Goal: Task Accomplishment & Management: Use online tool/utility

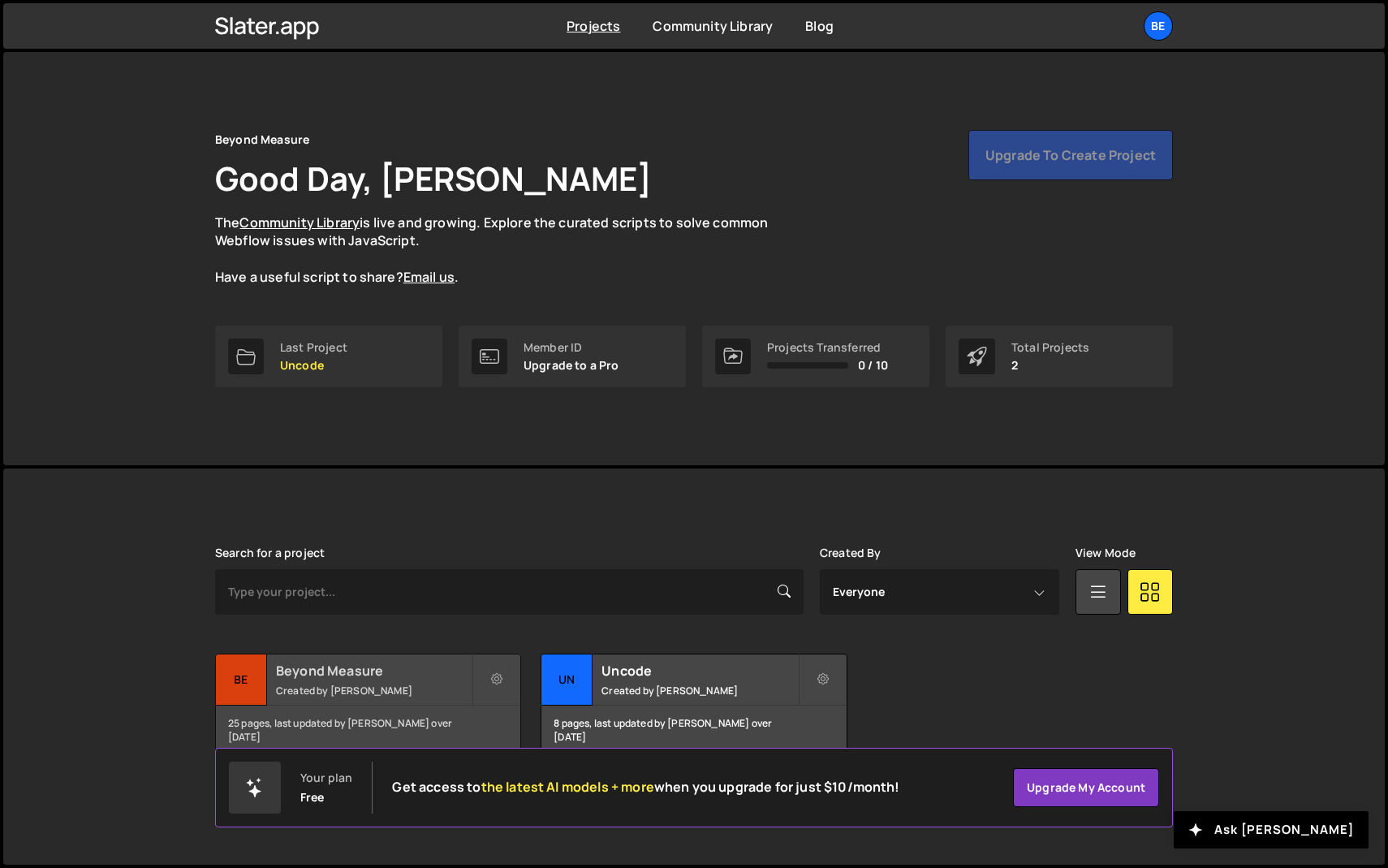
click at [319, 671] on h2 "Beyond Measure" at bounding box center [373, 670] width 195 height 18
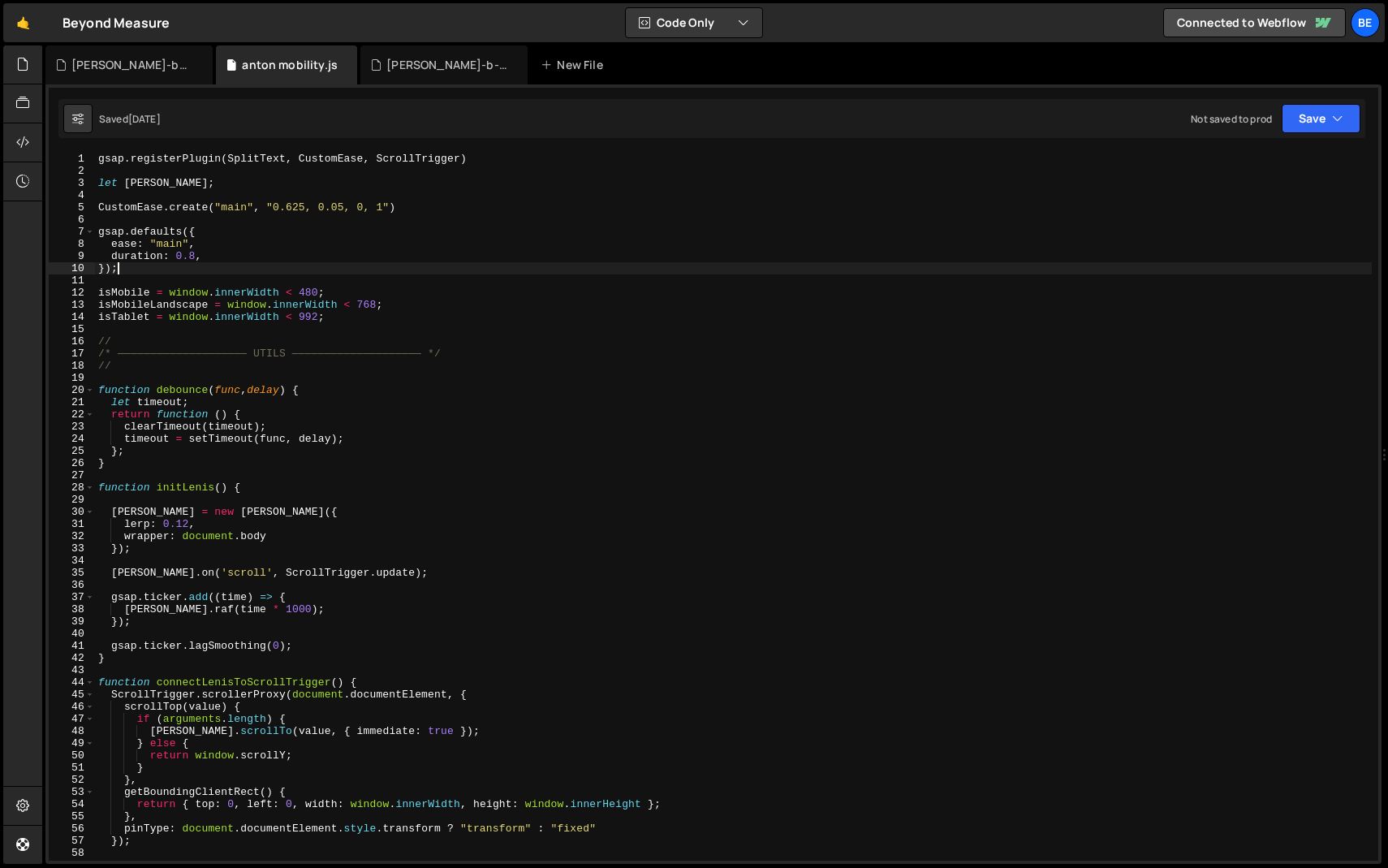
click at [254, 265] on div "gsap . registerPlugin ( SplitText , CustomEase , ScrollTrigger ) let [PERSON_NA…" at bounding box center [733, 518] width 1277 height 732
click at [88, 385] on span at bounding box center [89, 390] width 9 height 12
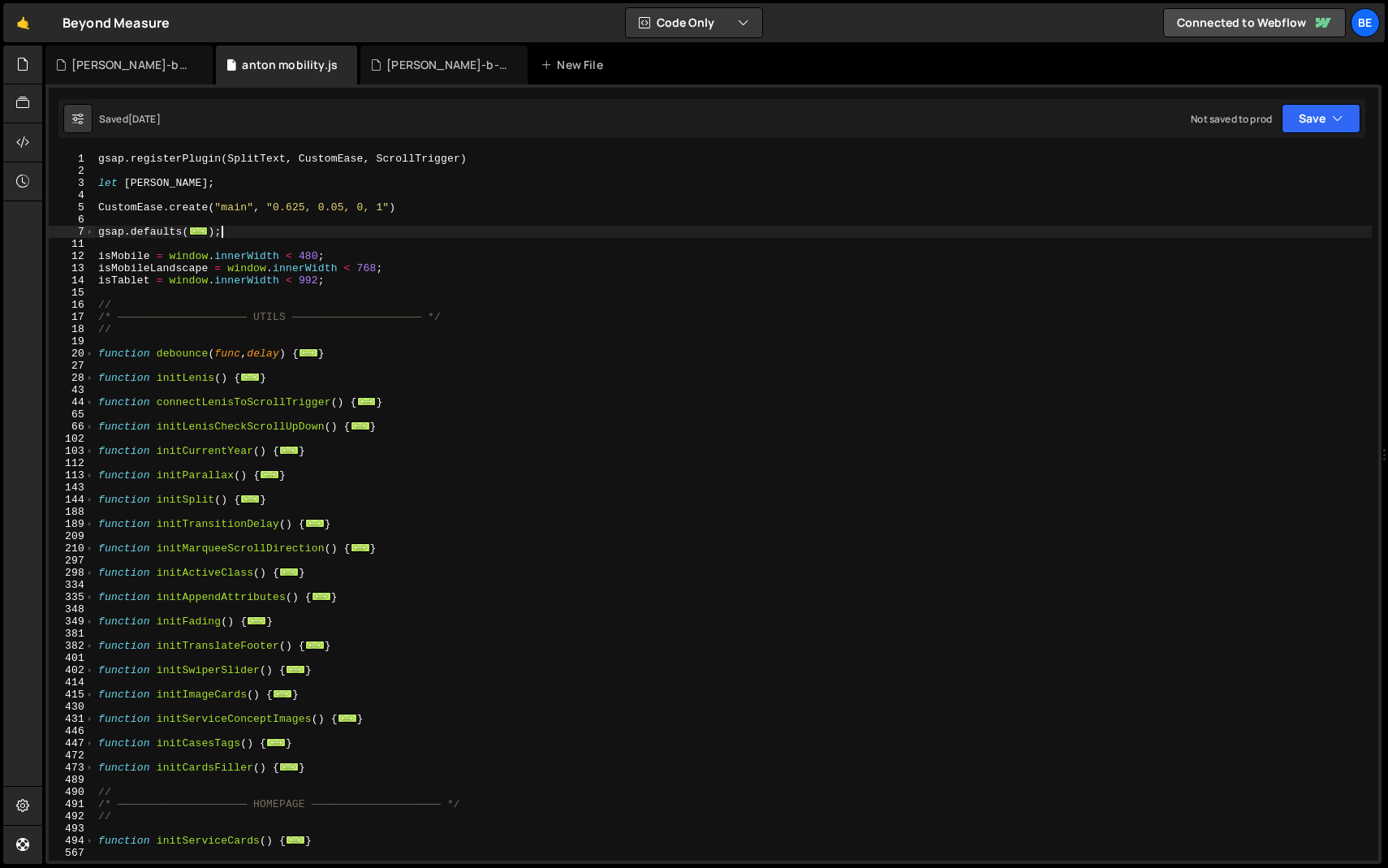
click at [299, 421] on div "gsap . registerPlugin ( SplitText , CustomEase , ScrollTrigger ) let [PERSON_NA…" at bounding box center [733, 518] width 1277 height 732
type textarea "function initLenisCheckScrollUpDown() {"
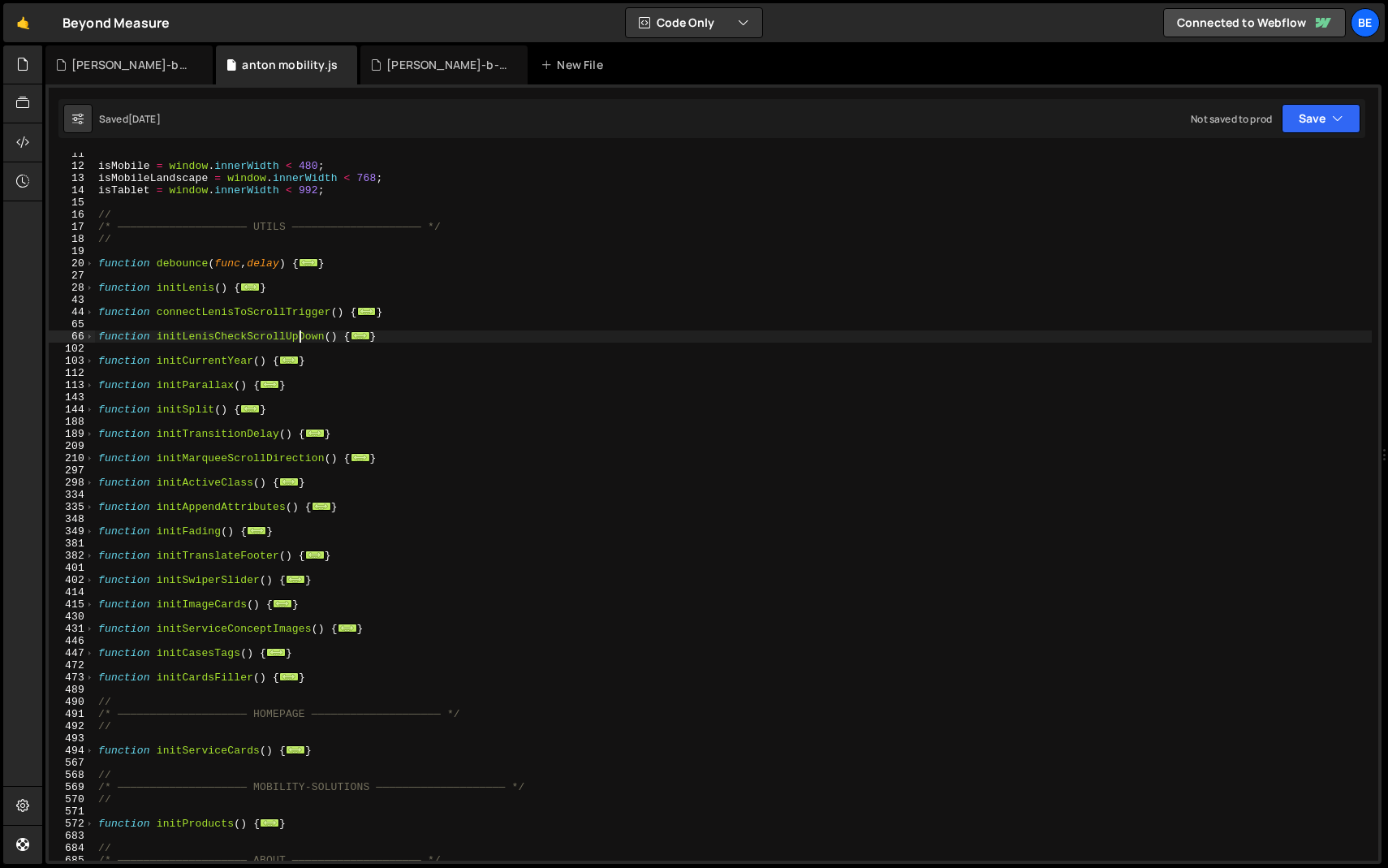
scroll to position [90, 0]
click at [211, 613] on div "isMobile = window . innerWidth < 480 ; isMobileLandscape = window . innerWidth …" at bounding box center [733, 513] width 1277 height 732
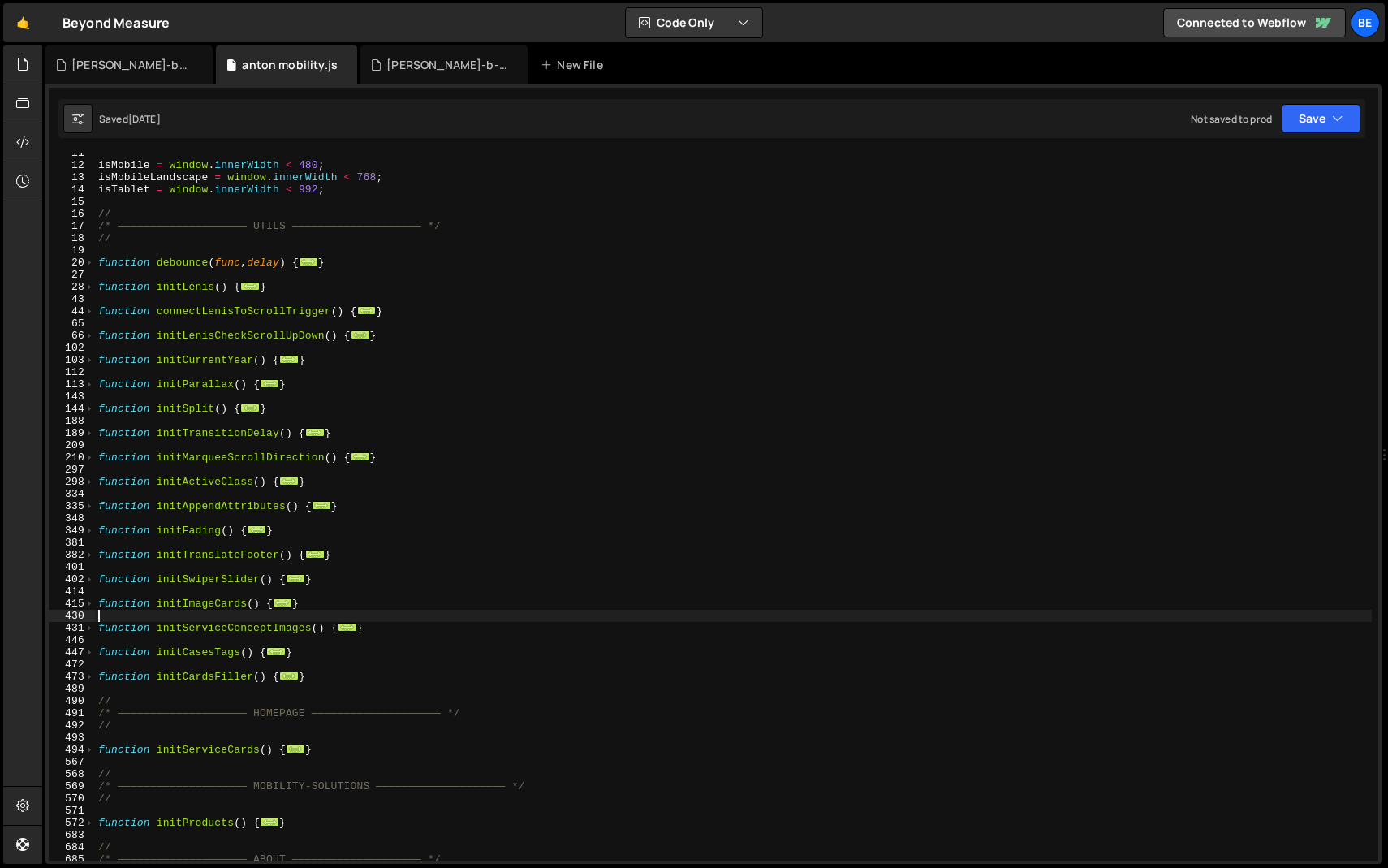
click at [306, 648] on div "isMobile = window . innerWidth < 480 ; isMobileLandscape = window . innerWidth …" at bounding box center [733, 513] width 1277 height 732
type textarea "}"
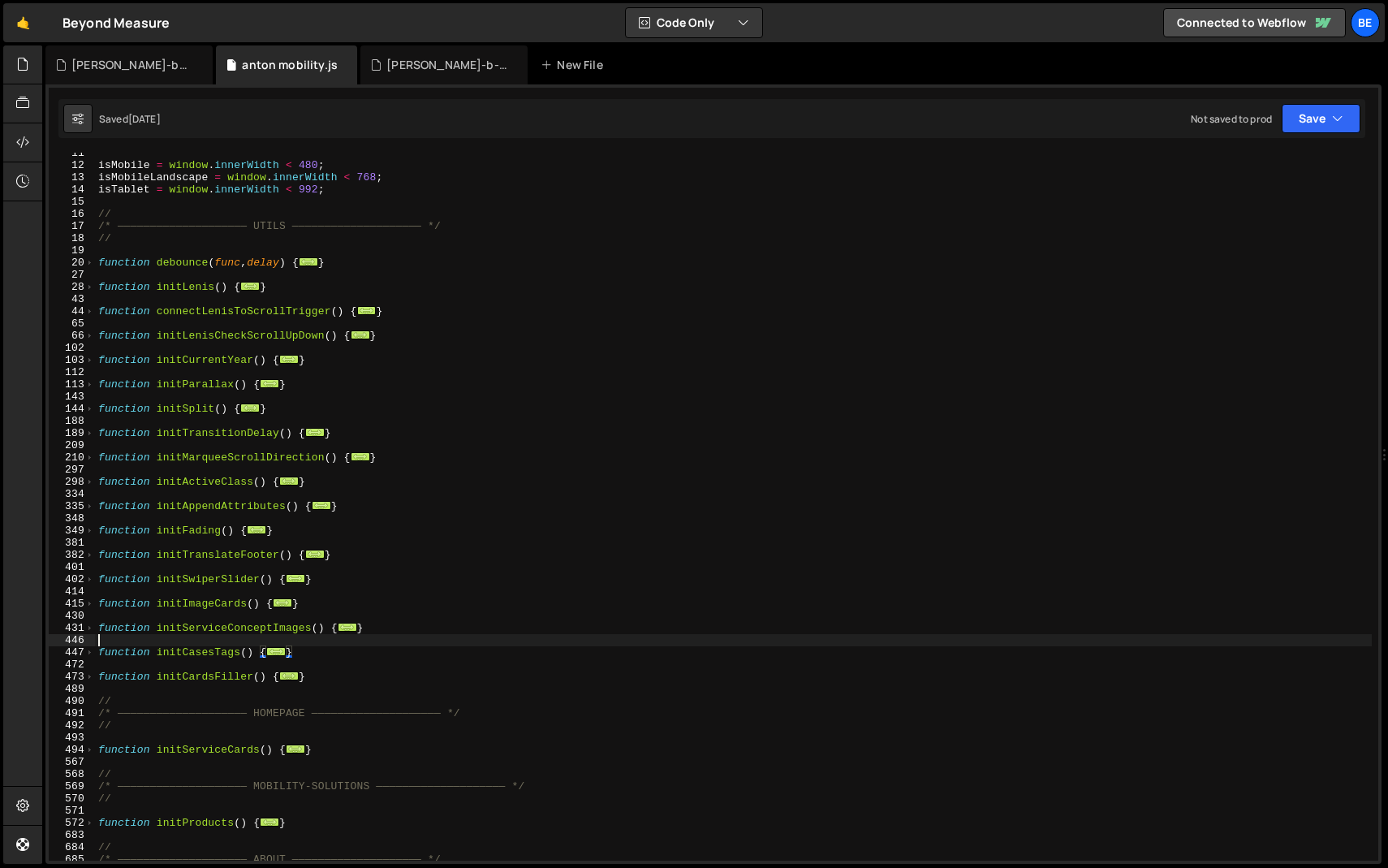
click at [185, 640] on div "isMobile = window . innerWidth < 480 ; isMobileLandscape = window . innerWidth …" at bounding box center [733, 513] width 1277 height 732
drag, startPoint x: 314, startPoint y: 602, endPoint x: 22, endPoint y: 603, distance: 292.0
click at [22, 603] on div "Hold on a sec... Are you certain you wish to leave this page? Any changes you'v…" at bounding box center [694, 434] width 1388 height 868
click at [66, 597] on div "415" at bounding box center [72, 603] width 46 height 12
type textarea "function initImageCards() {"
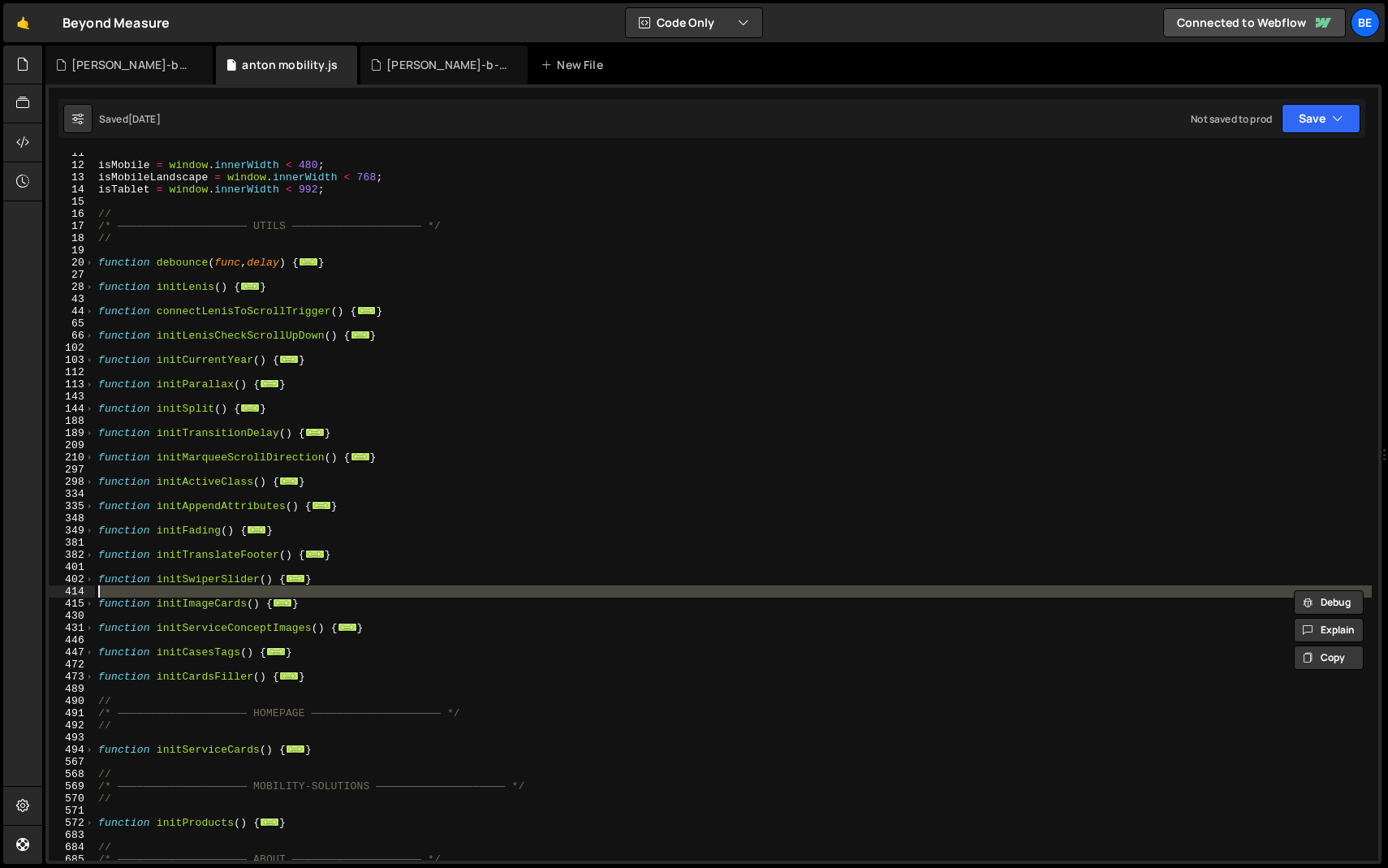
click at [148, 589] on div "isMobile = window . innerWidth < 480 ; isMobileLandscape = window . innerWidth …" at bounding box center [733, 506] width 1277 height 708
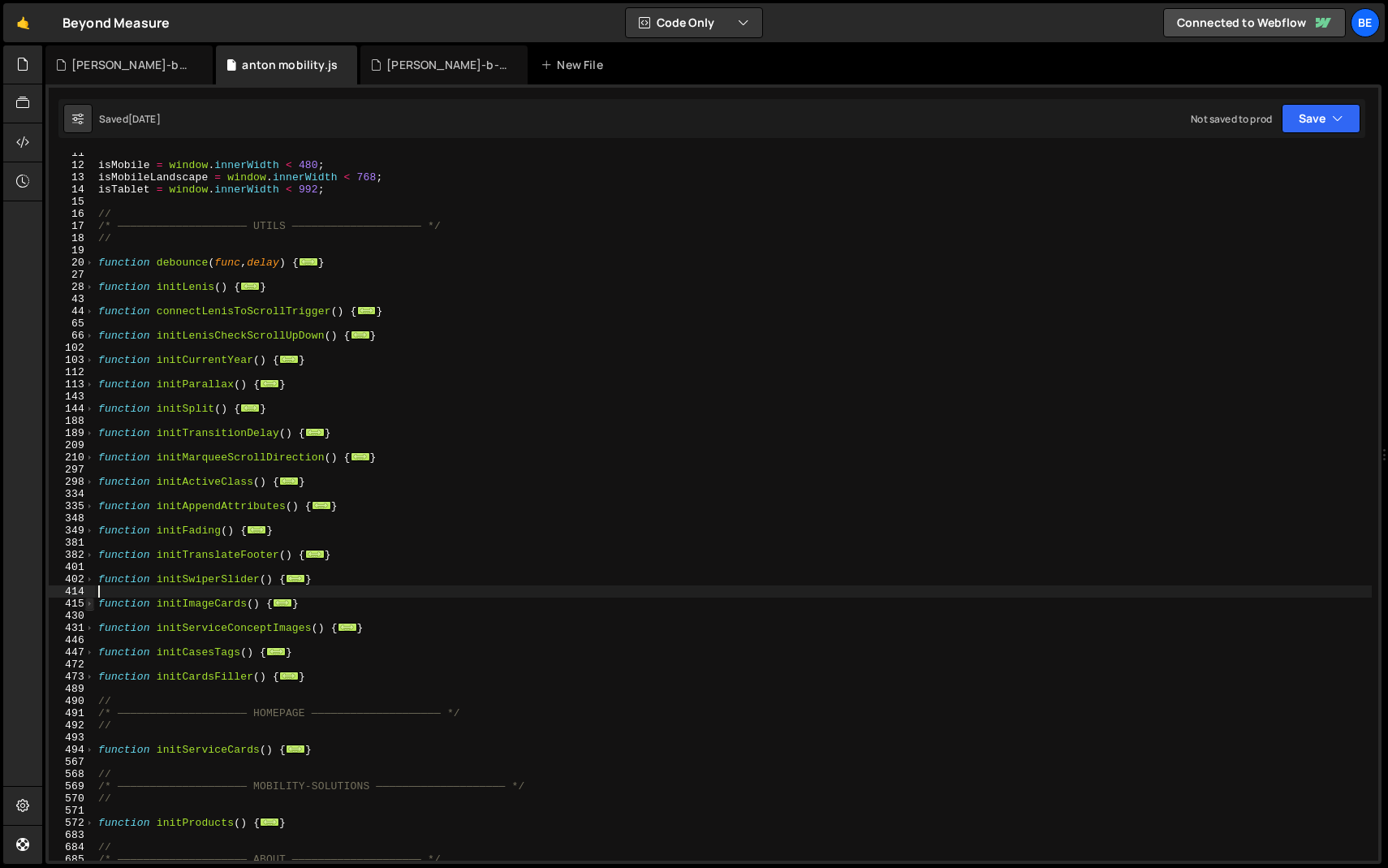
click at [92, 604] on span at bounding box center [89, 603] width 9 height 12
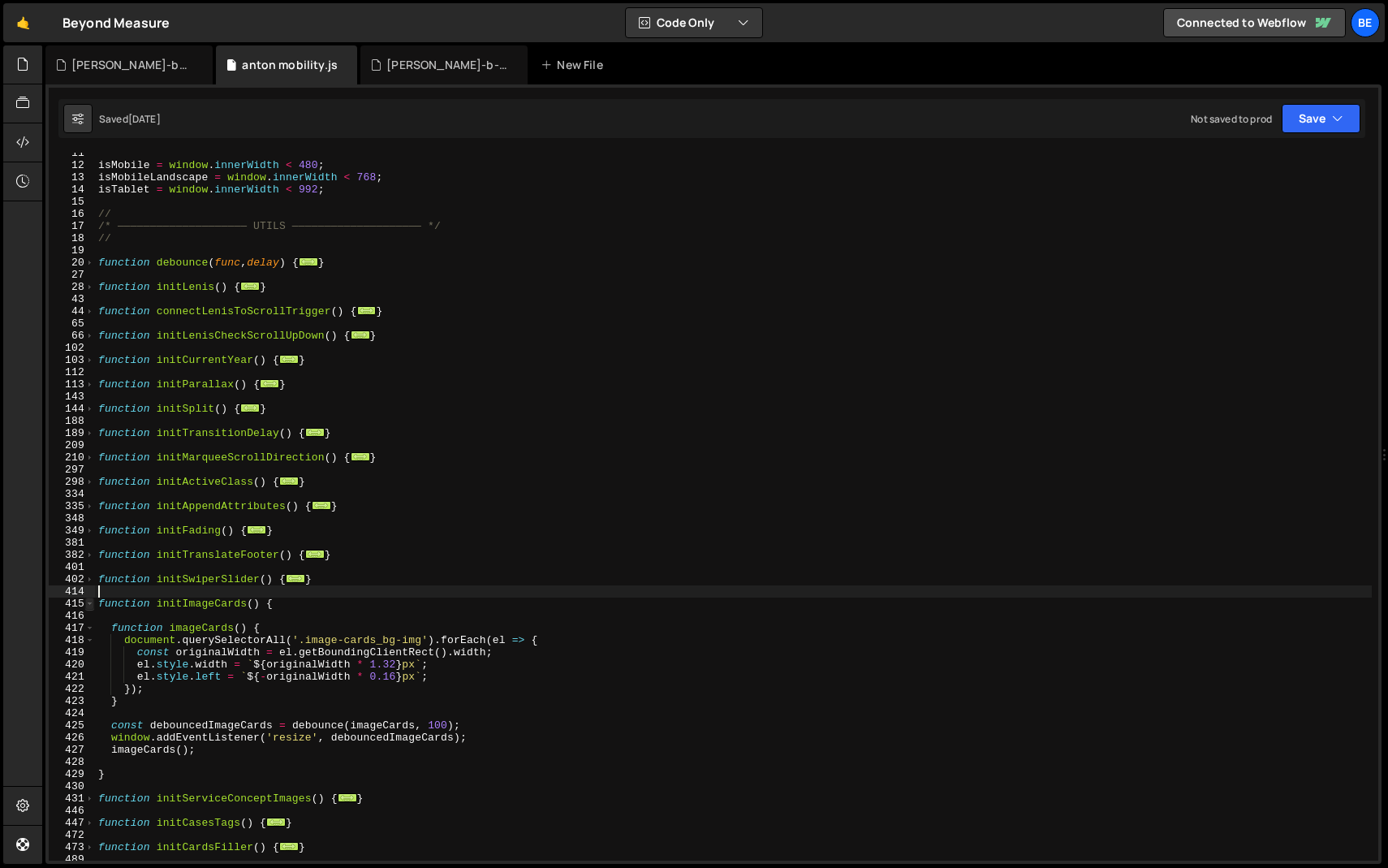
click at [89, 604] on span at bounding box center [89, 603] width 9 height 12
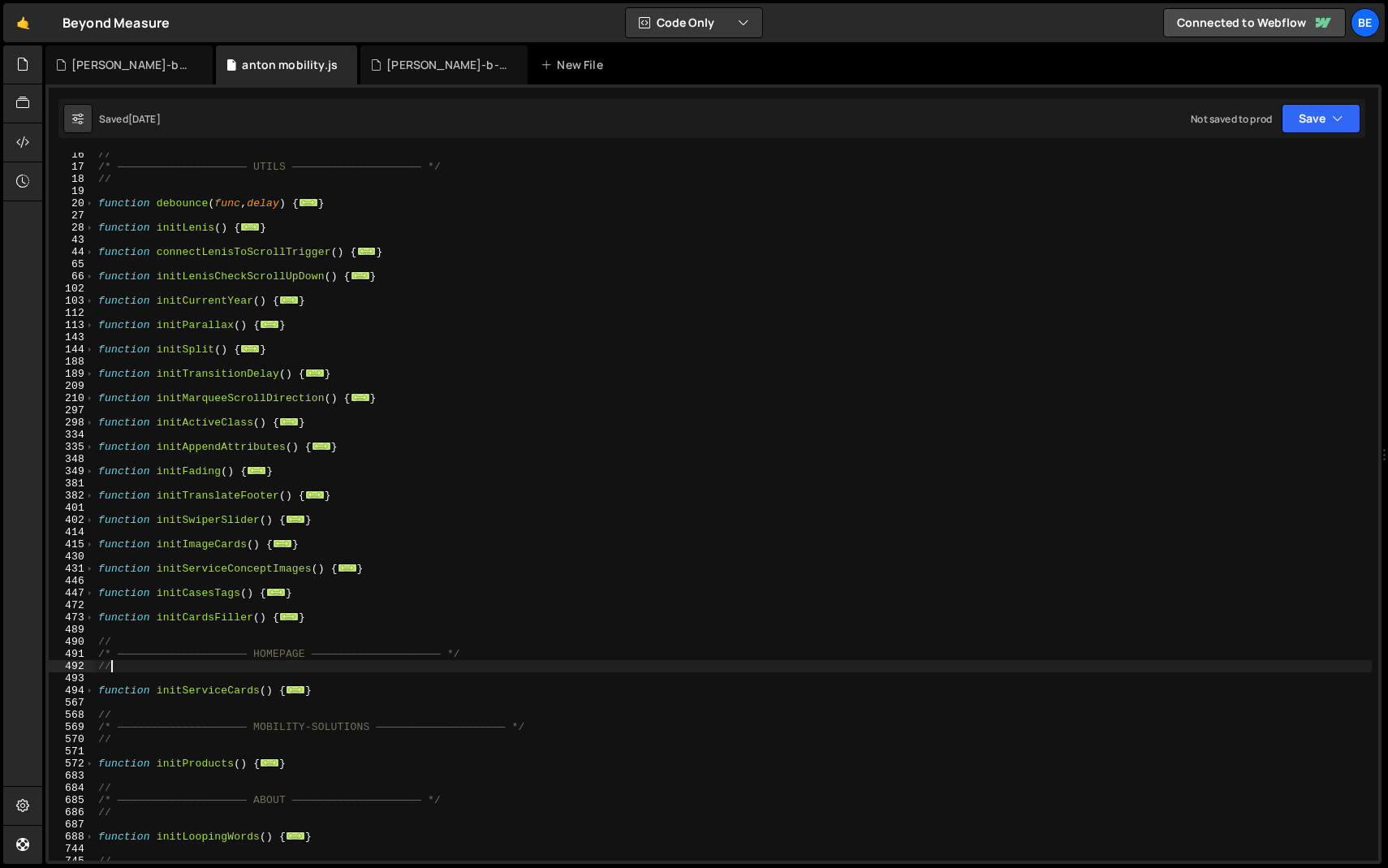
click at [154, 663] on div "// /* ———————————————————— UTILS ———————————————————— */ // function debounce (…" at bounding box center [733, 514] width 1277 height 732
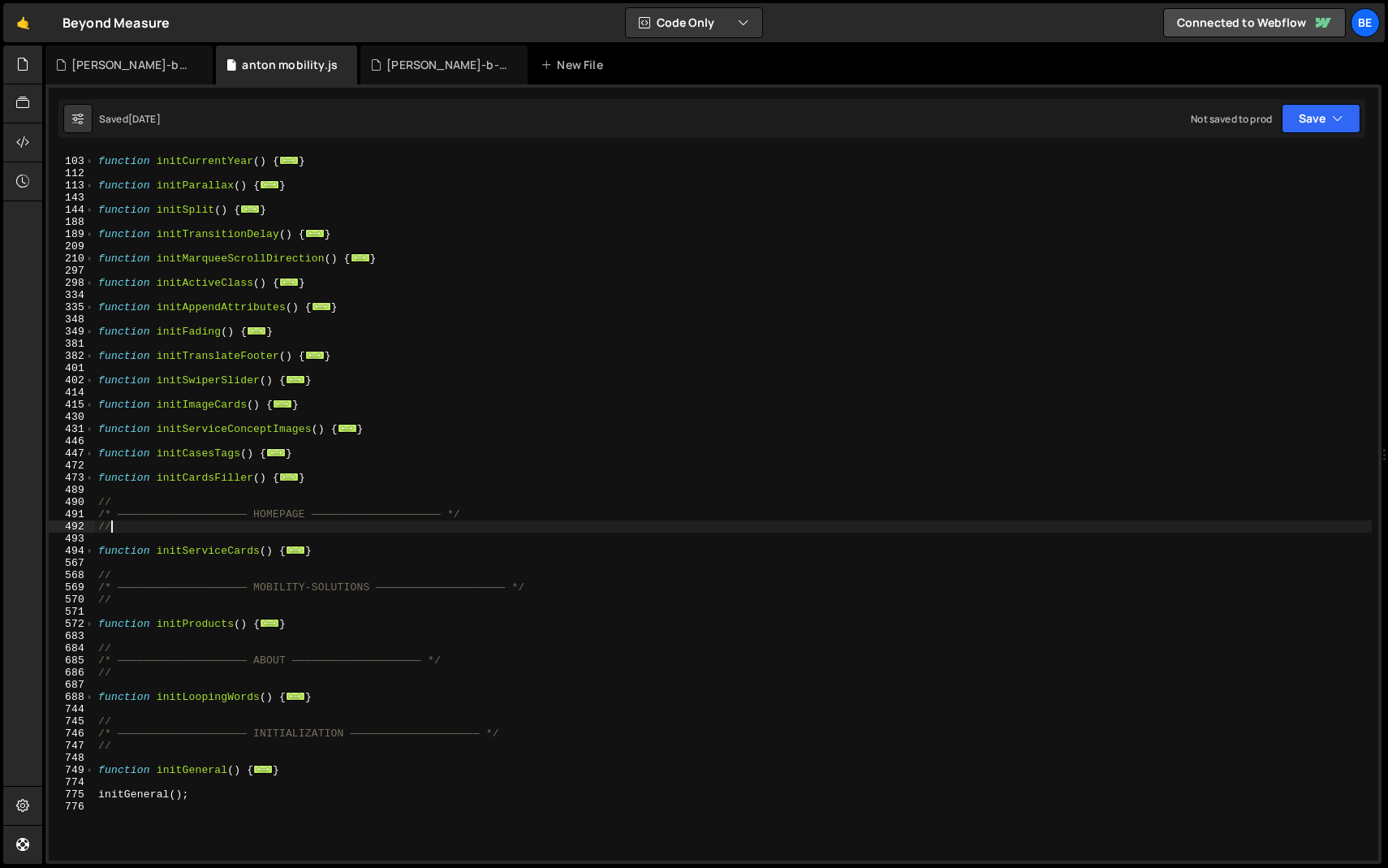
scroll to position [290, 0]
click at [167, 628] on div "function initCurrentYear ( ) { ... } function initParallax ( ) { ... } function…" at bounding box center [733, 508] width 1277 height 732
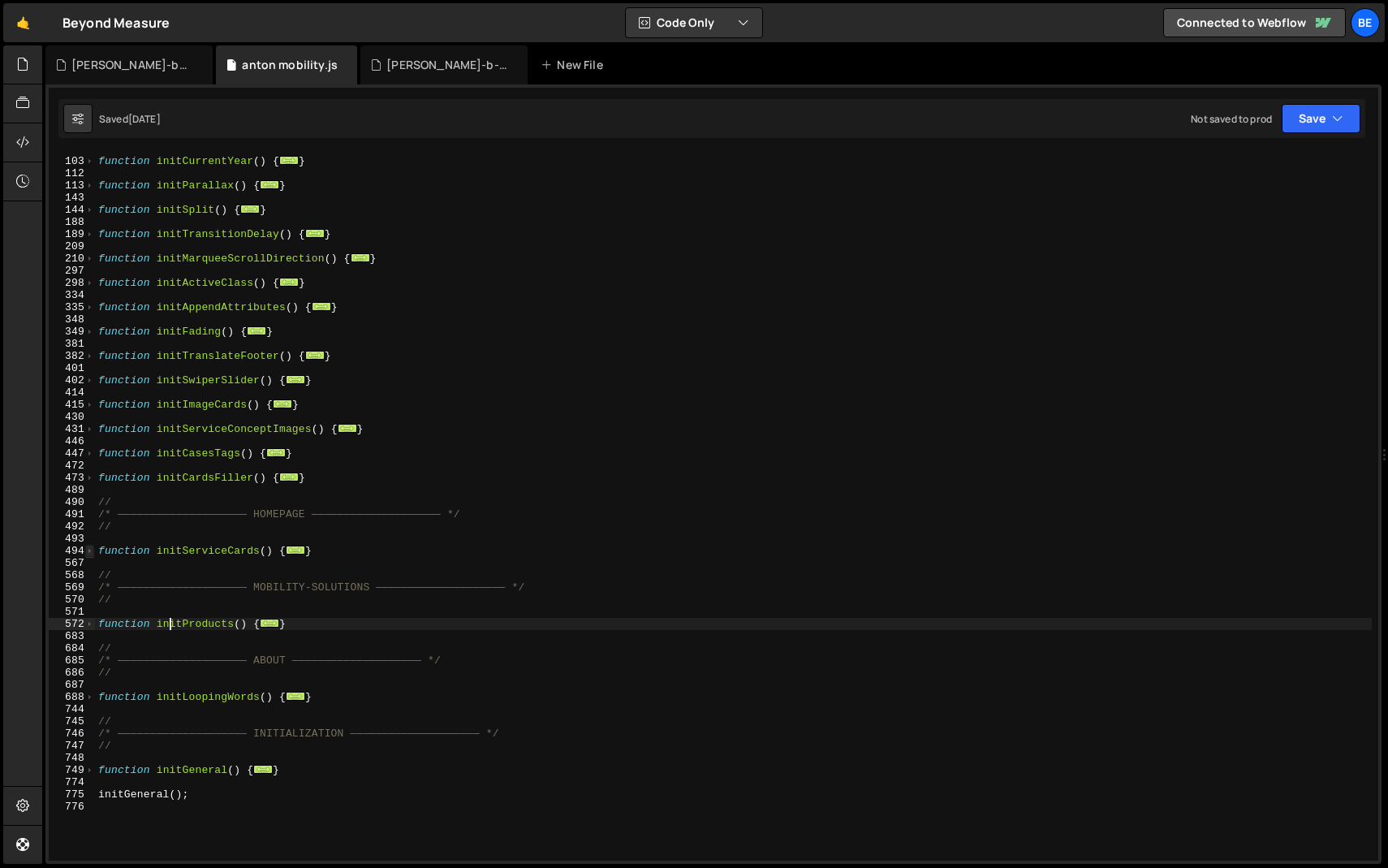
click at [85, 552] on span at bounding box center [89, 551] width 9 height 12
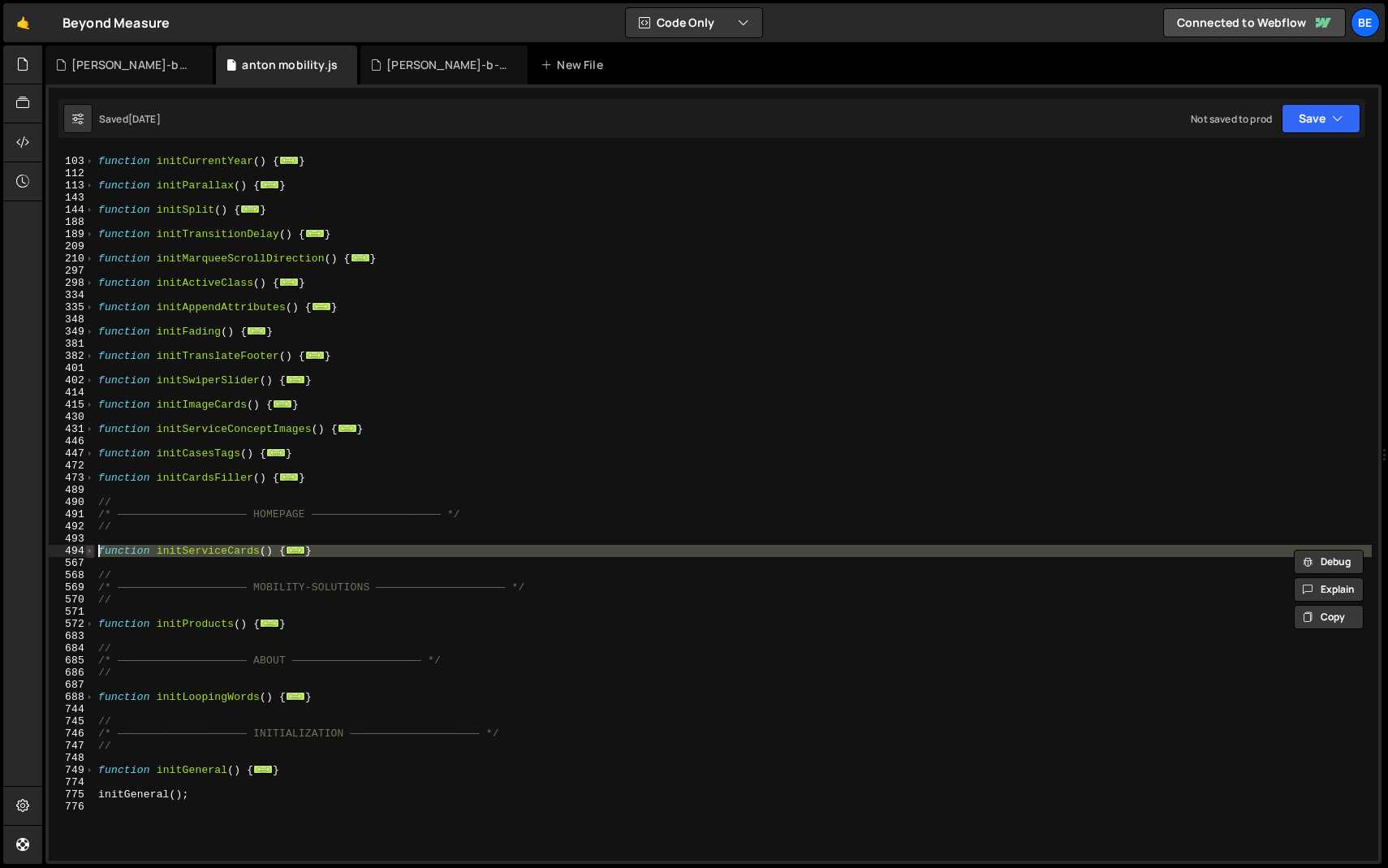
click at [90, 551] on span at bounding box center [89, 551] width 9 height 12
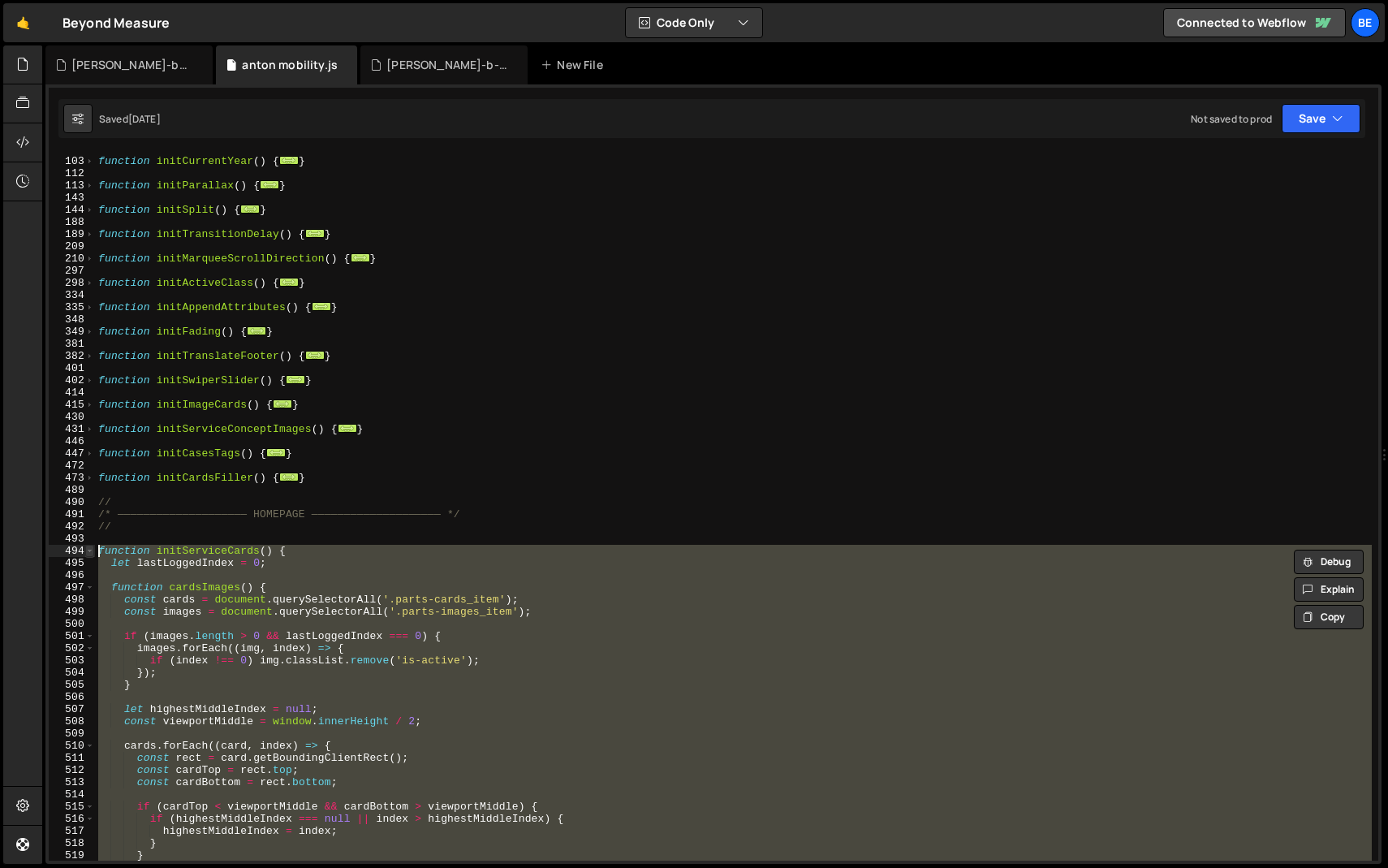
click at [91, 550] on span at bounding box center [89, 551] width 9 height 12
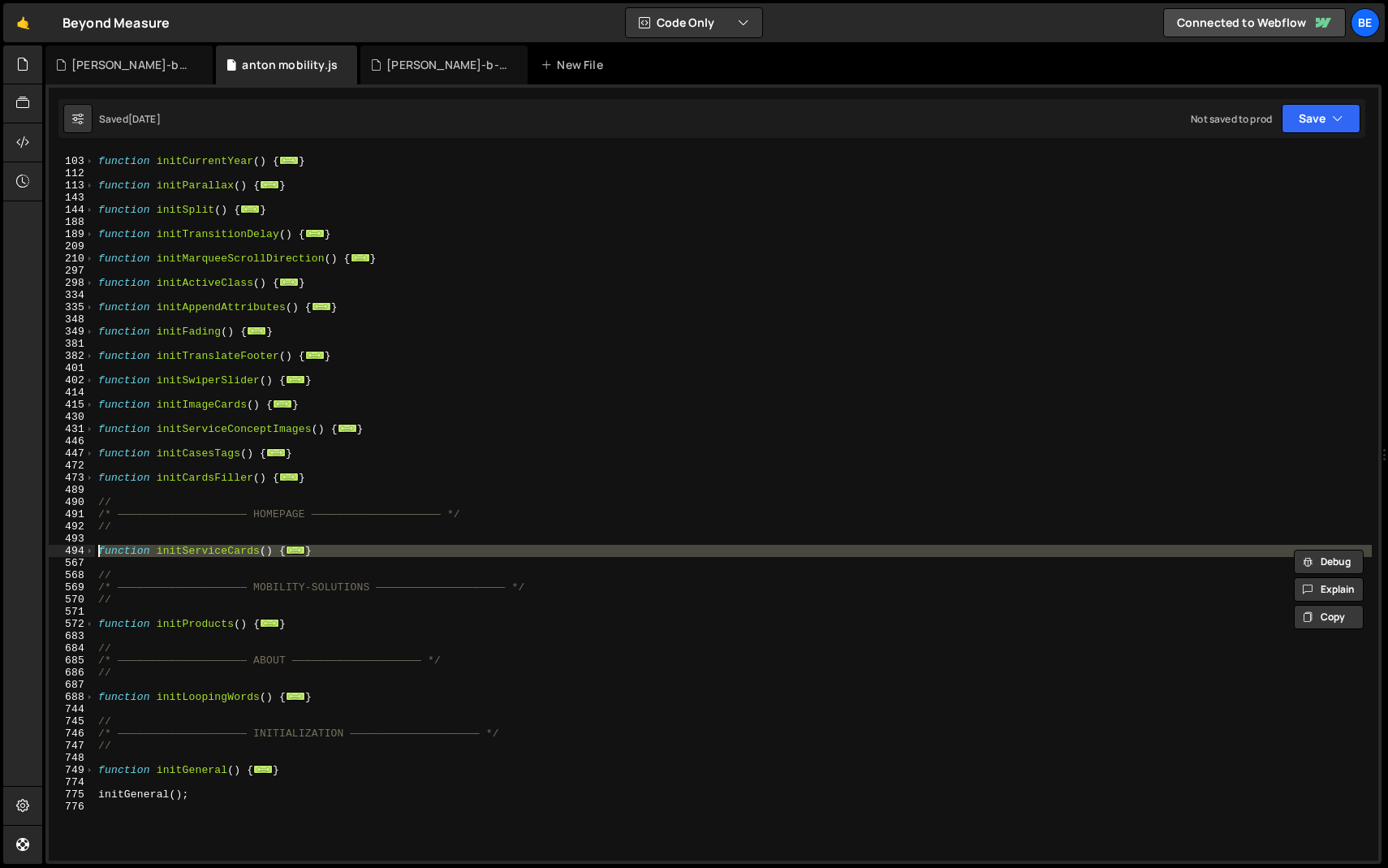
click at [161, 550] on div "function initCurrentYear ( ) { ... } function initParallax ( ) { ... } function…" at bounding box center [733, 506] width 1277 height 708
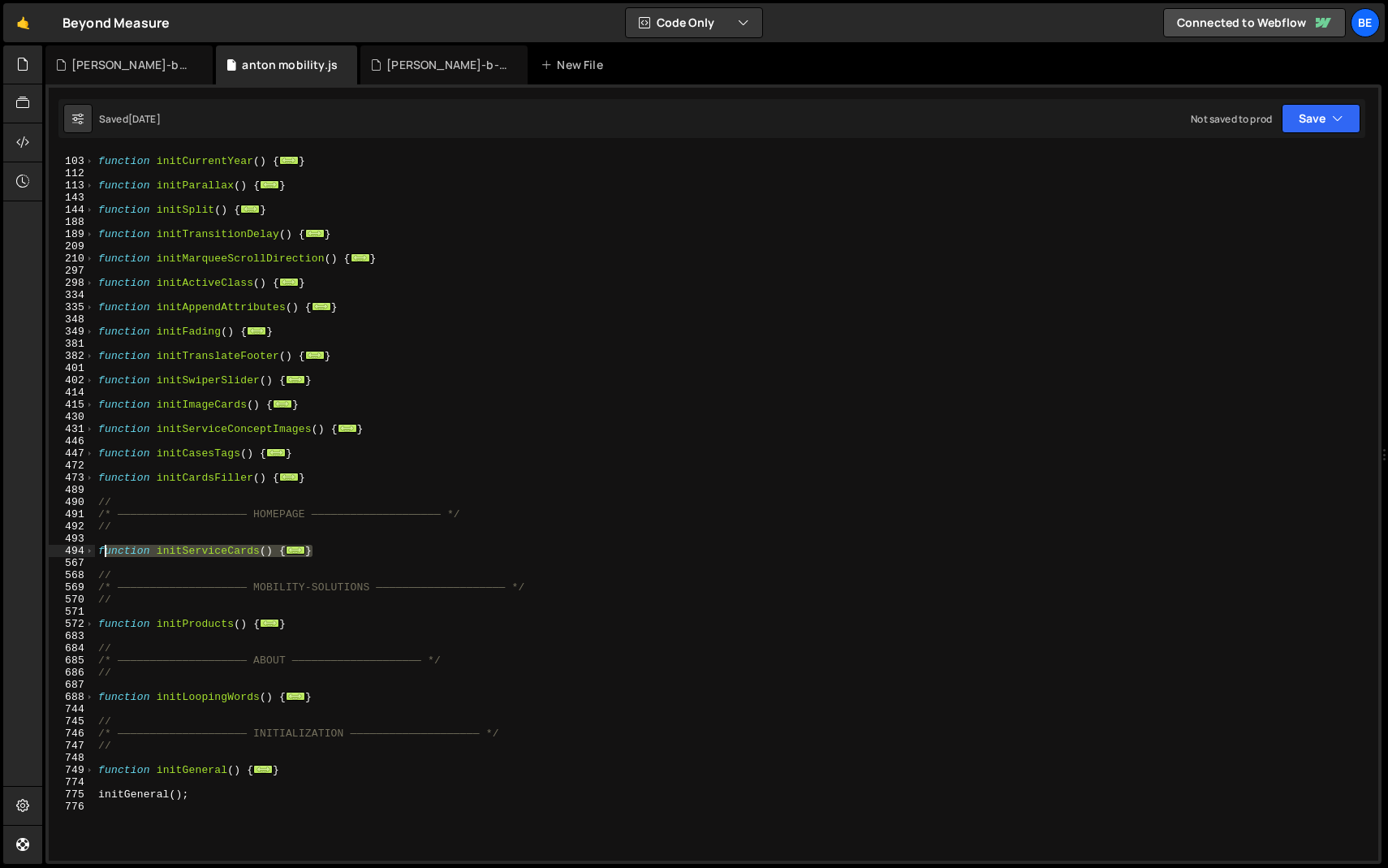
drag, startPoint x: 352, startPoint y: 553, endPoint x: 95, endPoint y: 550, distance: 257.0
click at [95, 550] on div "function initCurrentYear ( ) { ... } function initParallax ( ) { ... } function…" at bounding box center [733, 508] width 1277 height 732
type textarea "function initServiceCards() { let lastLoggedIndex = 0;"
click at [147, 540] on div "function initCurrentYear ( ) { ... } function initParallax ( ) { ... } function…" at bounding box center [733, 508] width 1277 height 732
drag, startPoint x: 324, startPoint y: 554, endPoint x: 56, endPoint y: 552, distance: 268.0
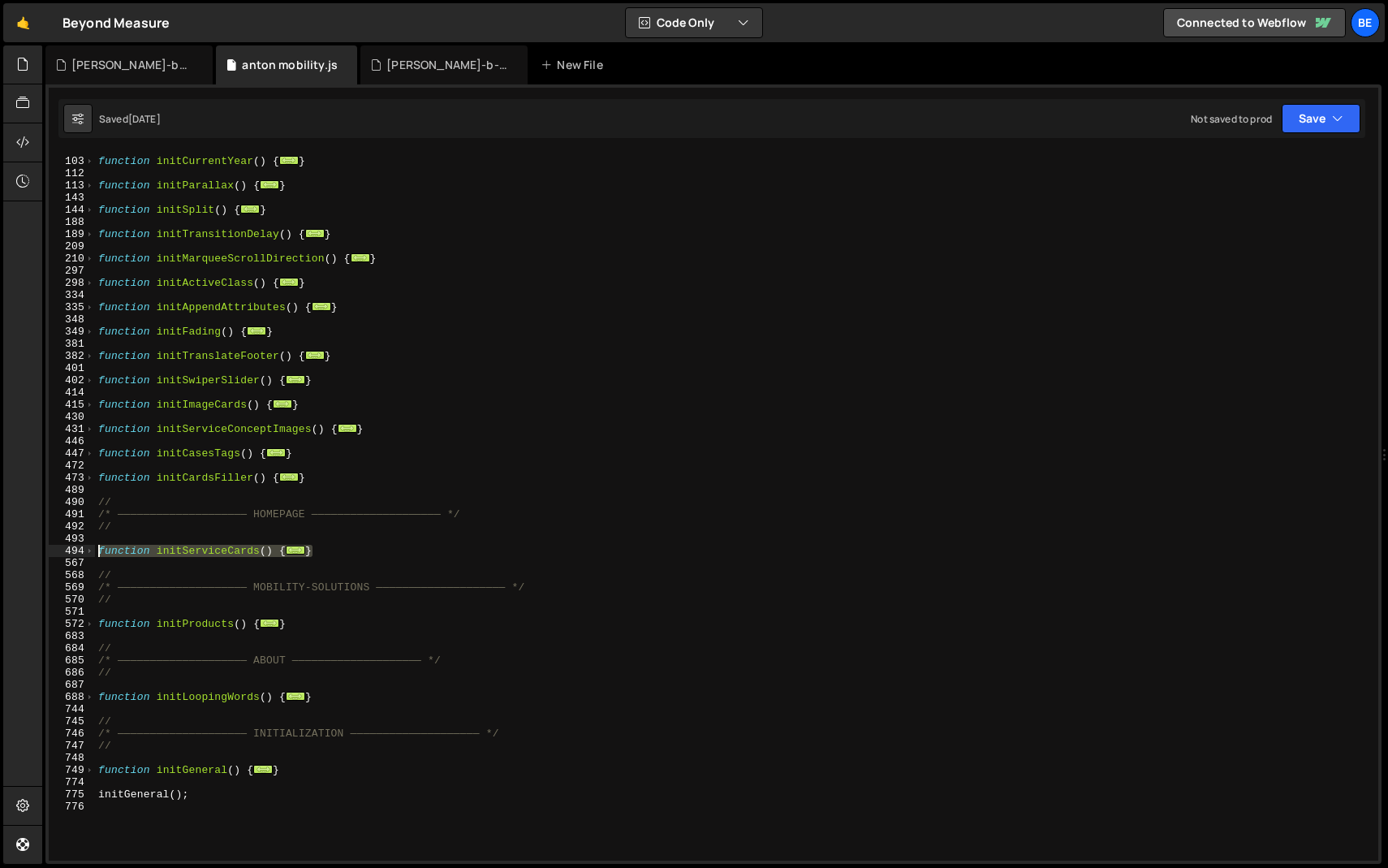
click at [56, 552] on div "102 103 112 113 143 144 188 189 209 210 297 298 334 335 348 349 381 382 401 402…" at bounding box center [713, 506] width 1329 height 708
paste textarea "</script>"
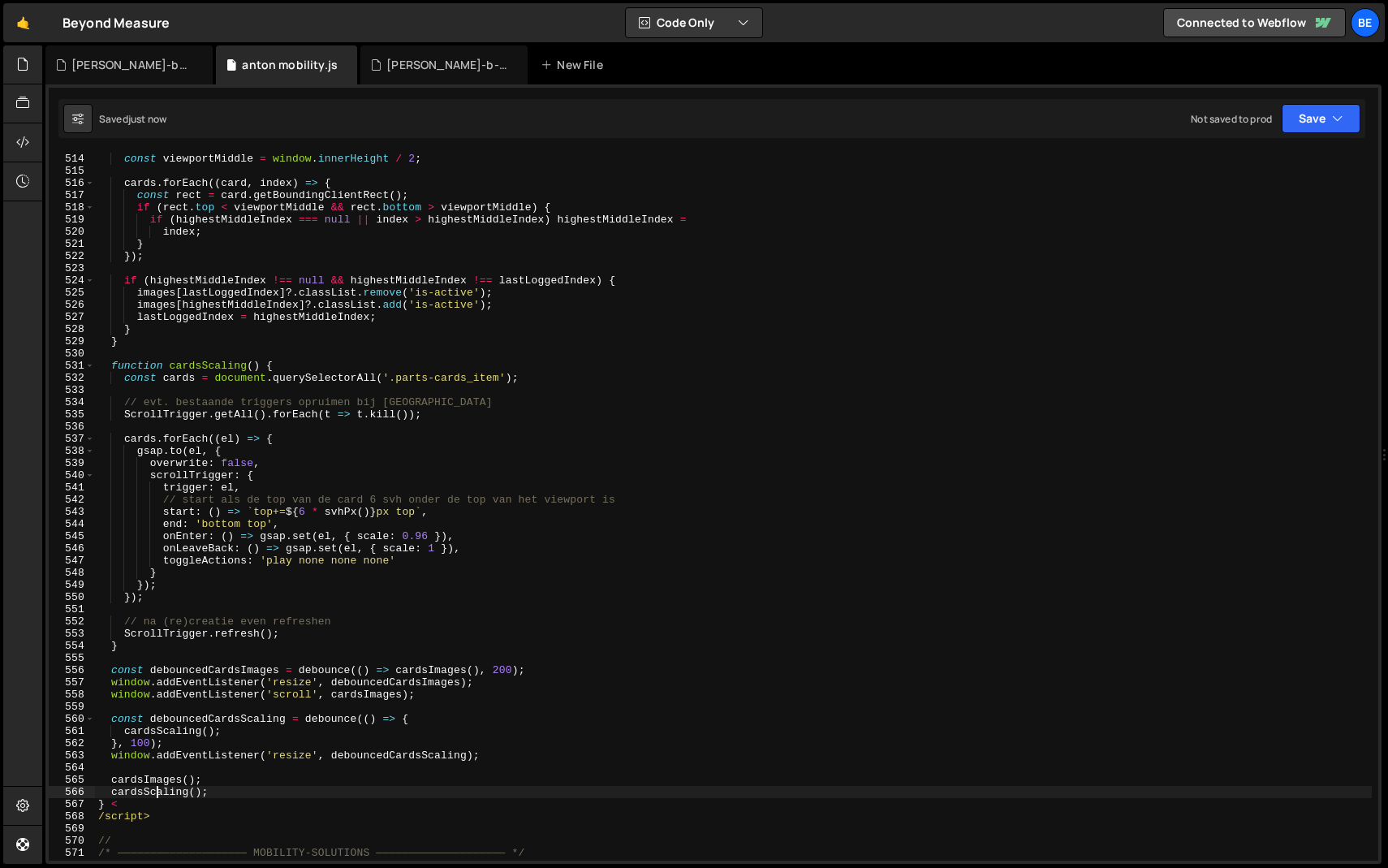
scroll to position [6301, 0]
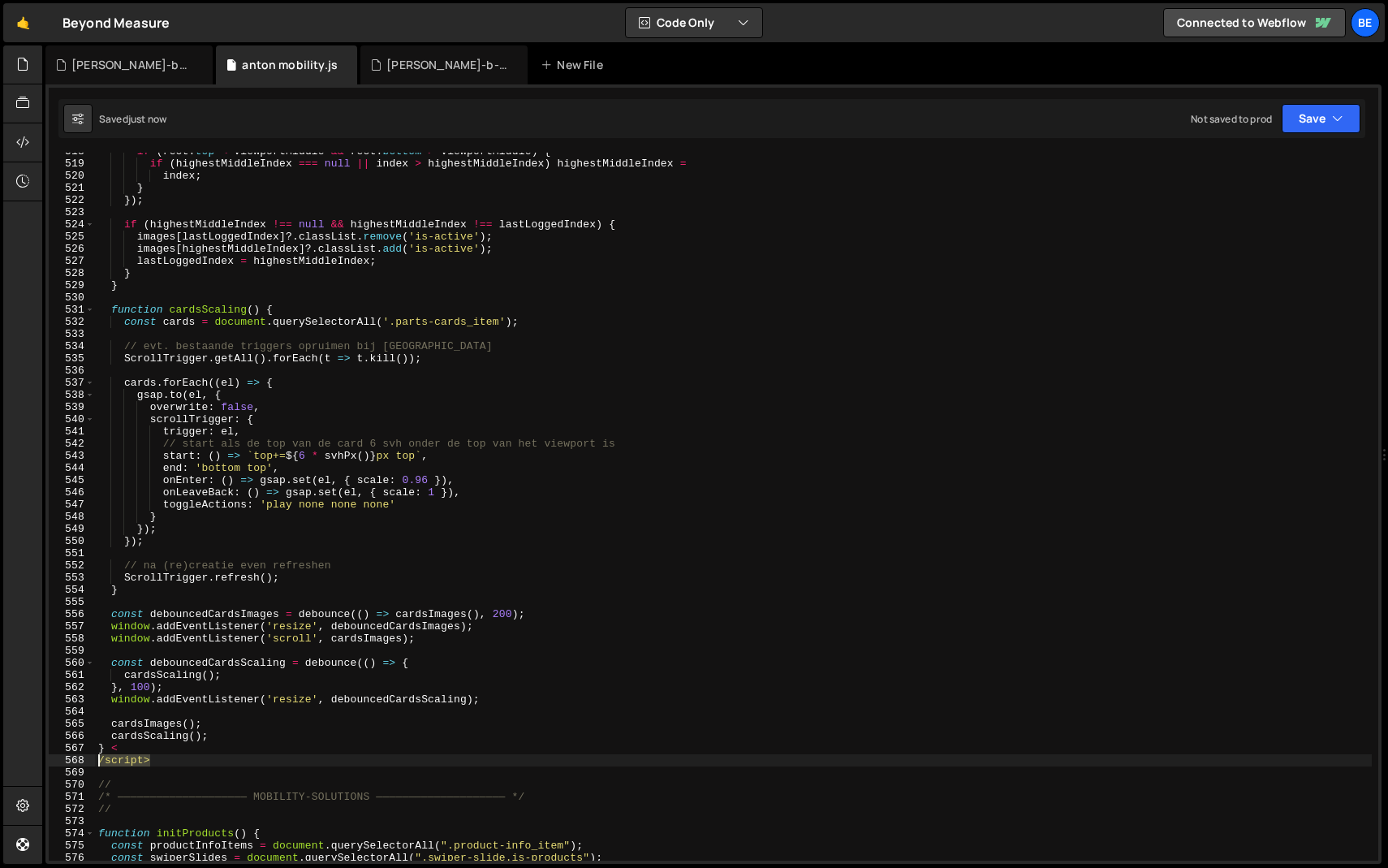
drag, startPoint x: 158, startPoint y: 763, endPoint x: 50, endPoint y: 763, distance: 108.0
click at [50, 763] on div "cardsScaling(); 518 519 520 521 522 523 524 525 526 527 528 529 530 531 532 533…" at bounding box center [713, 506] width 1329 height 708
type textarea "/script>"
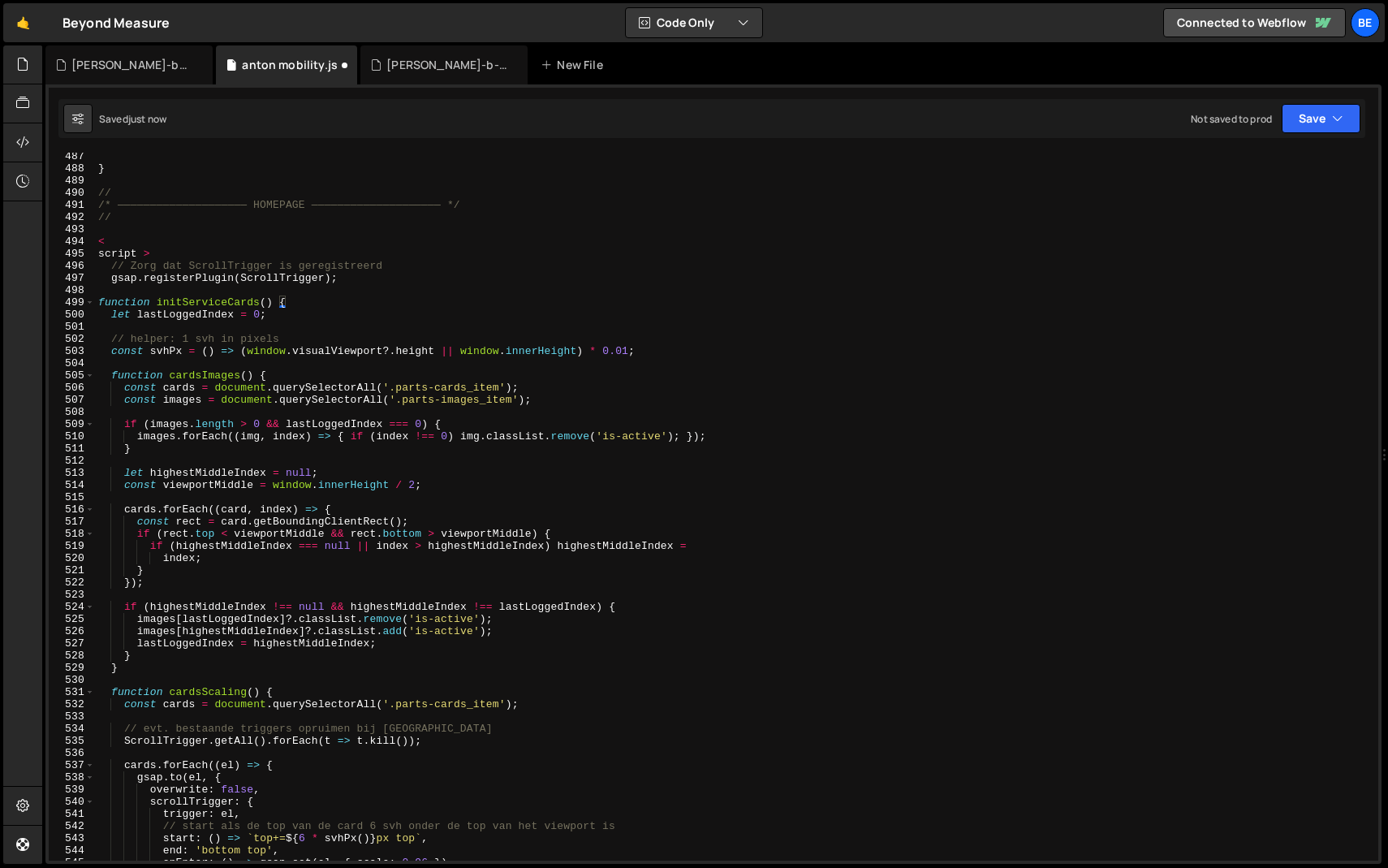
scroll to position [5827, 0]
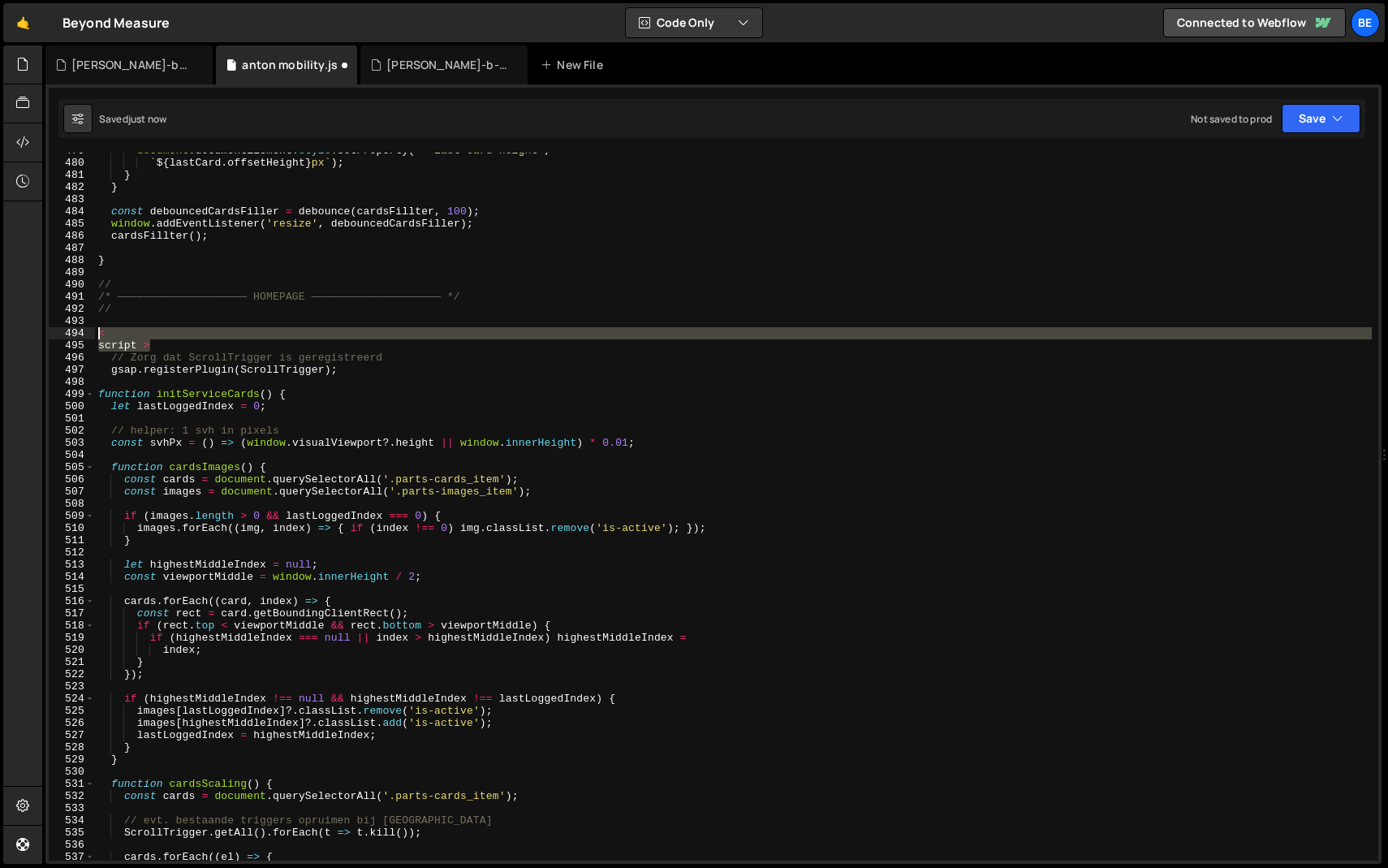
drag, startPoint x: 160, startPoint y: 344, endPoint x: 92, endPoint y: 332, distance: 69.1
click at [92, 332] on div "} 479 480 481 482 483 484 485 486 487 488 489 490 491 492 493 494 495 496 497 4…" at bounding box center [713, 506] width 1329 height 708
type textarea "< script >"
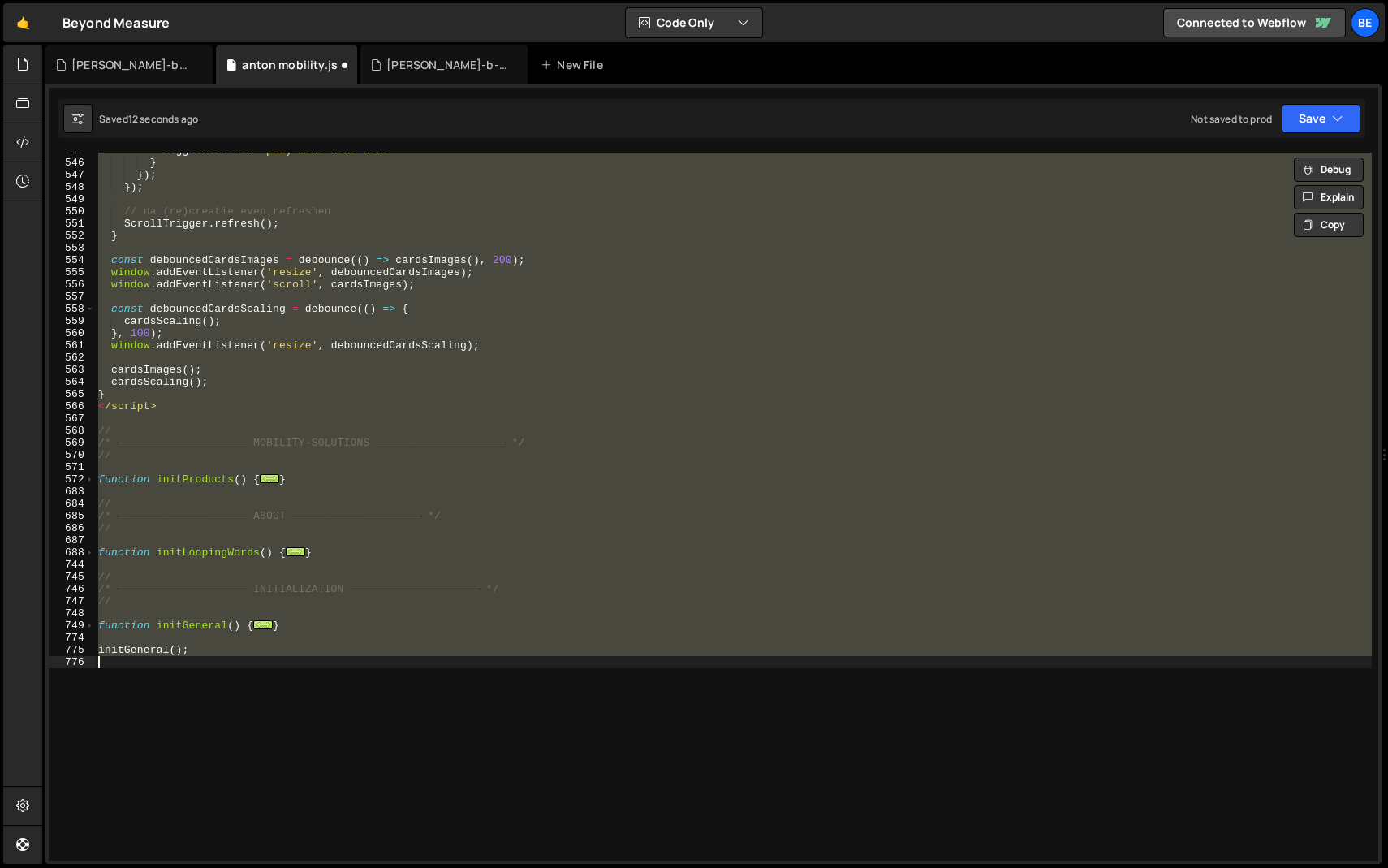
scroll to position [1301, 0]
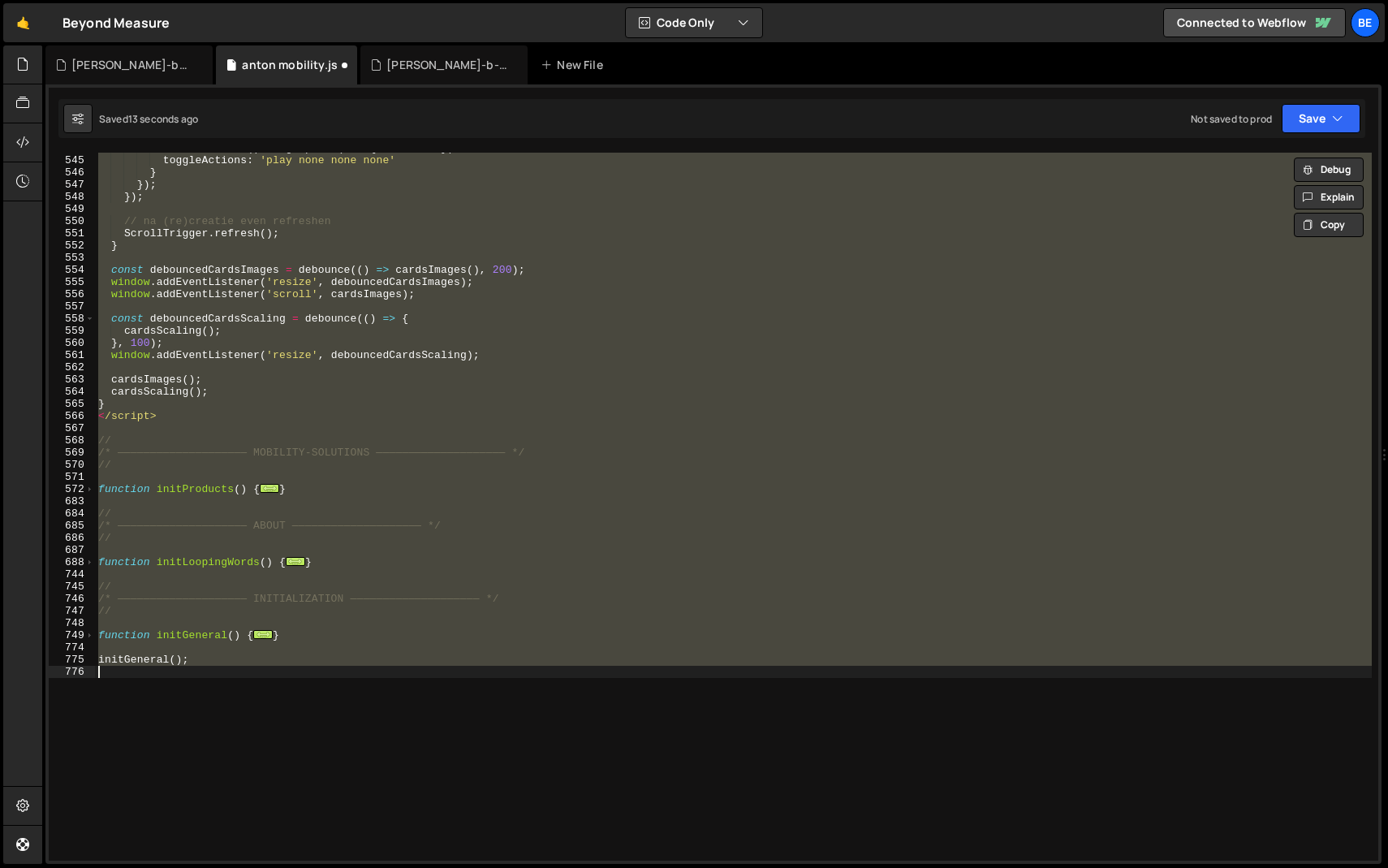
click at [163, 519] on div "onLeaveBack : ( ) => gsap . set ( el , { scale : 1 }) , toggleActions : 'play n…" at bounding box center [733, 506] width 1277 height 708
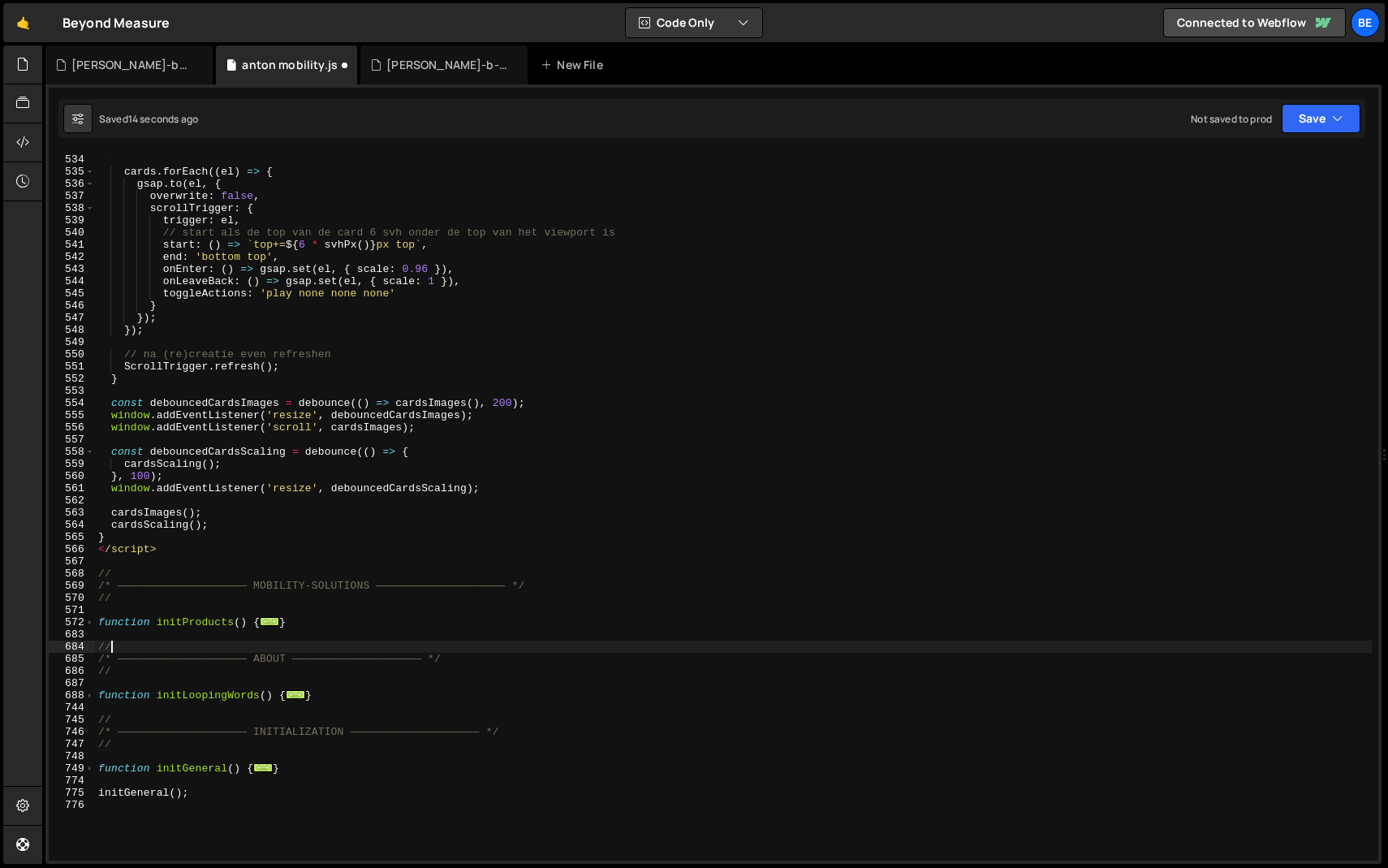
type textarea "cardsScaling(); }"
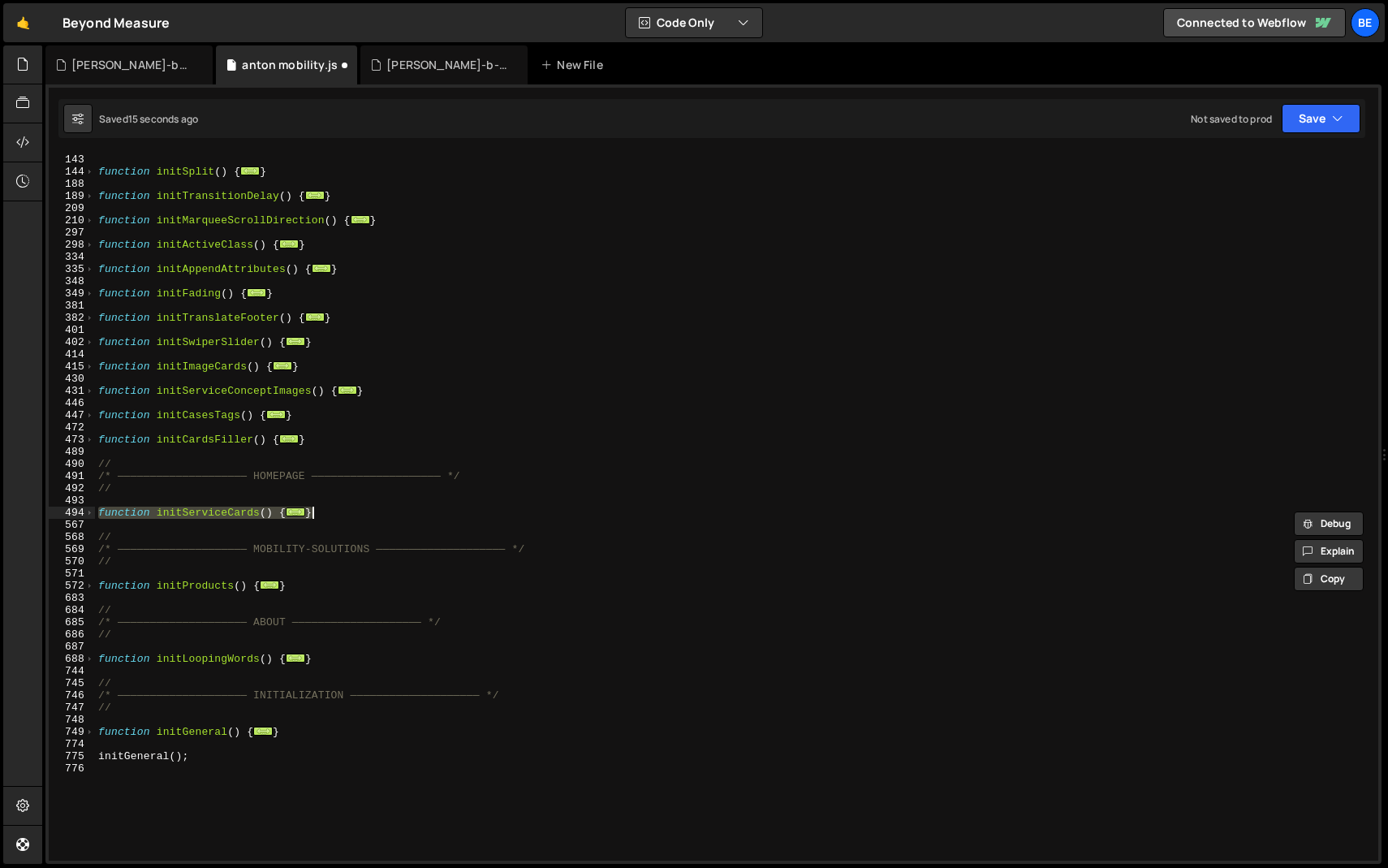
scroll to position [328, 0]
click at [189, 524] on div "function initParallax ( ) { ... } function initSplit ( ) { ... } function initT…" at bounding box center [733, 507] width 1277 height 732
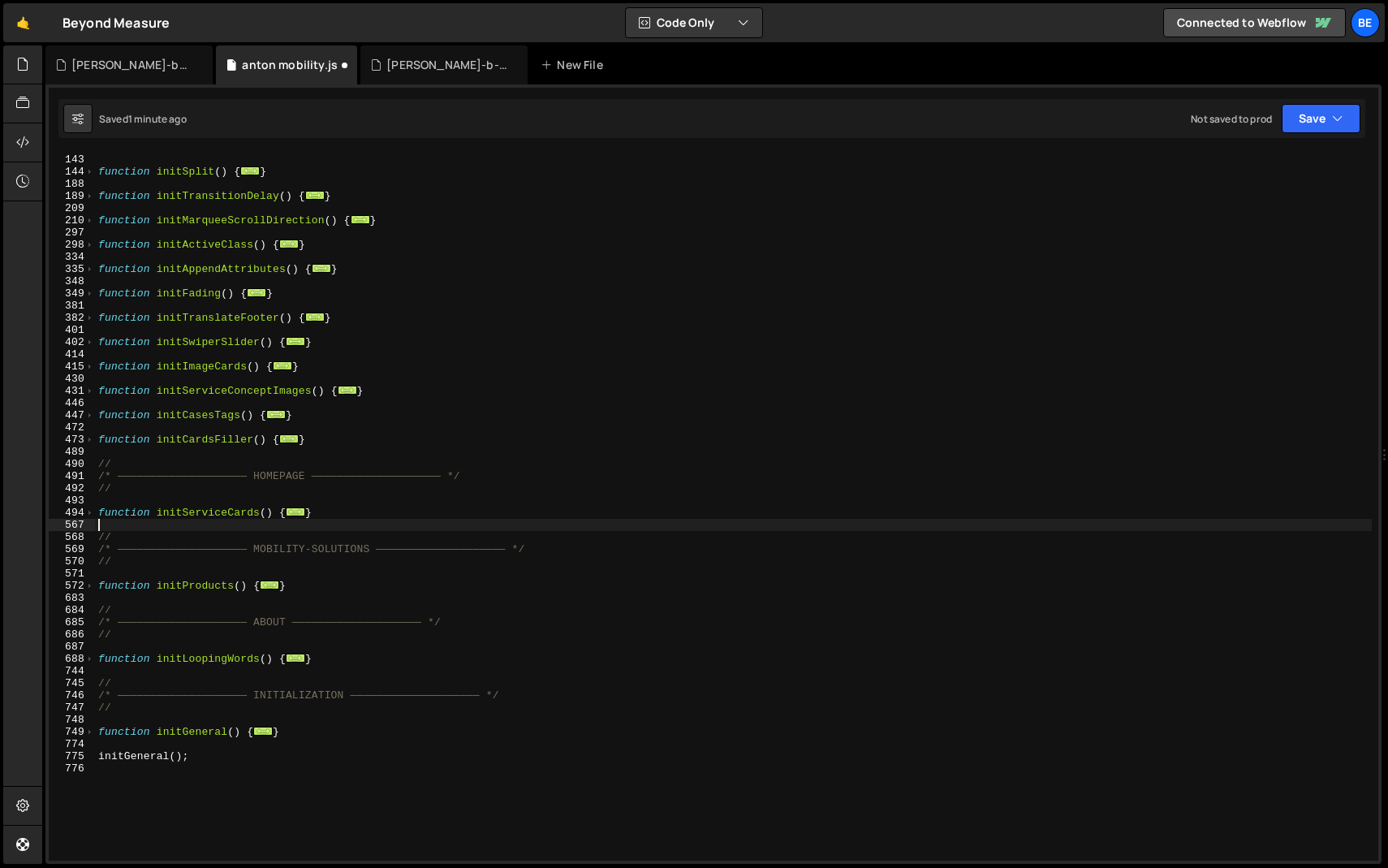
click at [373, 456] on div "function initParallax ( ) { ... } function initSplit ( ) { ... } function initT…" at bounding box center [733, 507] width 1277 height 732
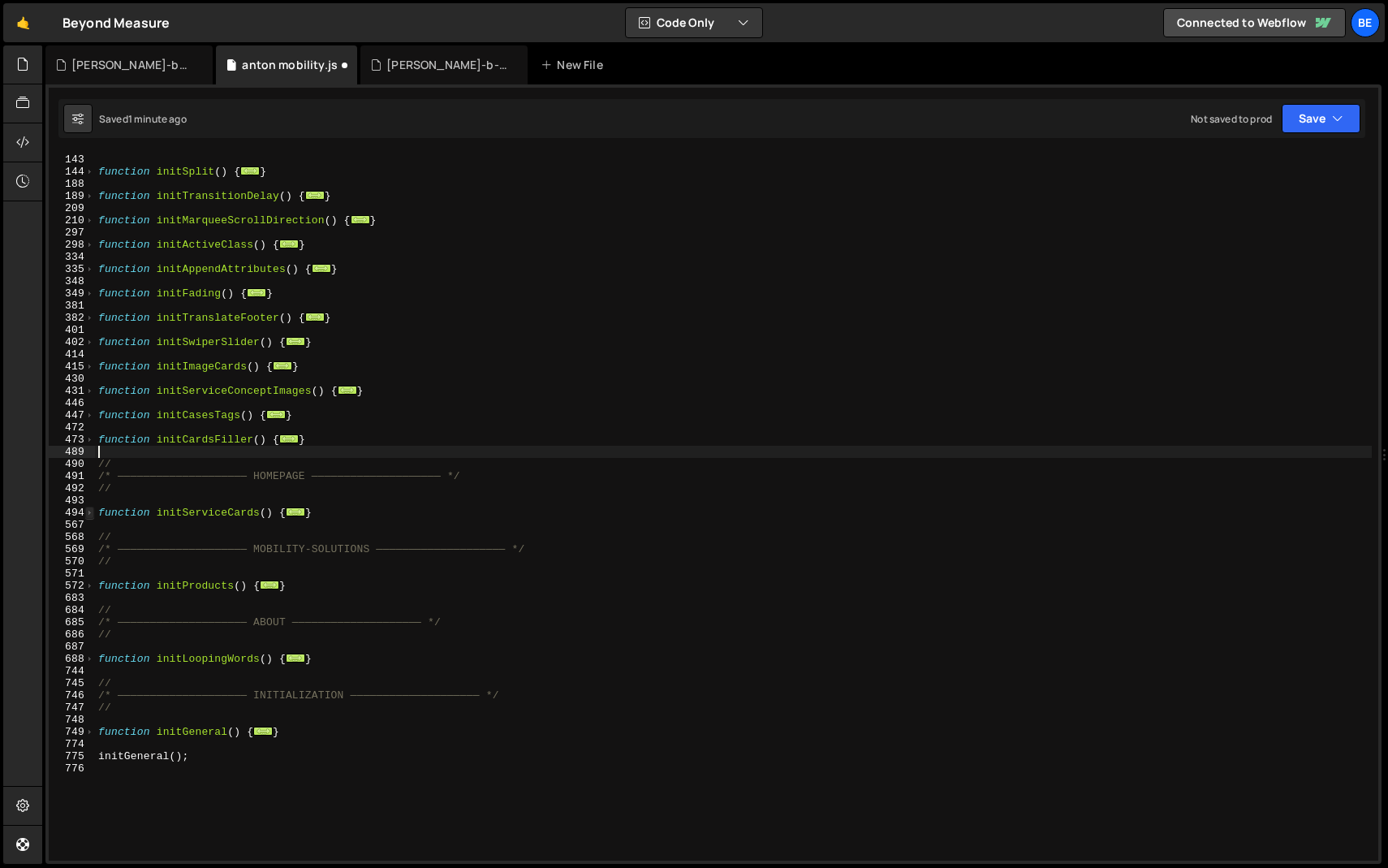
click at [89, 509] on span at bounding box center [89, 513] width 9 height 12
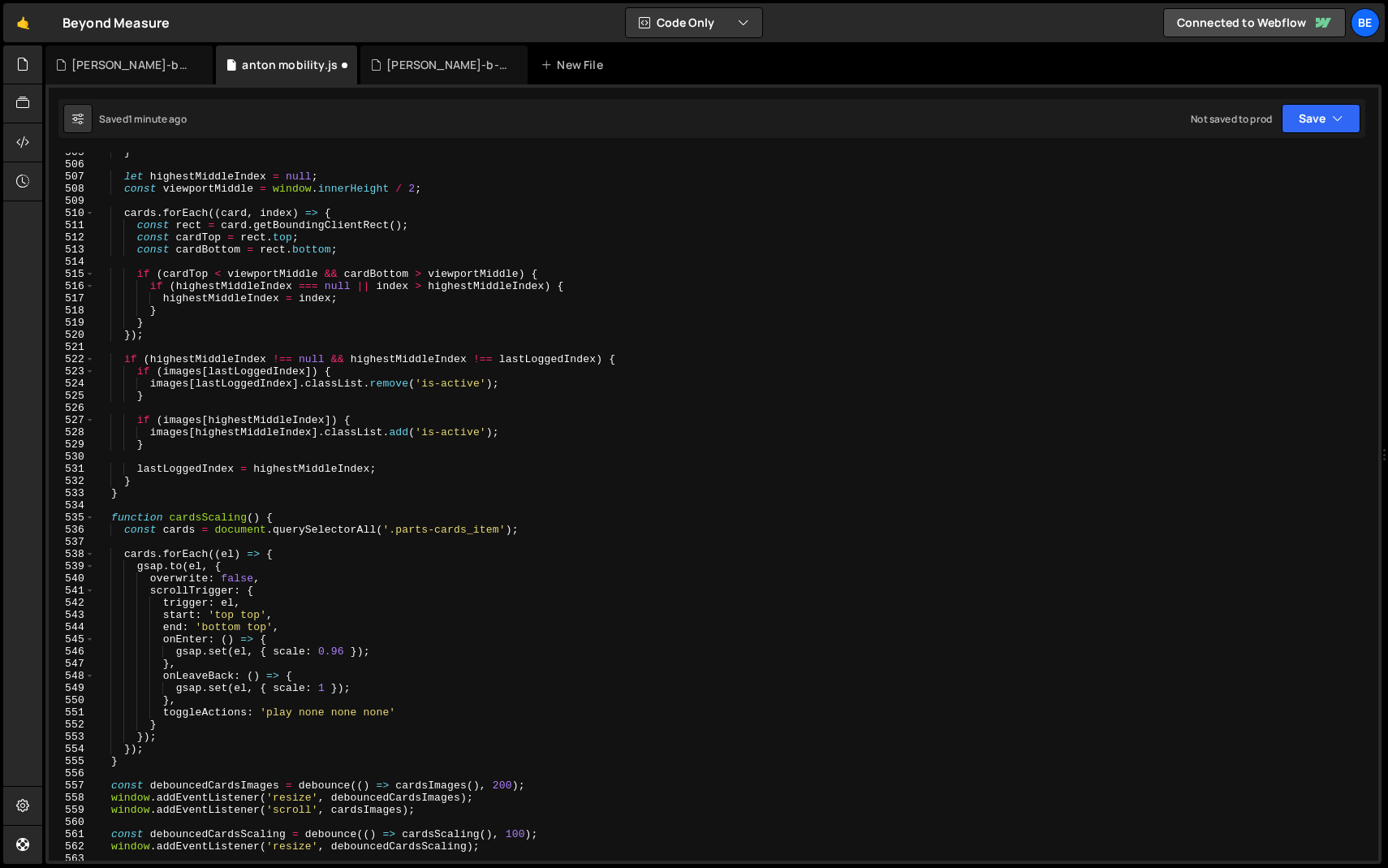
scroll to position [822, 0]
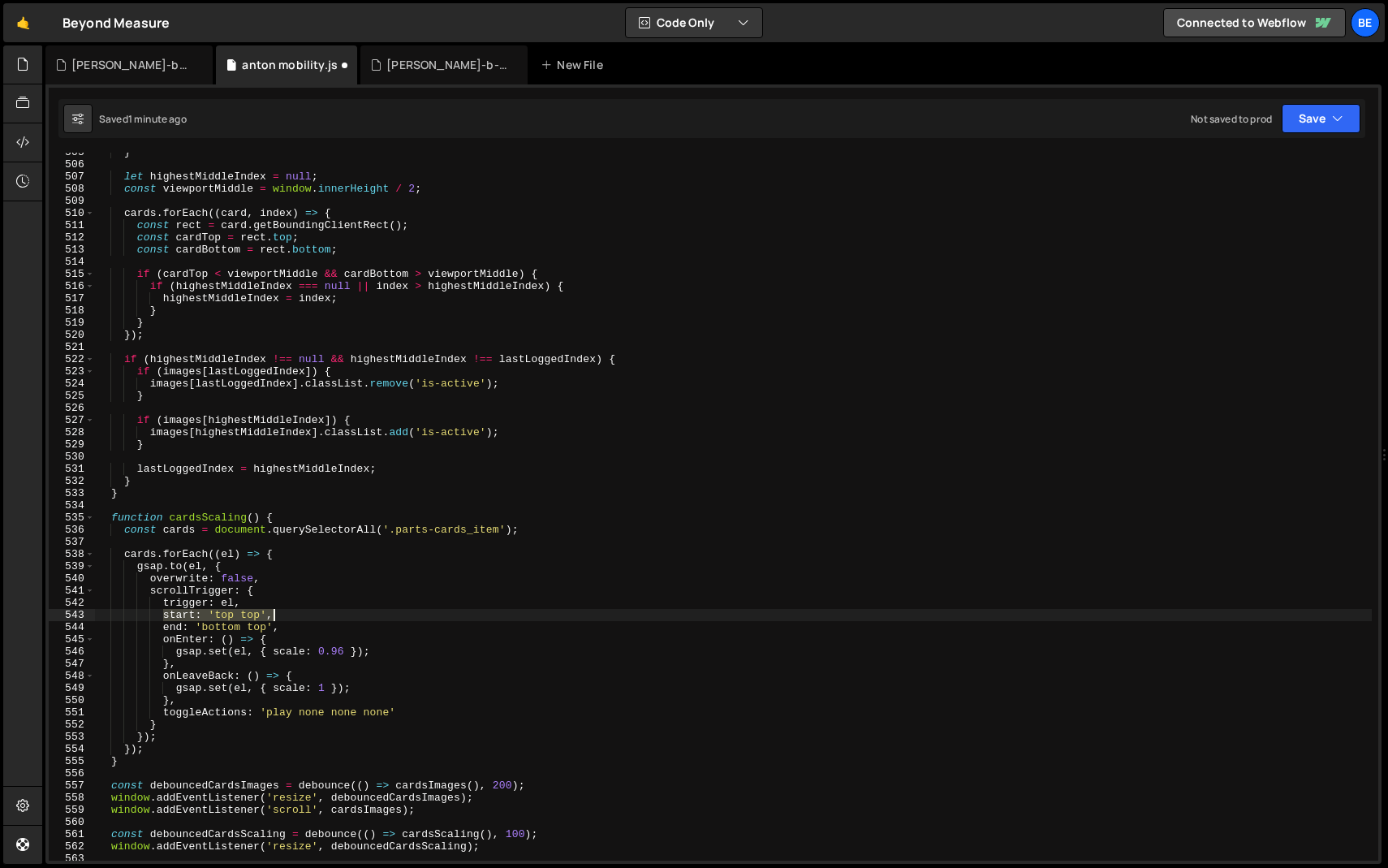
drag, startPoint x: 163, startPoint y: 615, endPoint x: 292, endPoint y: 614, distance: 129.0
click at [293, 615] on div "} let highestMiddleIndex = null ; const viewportMiddle = window . innerHeight /…" at bounding box center [733, 512] width 1277 height 732
paste textarea "top+=6svh top"
click at [312, 611] on div "} let highestMiddleIndex = null ; const viewportMiddle = window . innerHeight /…" at bounding box center [733, 506] width 1277 height 708
click at [243, 614] on div "} let highestMiddleIndex = null ; const viewportMiddle = window . innerHeight /…" at bounding box center [733, 512] width 1277 height 732
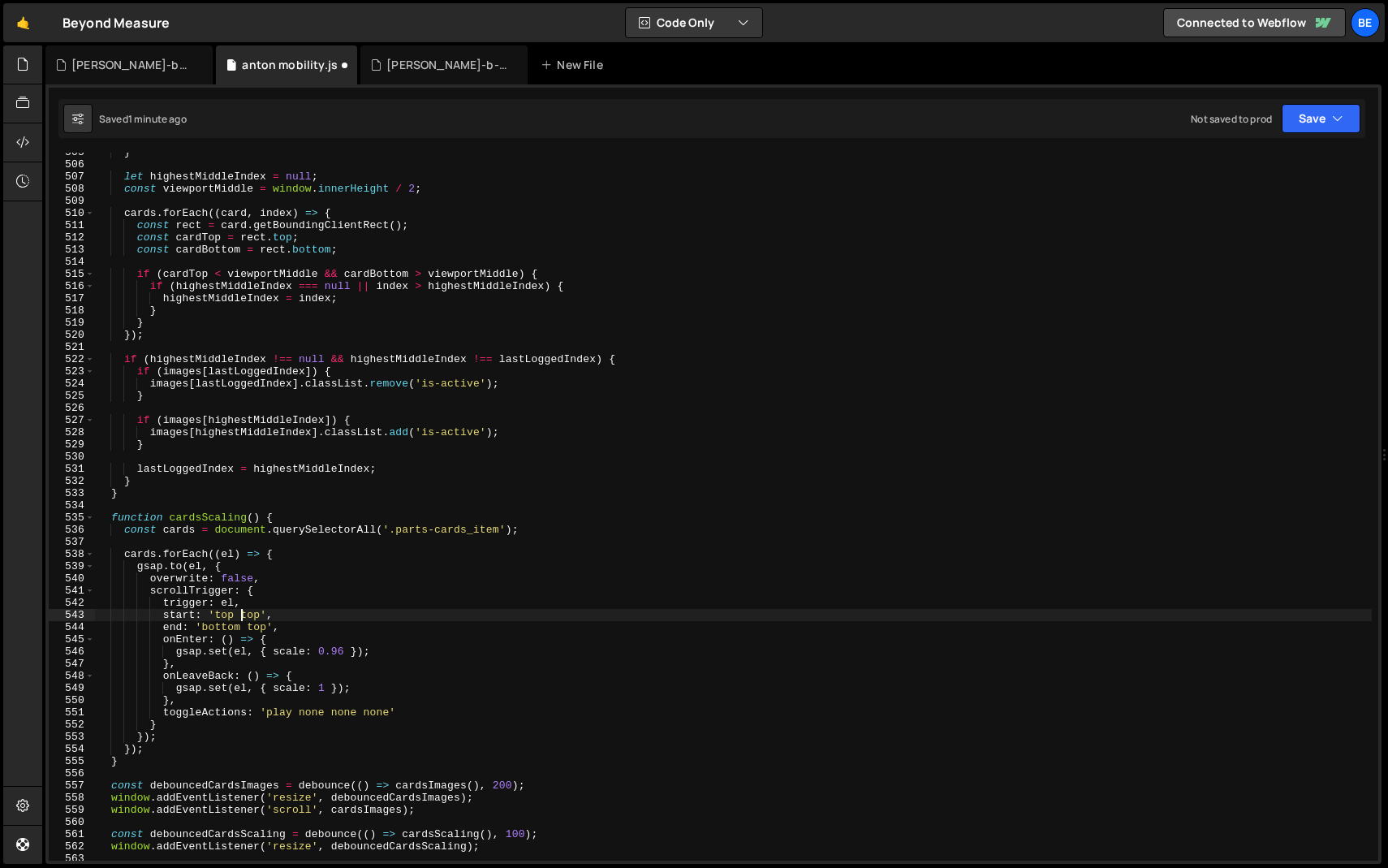
click at [243, 614] on div "} let highestMiddleIndex = null ; const viewportMiddle = window . innerHeight /…" at bounding box center [733, 512] width 1277 height 732
paste textarea "top+=6svh top"
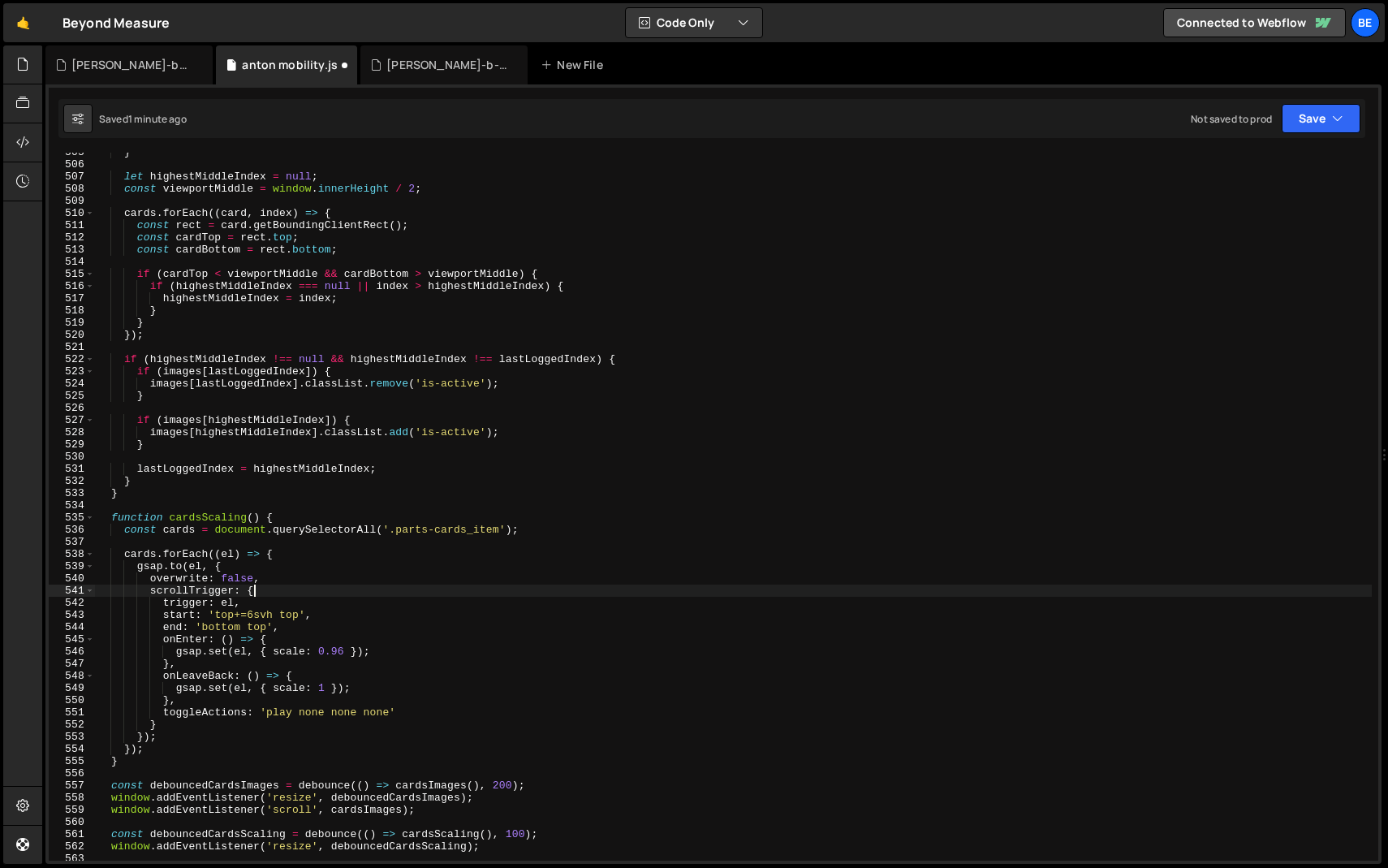
click at [297, 594] on div "} let highestMiddleIndex = null ; const viewportMiddle = window . innerHeight /…" at bounding box center [733, 512] width 1277 height 732
click at [287, 615] on div "} let highestMiddleIndex = null ; const viewportMiddle = window . innerHeight /…" at bounding box center [733, 512] width 1277 height 732
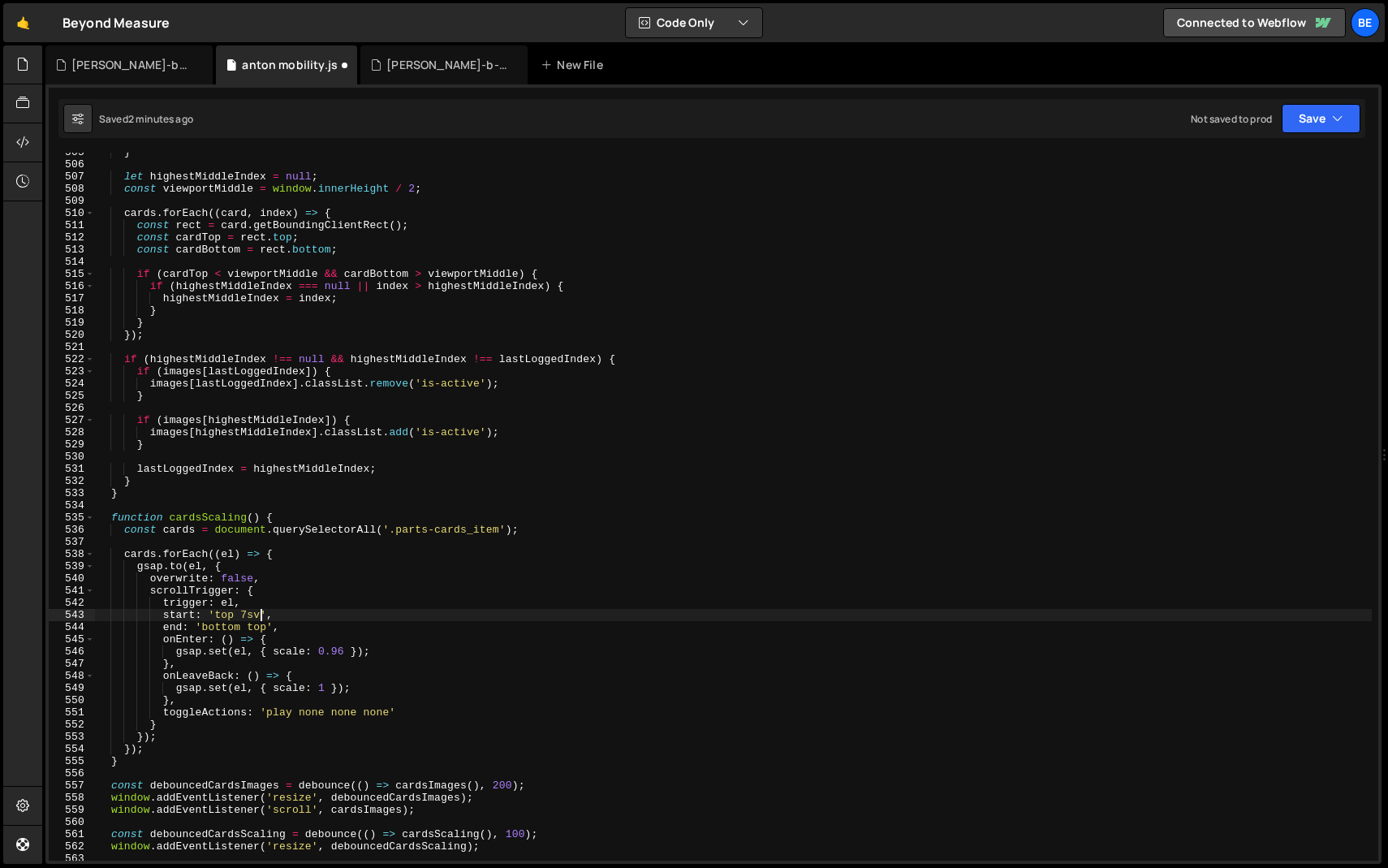
scroll to position [0, 12]
click at [323, 613] on div "} let highestMiddleIndex = null ; const viewportMiddle = window . innerHeight /…" at bounding box center [733, 512] width 1277 height 732
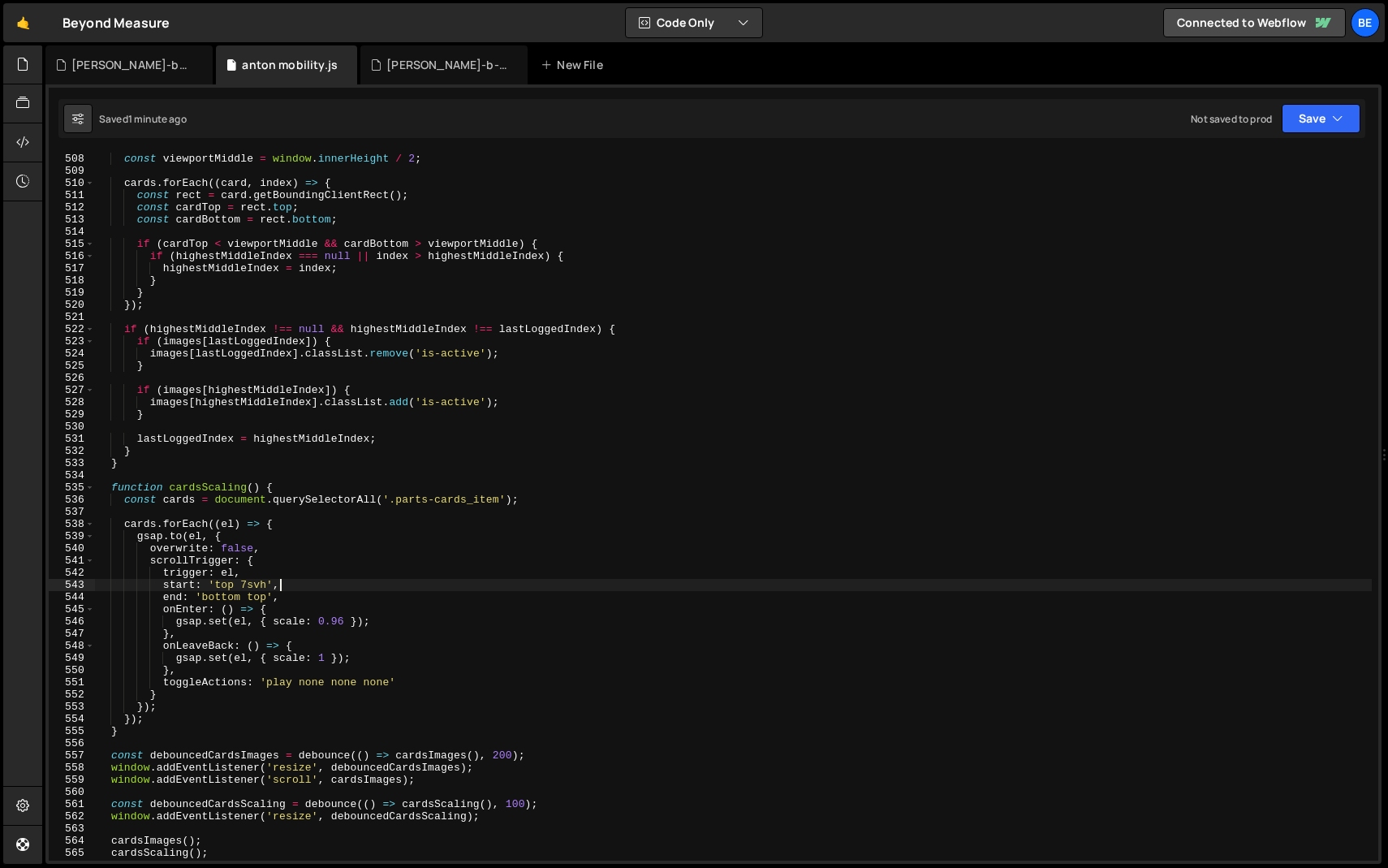
scroll to position [6171, 0]
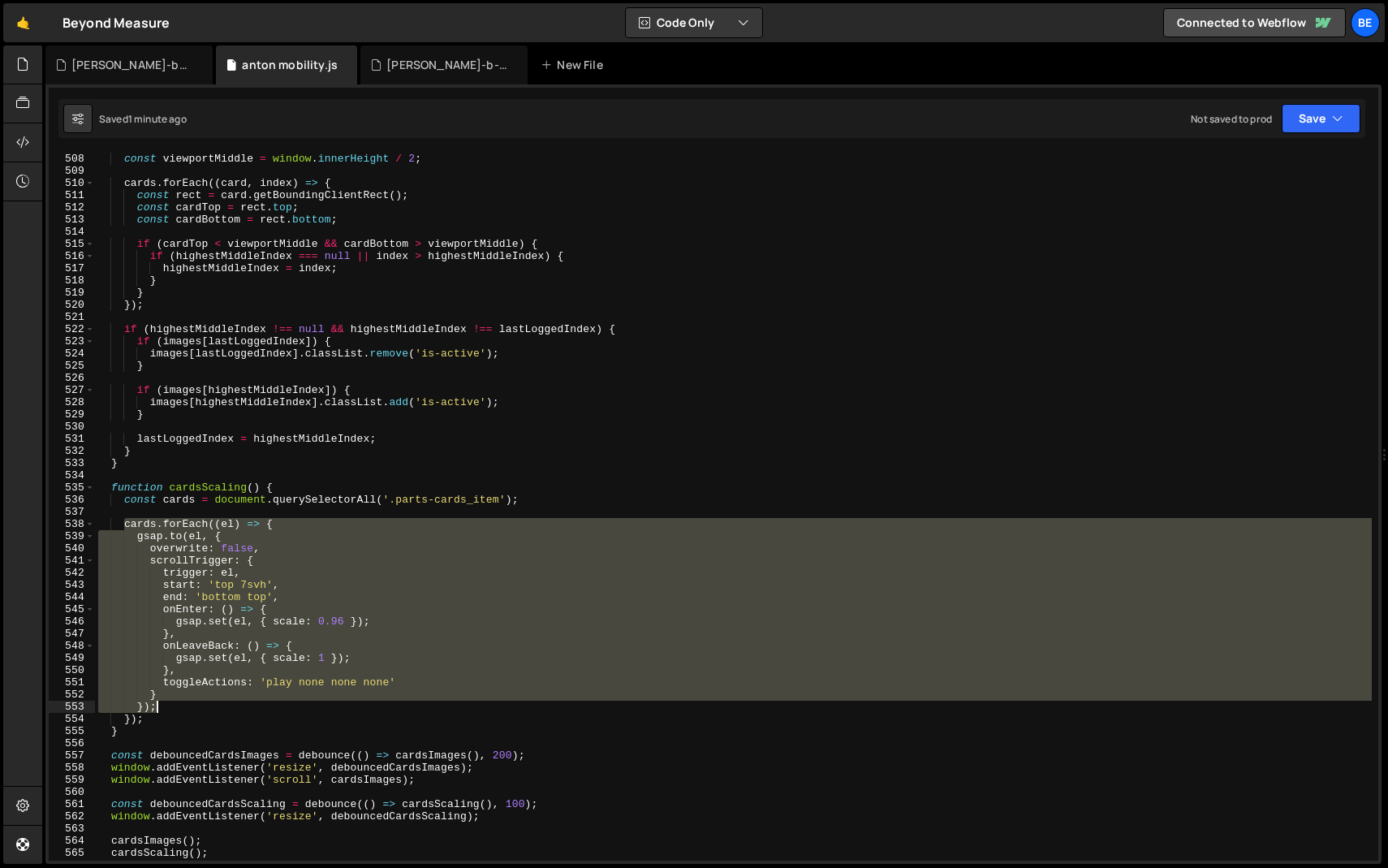
drag, startPoint x: 124, startPoint y: 523, endPoint x: 166, endPoint y: 710, distance: 191.7
click at [166, 710] on div "let highestMiddleIndex = null ; const viewportMiddle = window . innerHeight / 2…" at bounding box center [733, 506] width 1277 height 732
paste textarea
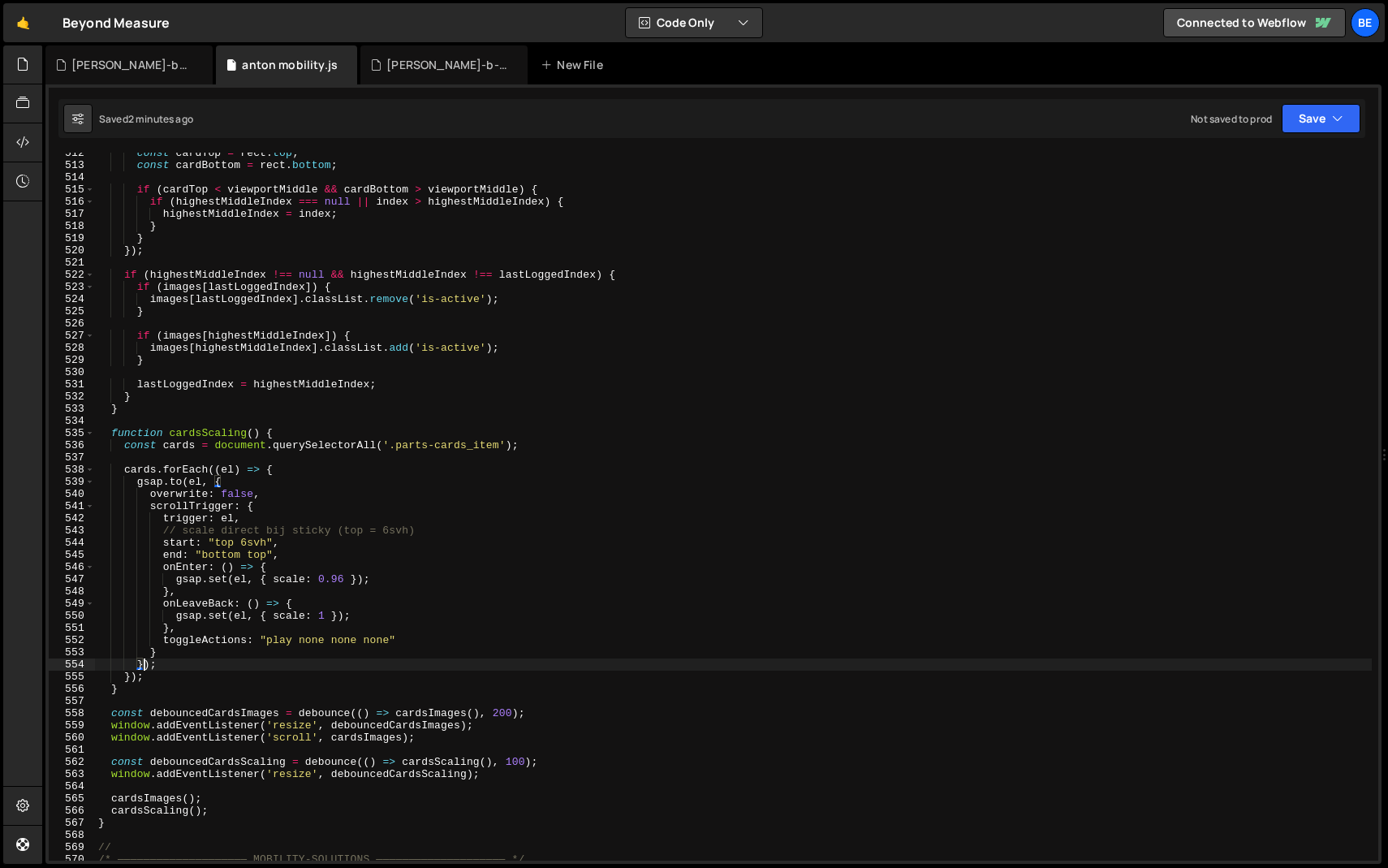
scroll to position [6225, 0]
click at [151, 679] on div "const cardTop = rect . top ; const cardBottom = rect . bottom ; if ( cardTop < …" at bounding box center [733, 514] width 1277 height 732
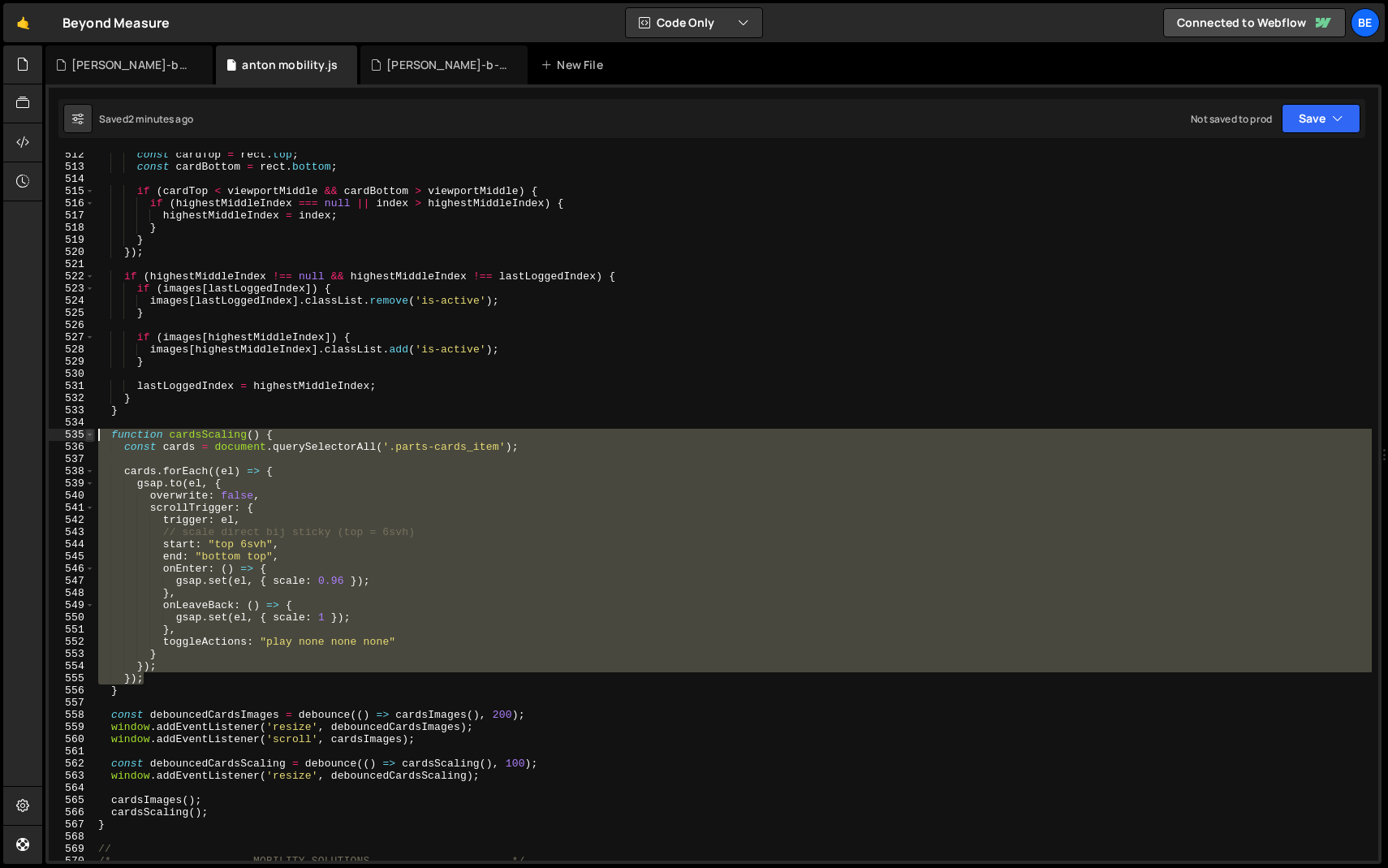
drag, startPoint x: 151, startPoint y: 678, endPoint x: 93, endPoint y: 435, distance: 249.8
click at [93, 435] on div "}); 512 513 514 515 516 517 518 519 520 521 522 523 524 525 526 527 528 529 530…" at bounding box center [713, 506] width 1329 height 708
paste textarea "}"
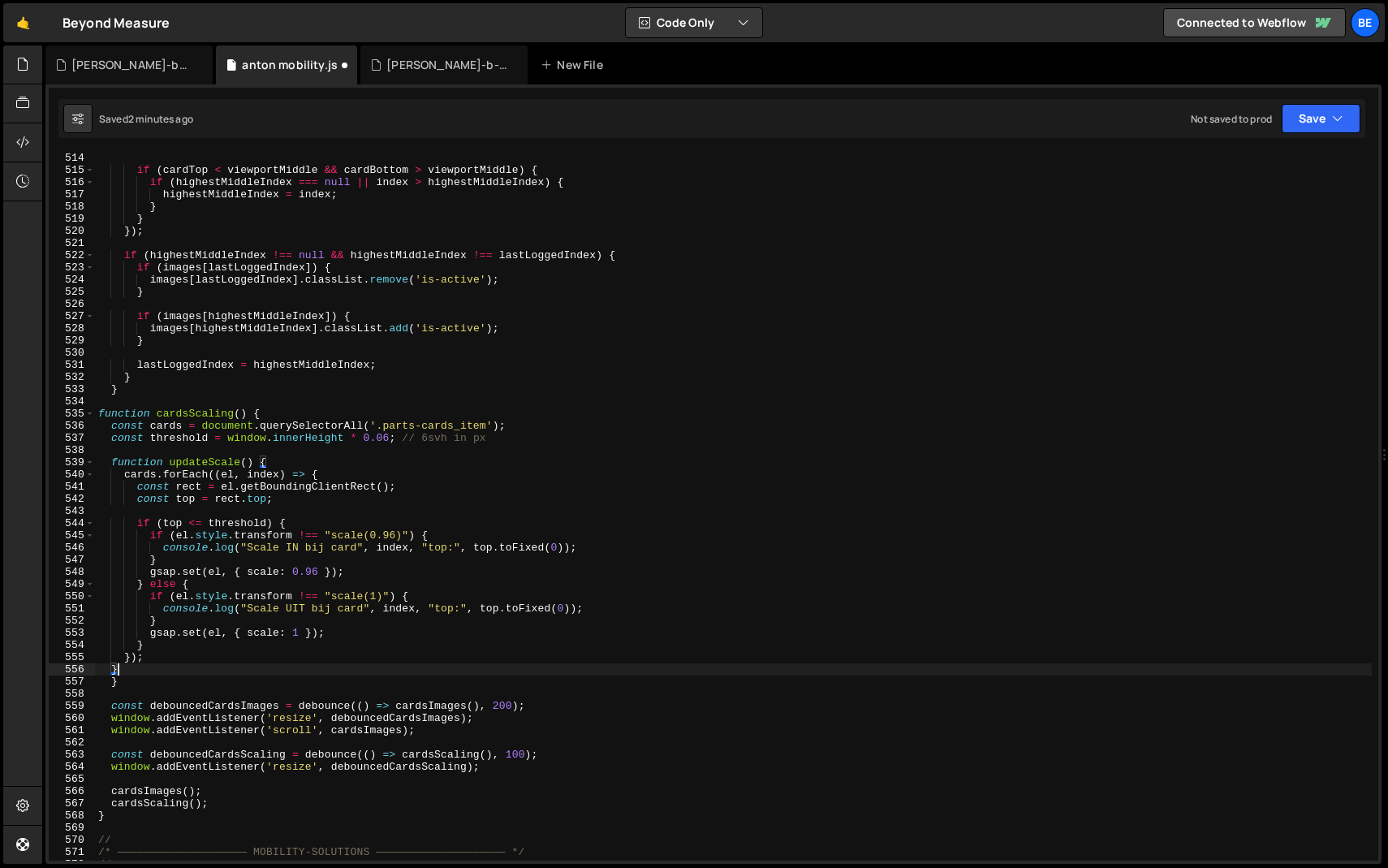
scroll to position [6246, 0]
click at [153, 656] on div "if ( cardTop < viewportMiddle && cardBottom > viewportMiddle ) { if ( highestMi…" at bounding box center [733, 517] width 1277 height 732
type textarea "}"
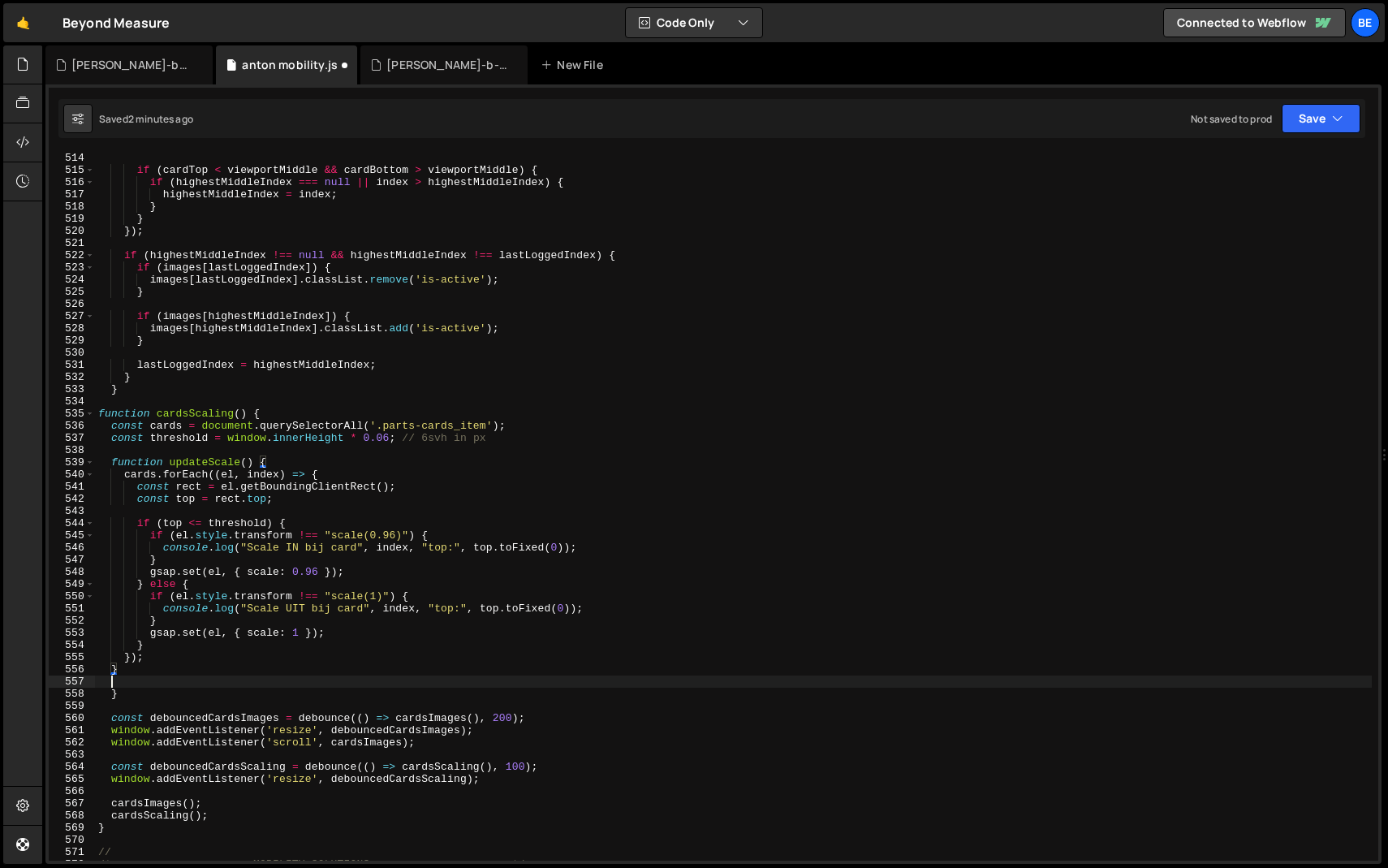
scroll to position [0, 0]
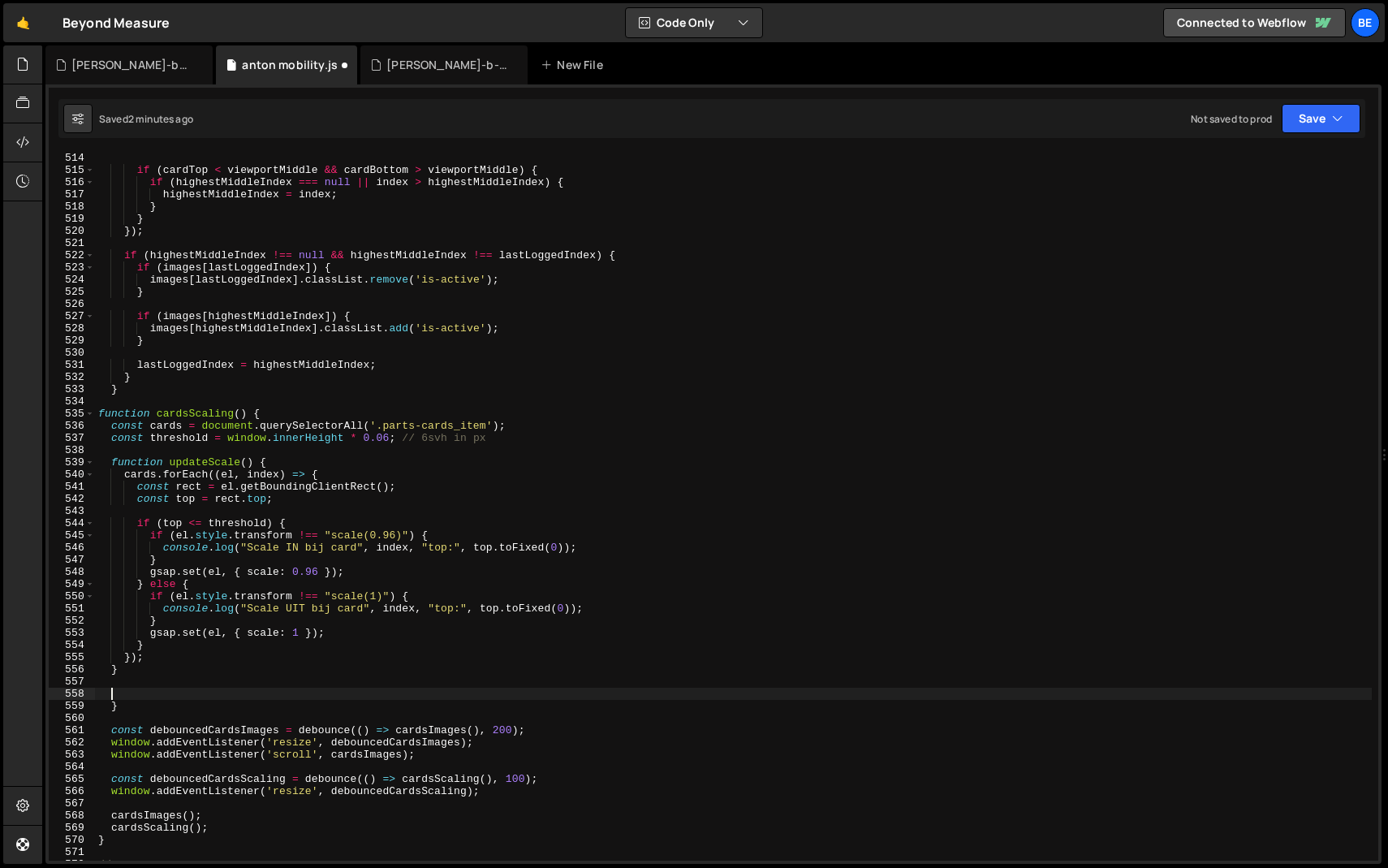
paste textarea "updateScale()"
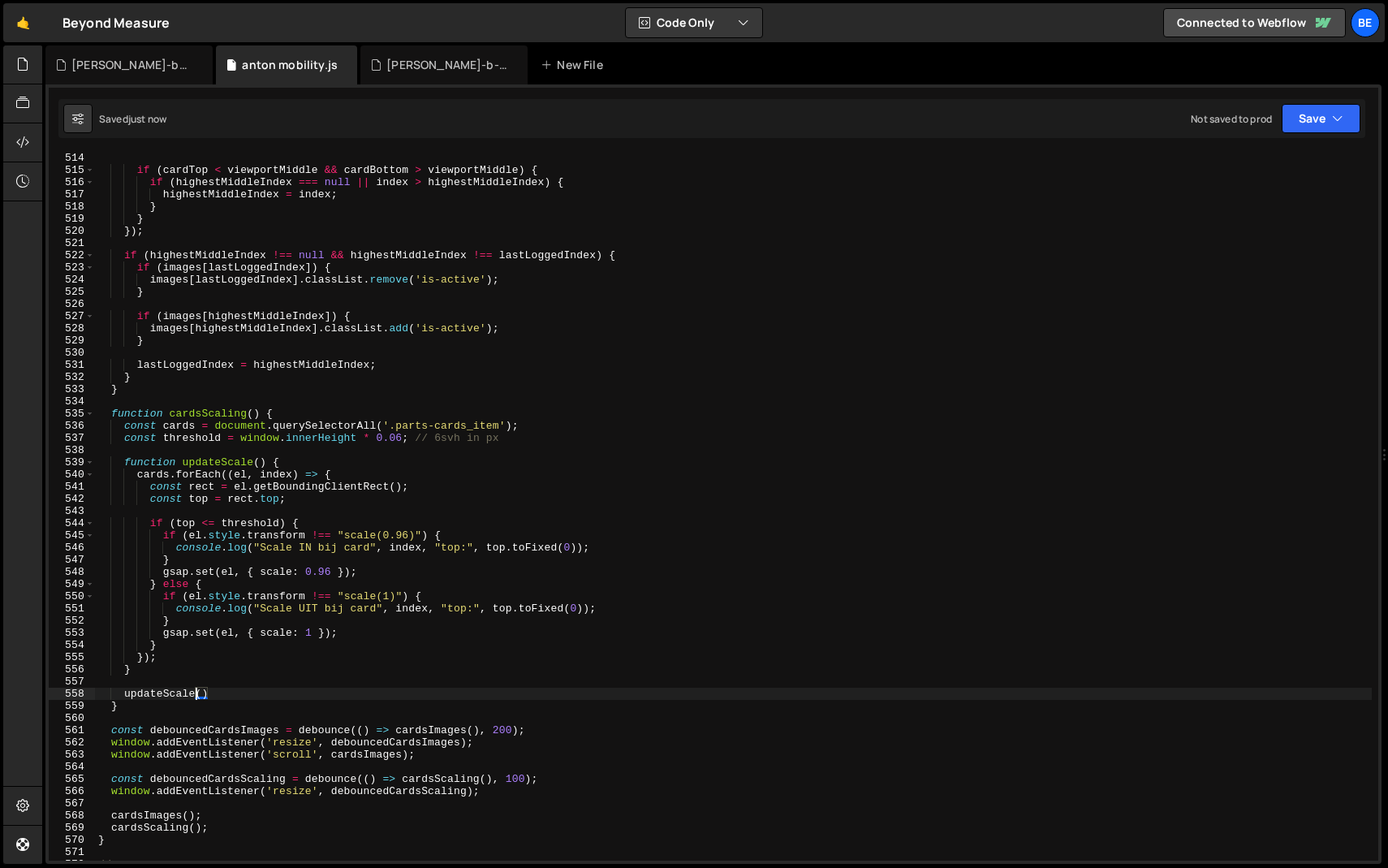
type textarea "updateScale()"
click at [389, 397] on div "if ( cardTop < viewportMiddle && cardBottom > viewportMiddle ) { if ( highestMi…" at bounding box center [733, 517] width 1277 height 732
type textarea "initGeneral();"
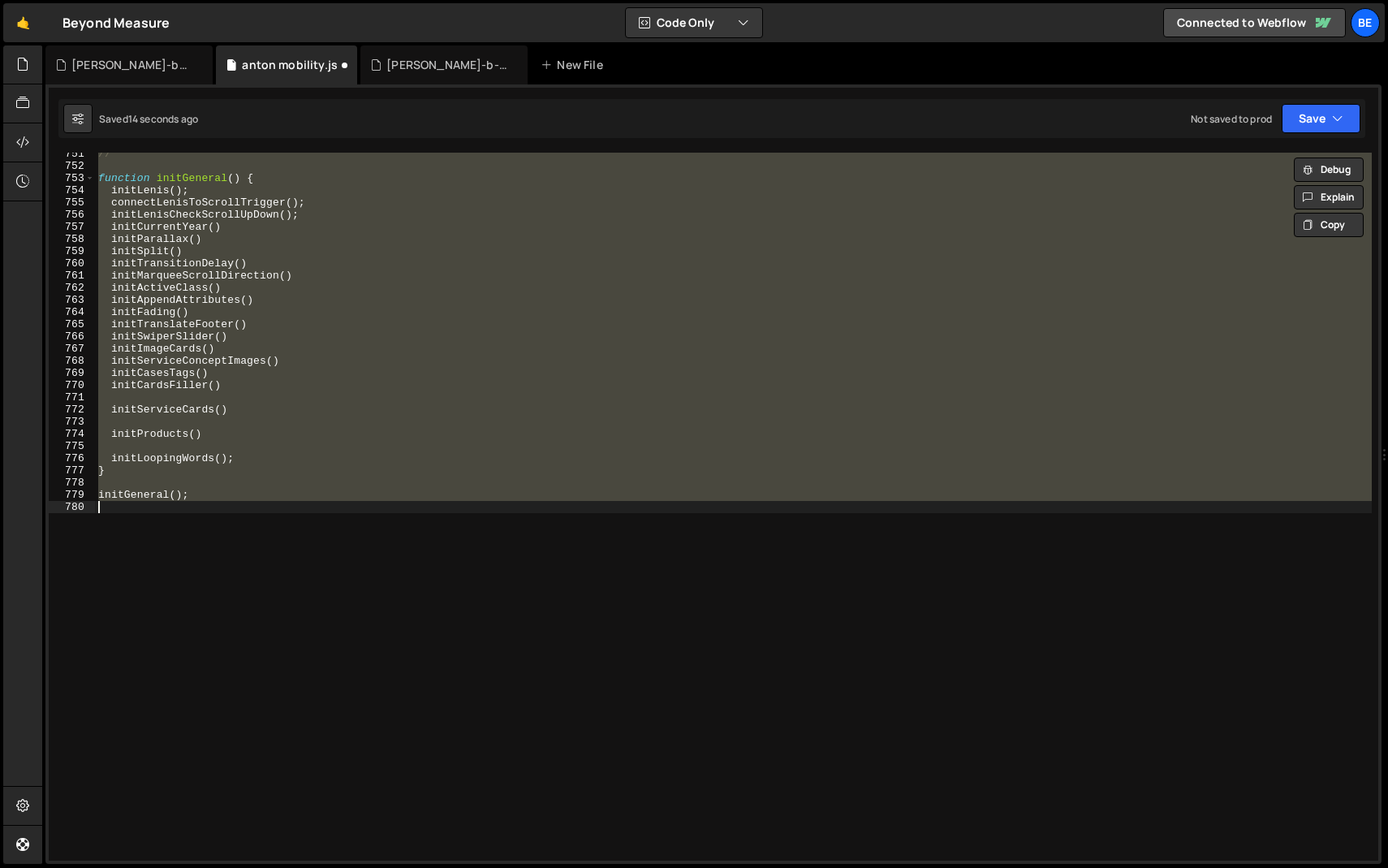
scroll to position [6427, 0]
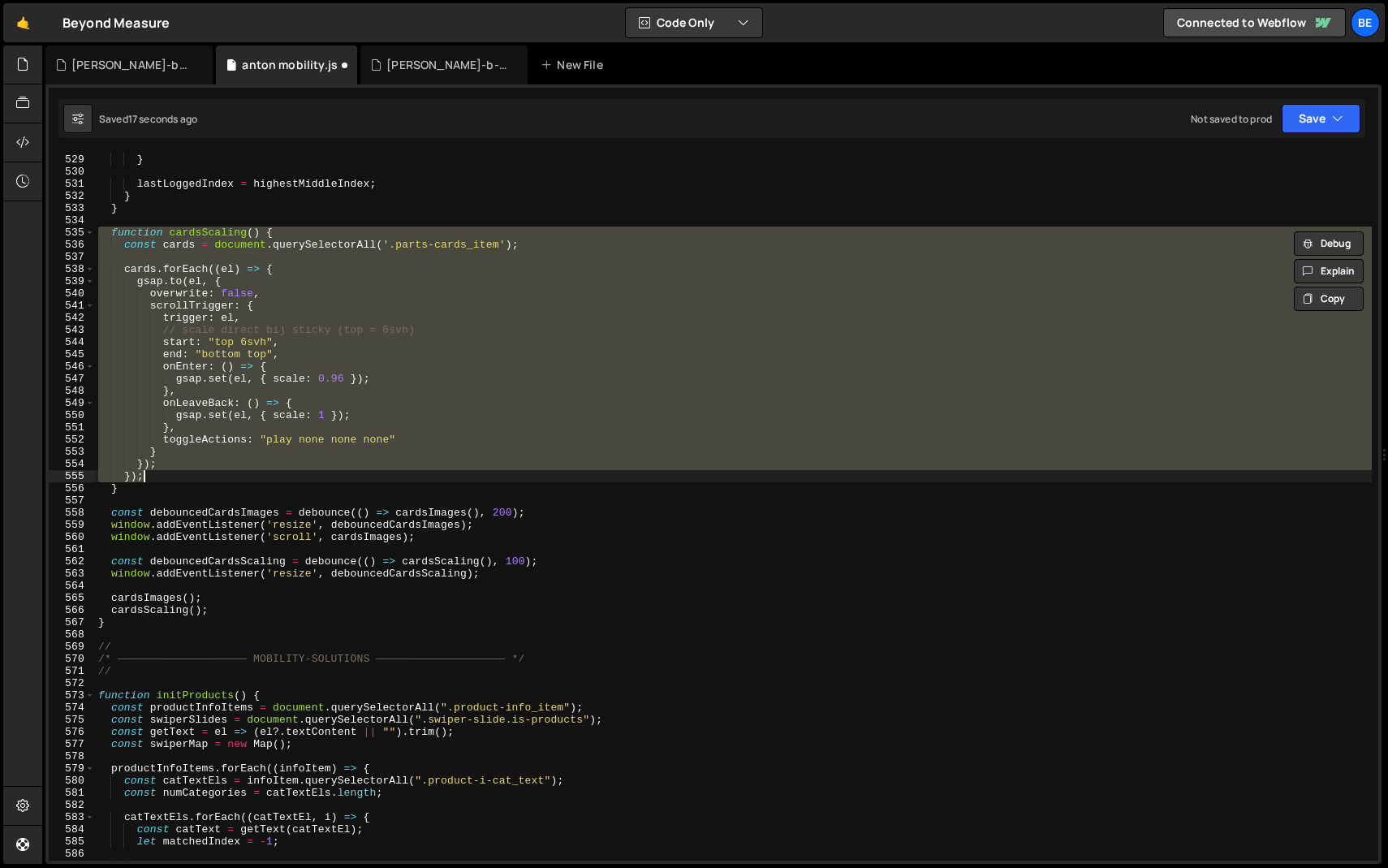
click at [361, 428] on div "images [ highestMiddleIndex ] . classList . add ( 'is-active' ) ; } lastLoggedI…" at bounding box center [733, 506] width 1277 height 708
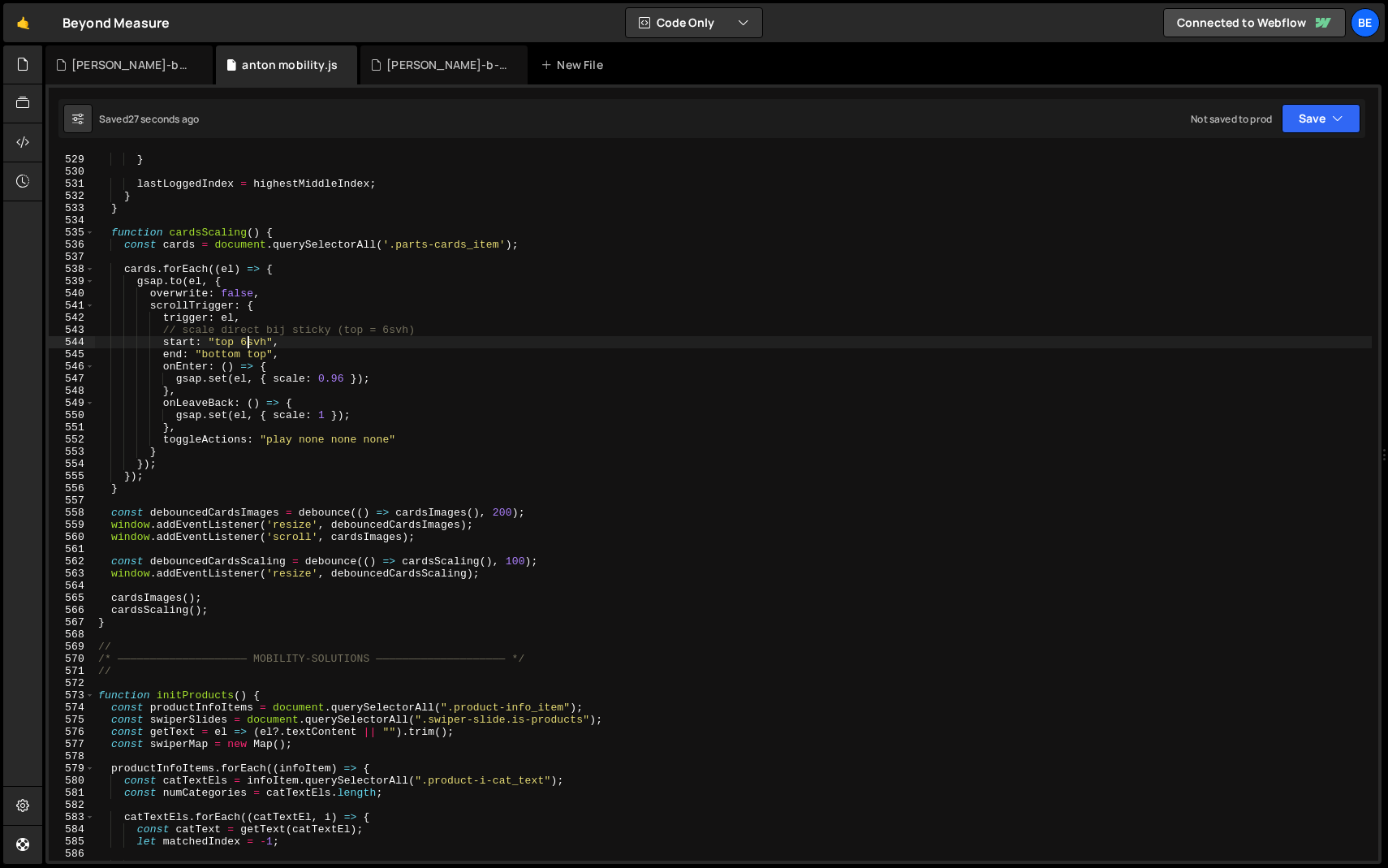
click at [246, 343] on div "images [ highestMiddleIndex ] . classList . add ( 'is-active' ) ; } lastLoggedI…" at bounding box center [733, 507] width 1277 height 732
click at [281, 310] on div "images [ highestMiddleIndex ] . classList . add ( 'is-active' ) ; } lastLoggedI…" at bounding box center [733, 507] width 1277 height 732
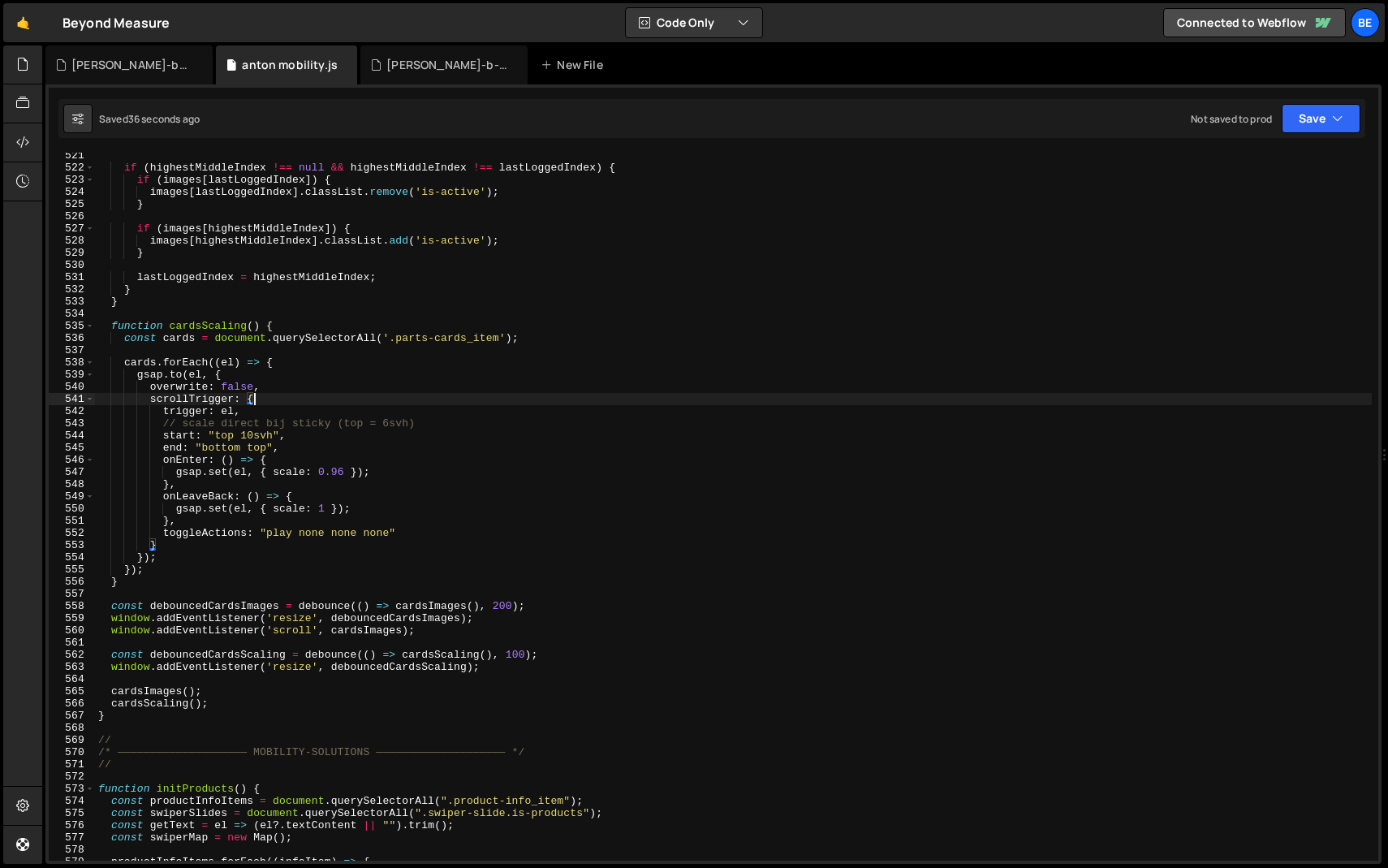
scroll to position [6333, 0]
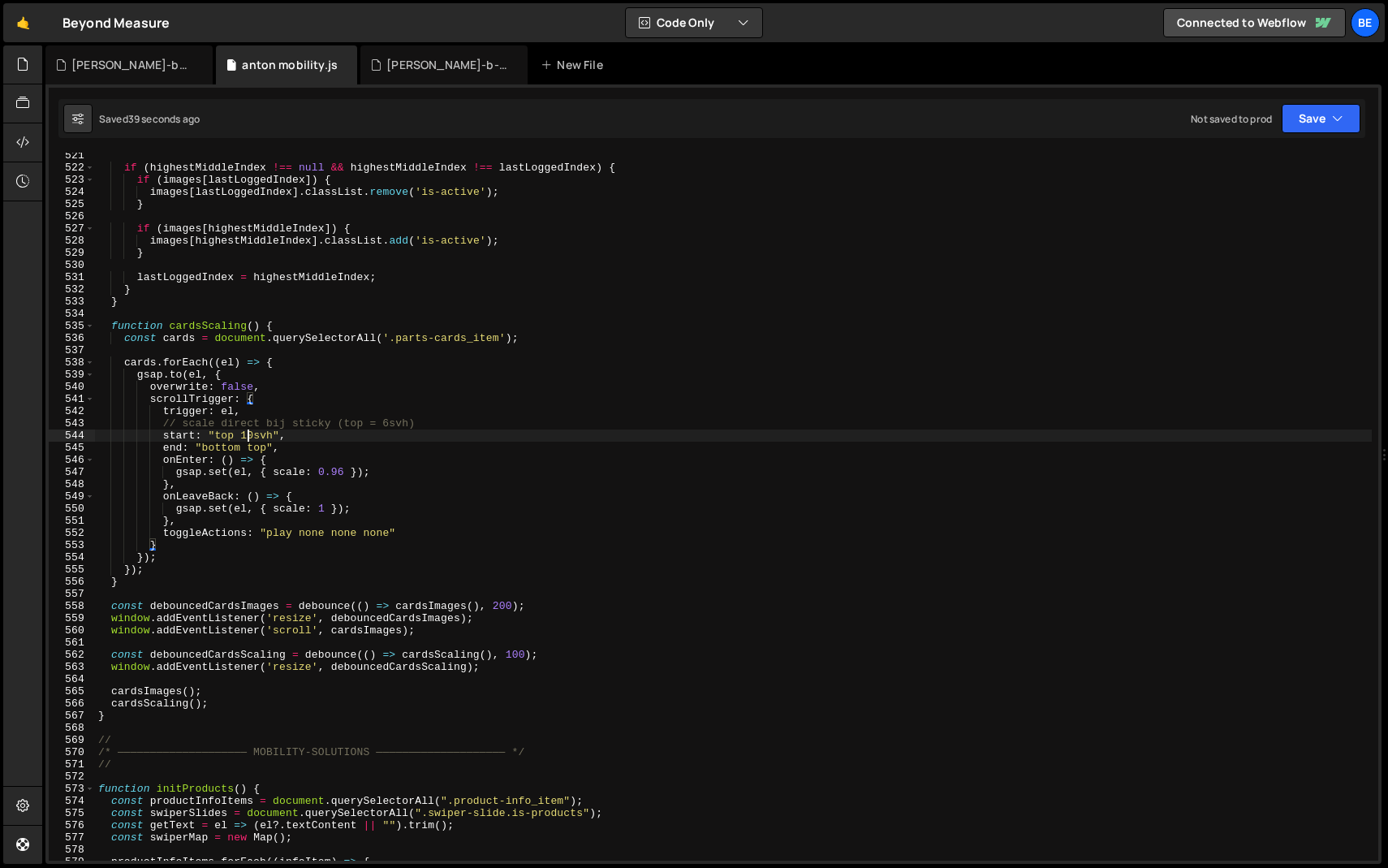
click at [250, 438] on div "if ( highestMiddleIndex !== null && highestMiddleIndex !== lastLoggedIndex ) { …" at bounding box center [733, 515] width 1277 height 732
click at [284, 419] on div "if ( highestMiddleIndex !== null && highestMiddleIndex !== lastLoggedIndex ) { …" at bounding box center [733, 515] width 1277 height 732
type textarea "// scale direct bij sticky (top = 6svh)"
drag, startPoint x: 435, startPoint y: 422, endPoint x: 65, endPoint y: 421, distance: 370.0
click at [65, 421] on div "// scale direct bij sticky (top = 6svh) 521 522 523 524 525 526 527 528 529 530…" at bounding box center [713, 506] width 1329 height 708
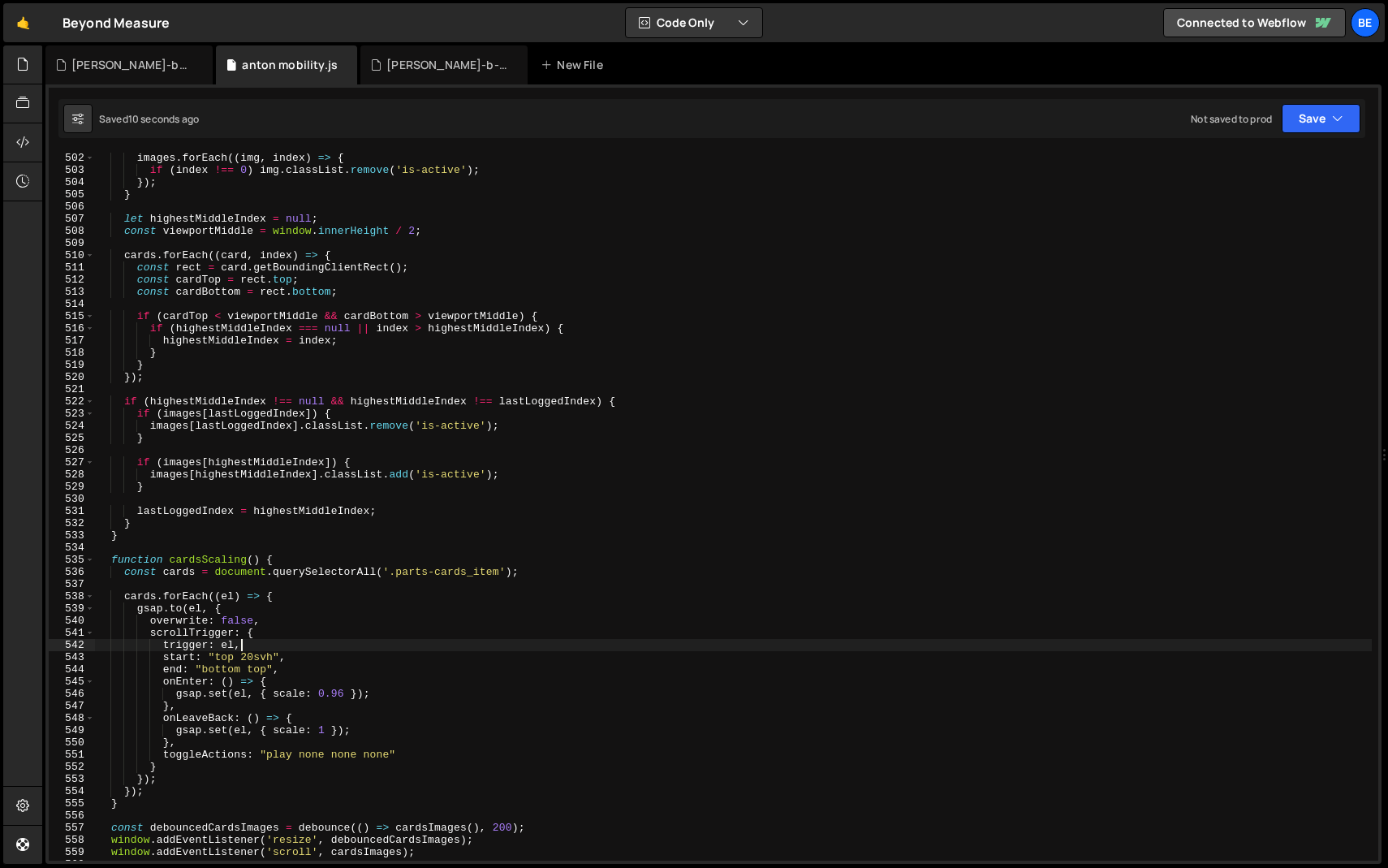
scroll to position [6036, 0]
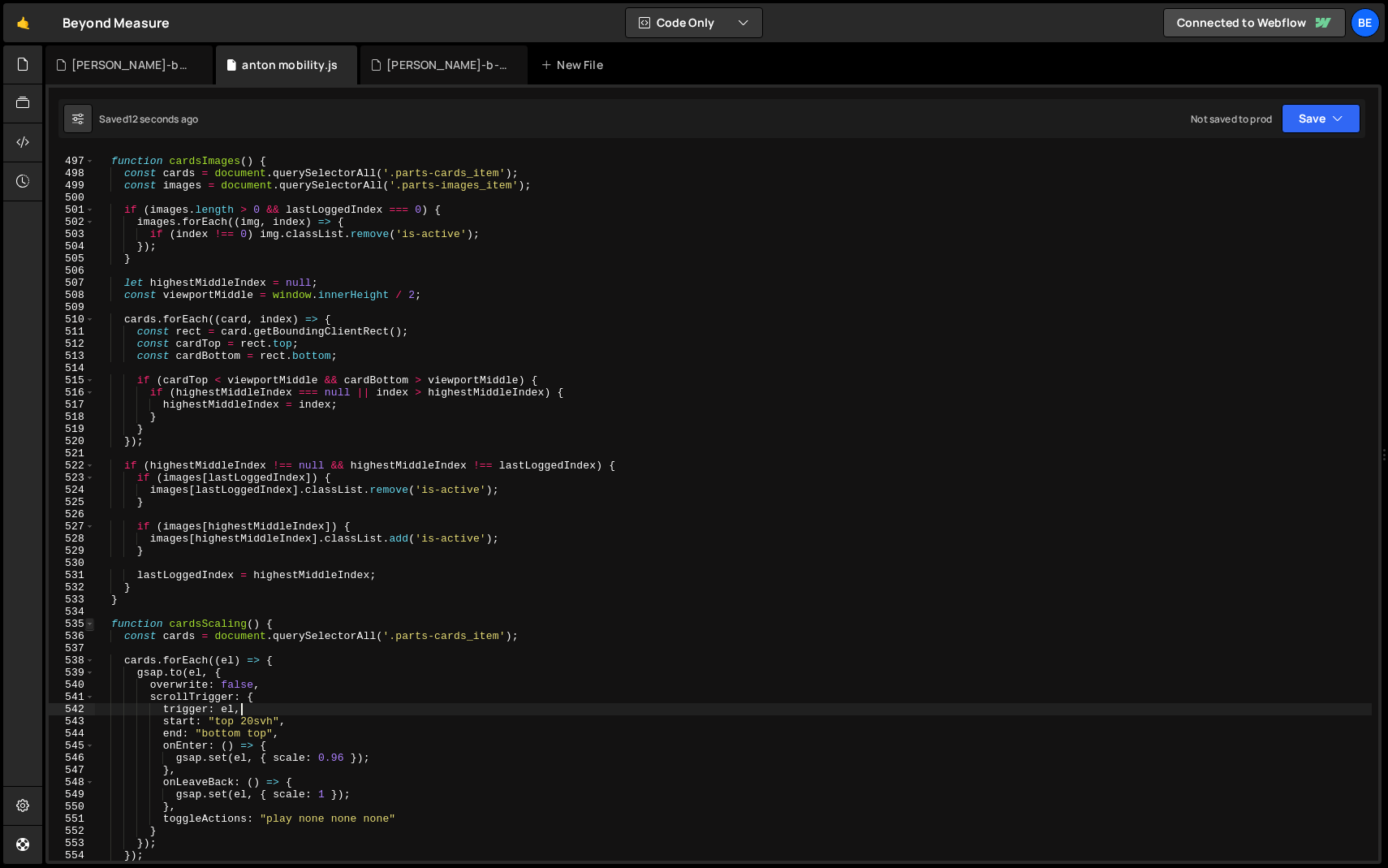
click at [89, 621] on span at bounding box center [89, 624] width 9 height 12
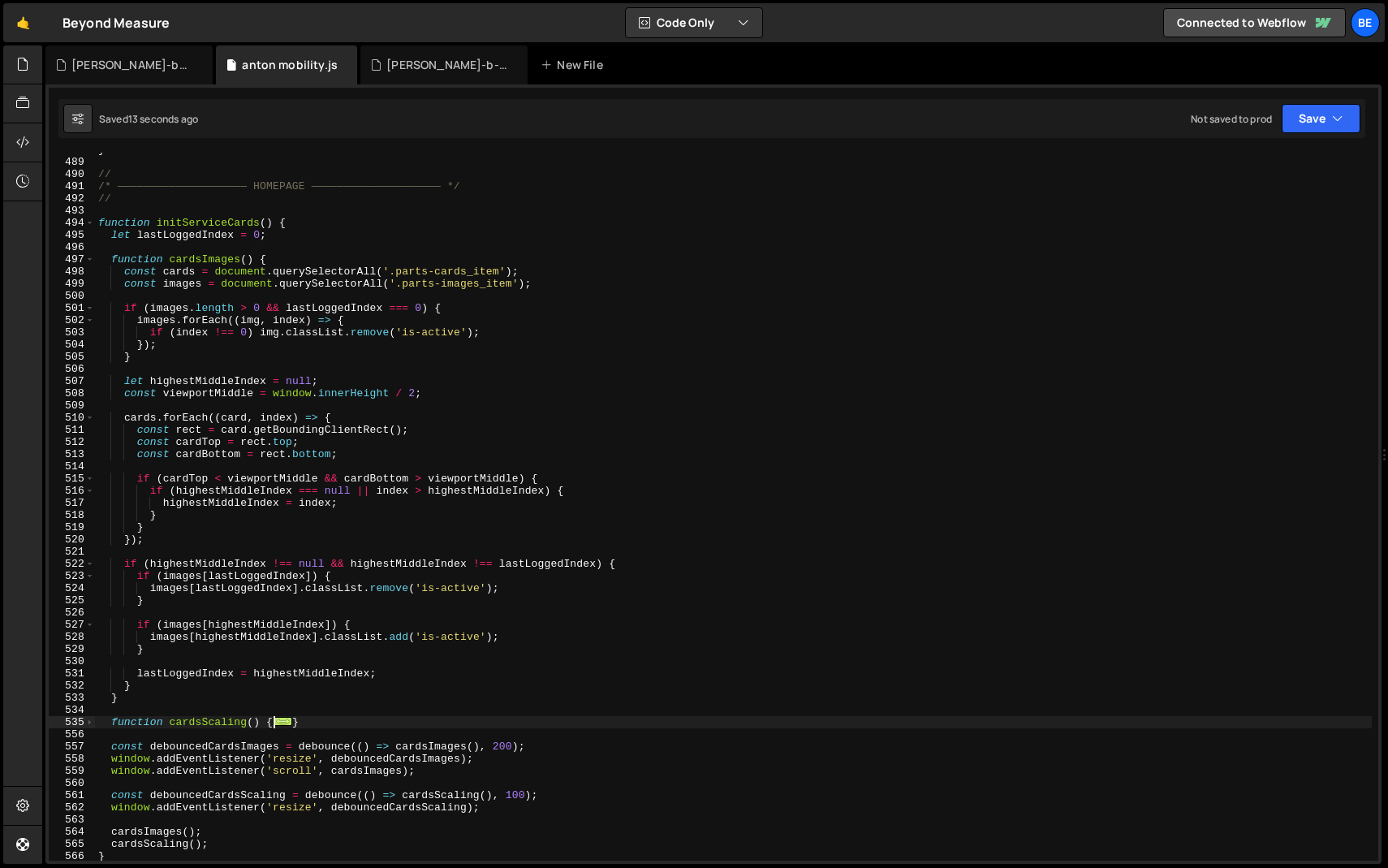
scroll to position [5899, 0]
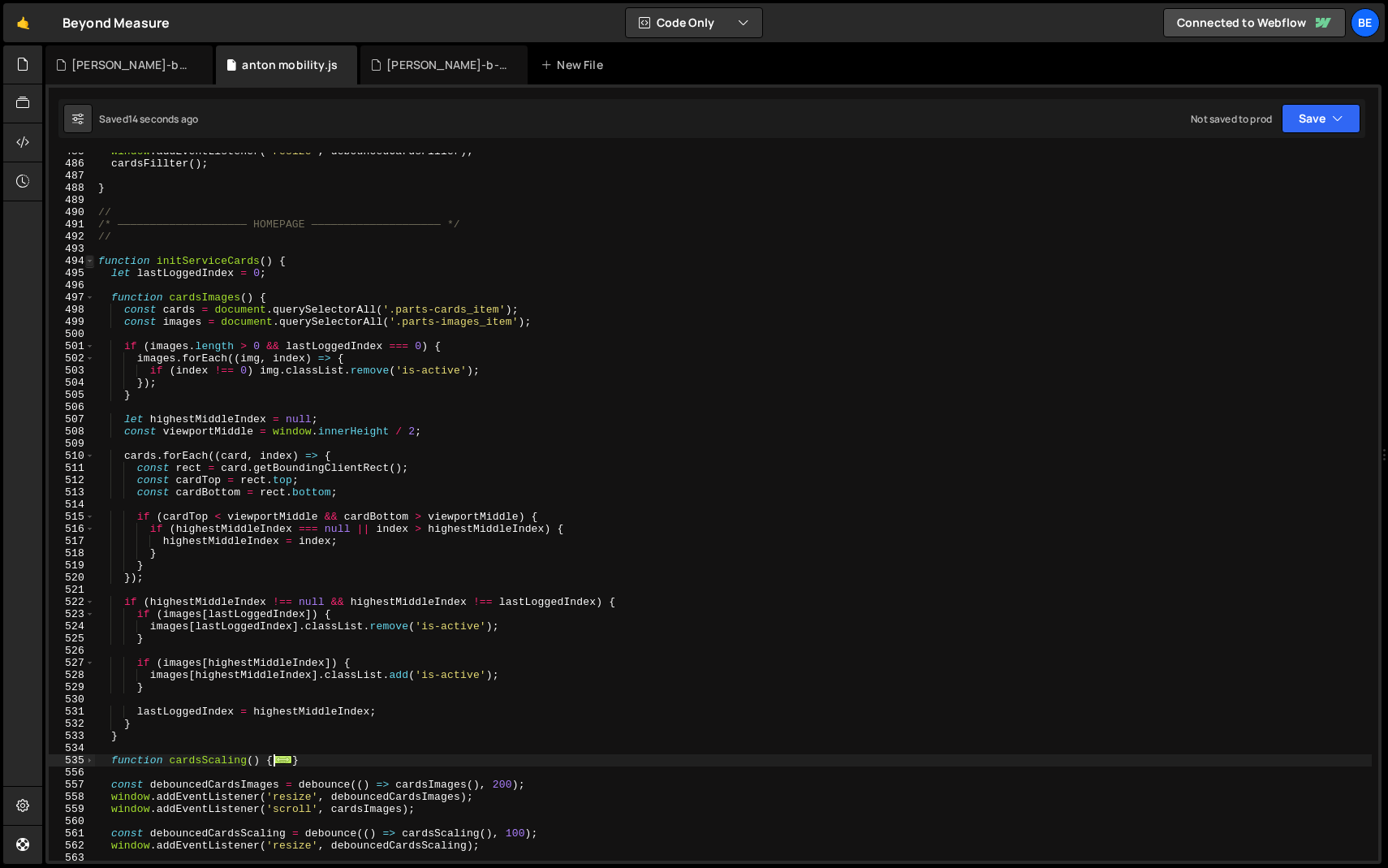
click at [89, 255] on span at bounding box center [89, 261] width 9 height 12
click at [86, 258] on span at bounding box center [89, 261] width 9 height 12
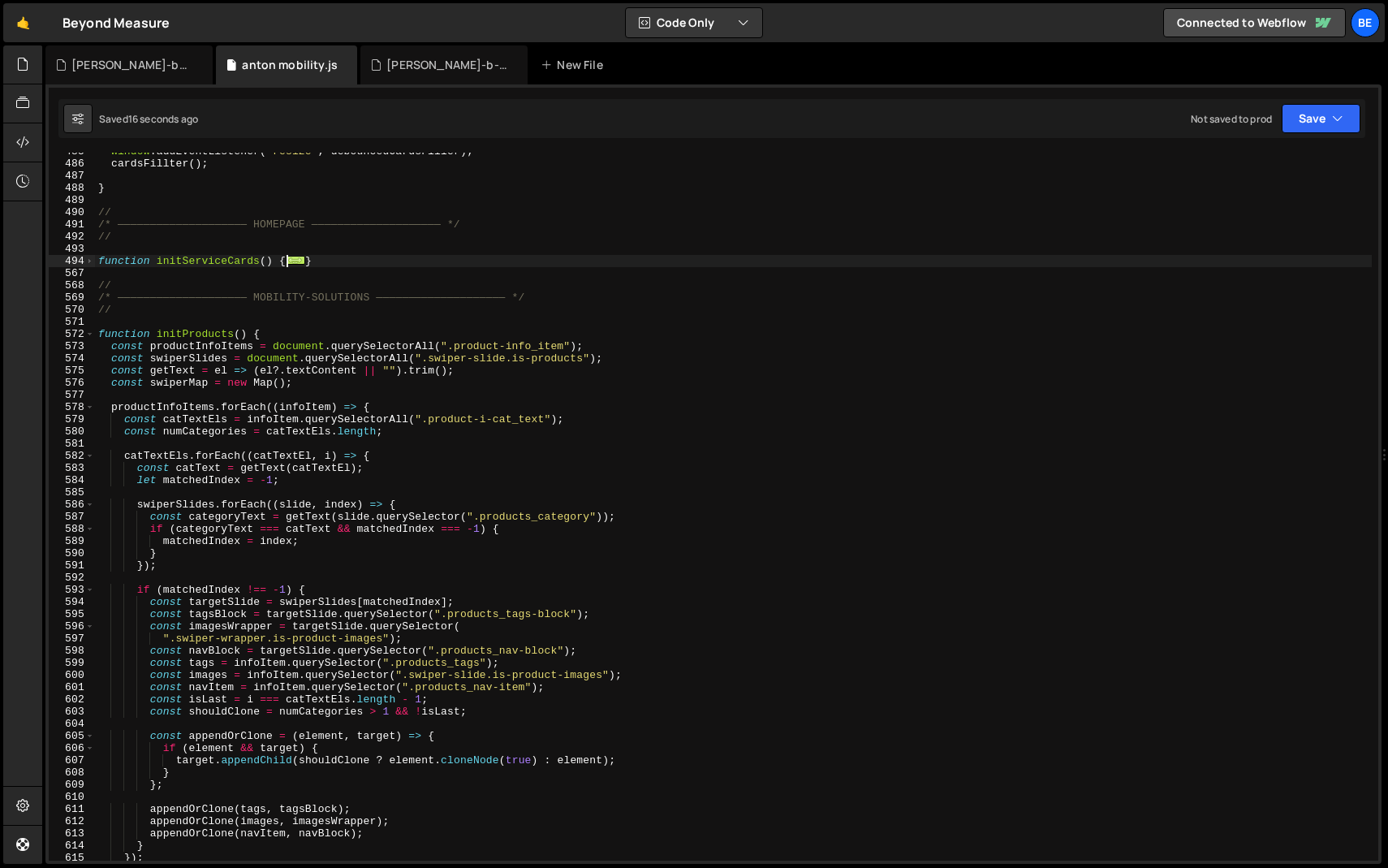
click at [139, 258] on div "window . addEventListener ( 'resize' , debouncedCardsFiller ) ; cardsFillter ( …" at bounding box center [733, 511] width 1277 height 732
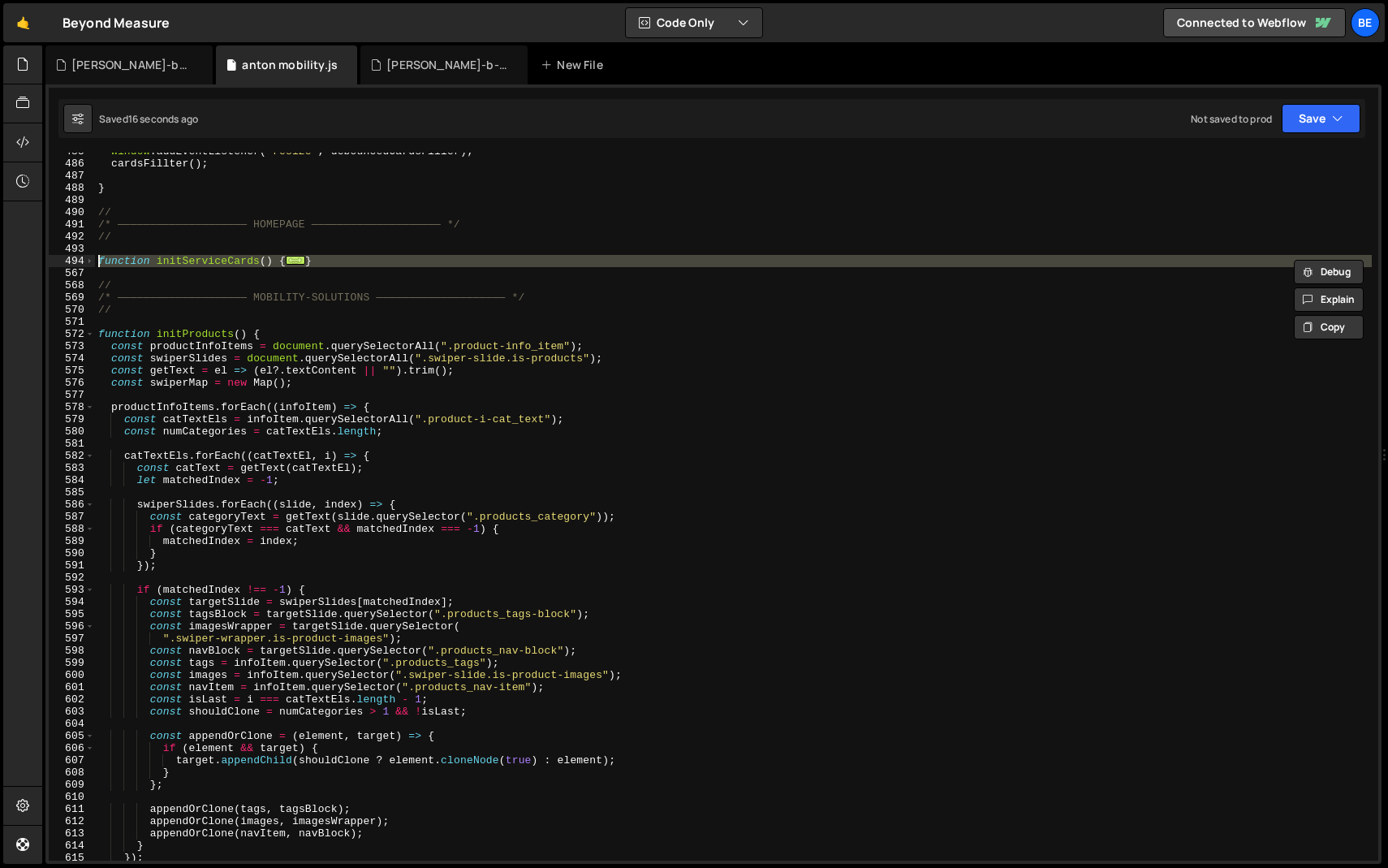
click at [139, 258] on div "window . addEventListener ( 'resize' , debouncedCardsFiller ) ; cardsFillter ( …" at bounding box center [733, 511] width 1277 height 732
type textarea "function initServiceCards() { let lastLoggedIndex = 0;"
click at [163, 251] on div "window . addEventListener ( 'resize' , debouncedCardsFiller ) ; cardsFillter ( …" at bounding box center [733, 511] width 1277 height 732
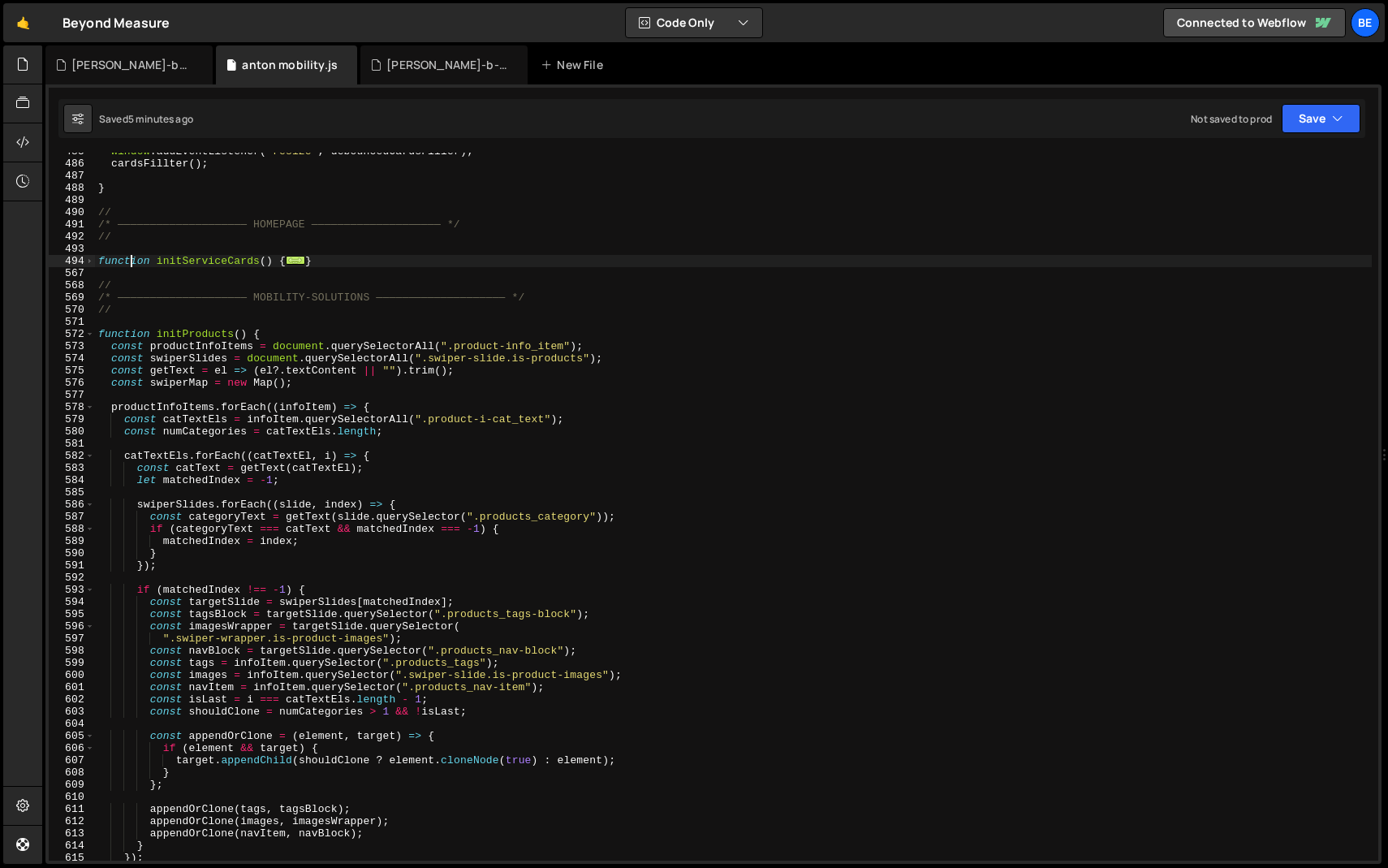
click at [133, 262] on div "window . addEventListener ( 'resize' , debouncedCardsFiller ) ; cardsFillter ( …" at bounding box center [733, 511] width 1277 height 732
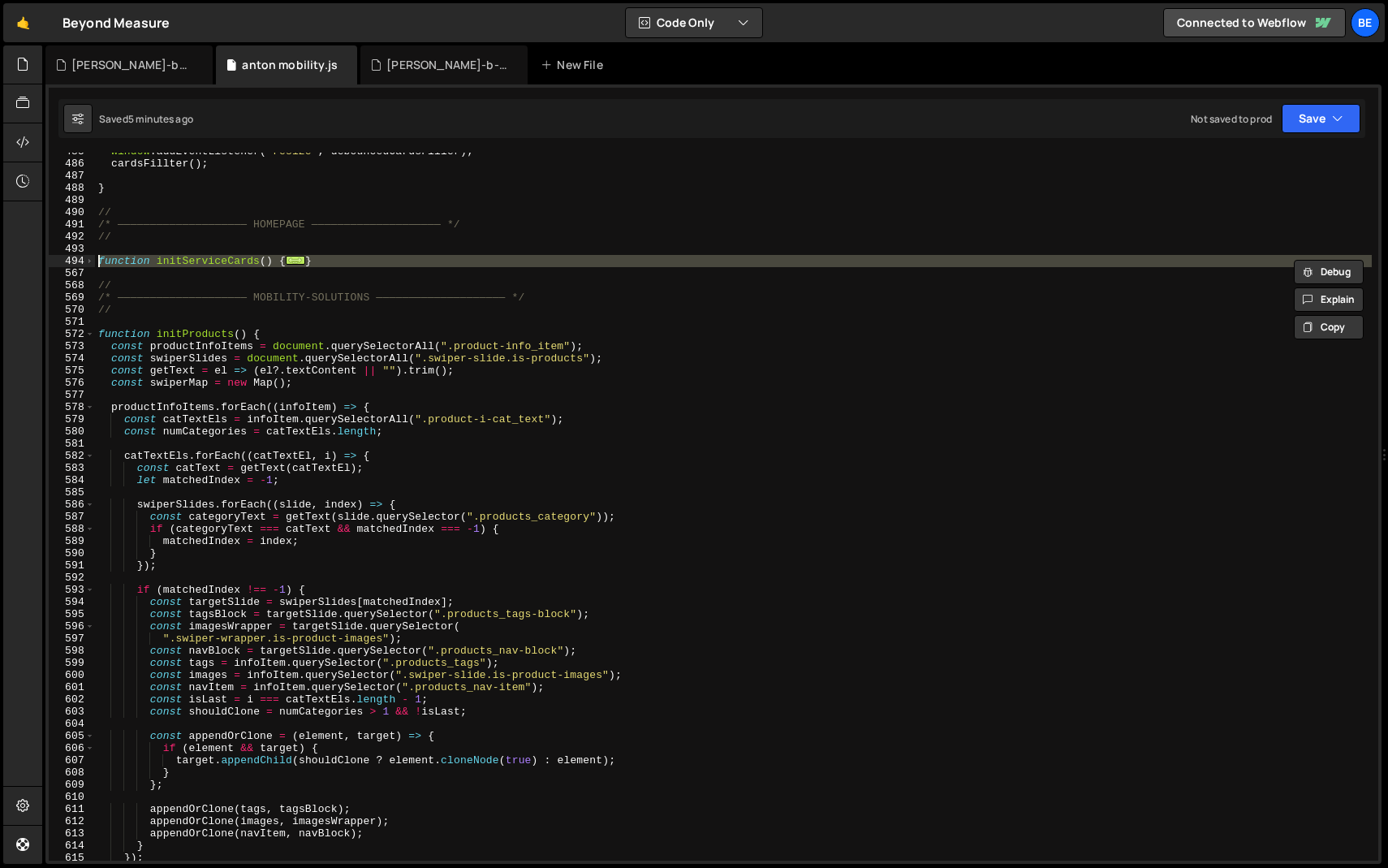
click at [133, 262] on div "window . addEventListener ( 'resize' , debouncedCardsFiller ) ; cardsFillter ( …" at bounding box center [733, 511] width 1277 height 732
paste textarea "}"
type textarea "}"
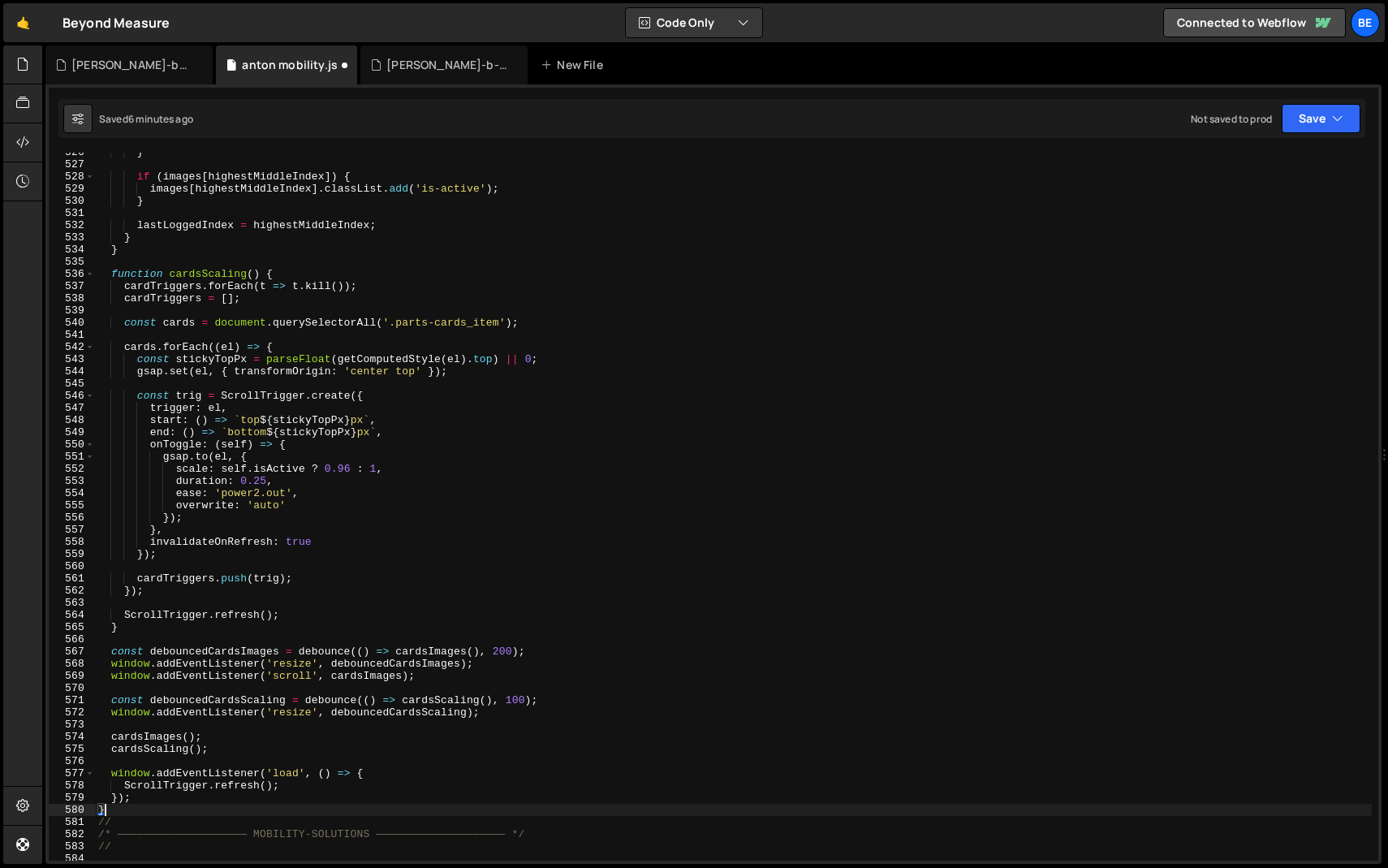
scroll to position [6399, 0]
click at [490, 390] on div "} if ( images [ highestMiddleIndex ]) { images [ highestMiddleIndex ] . classLi…" at bounding box center [733, 511] width 1277 height 732
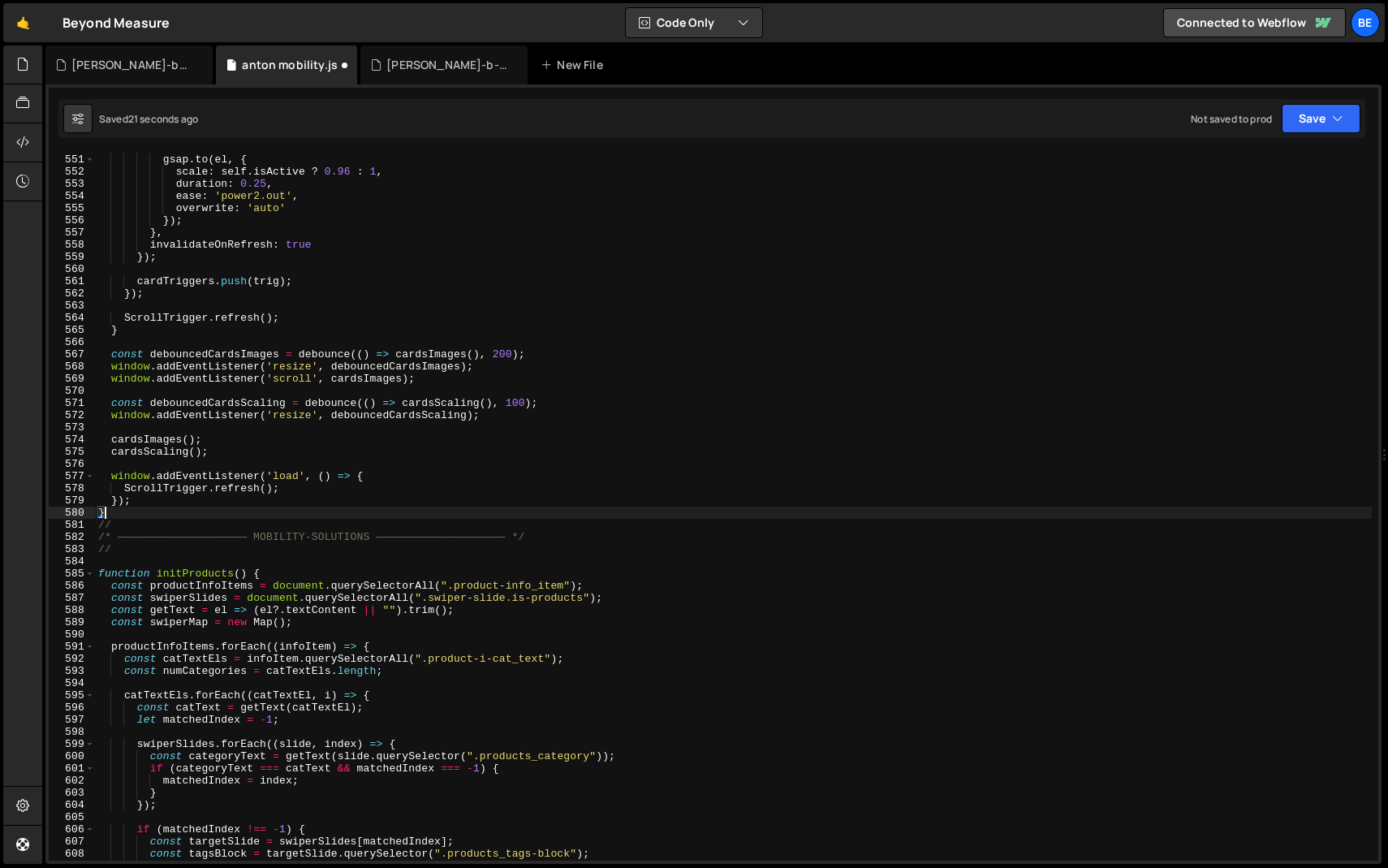
scroll to position [5660, 0]
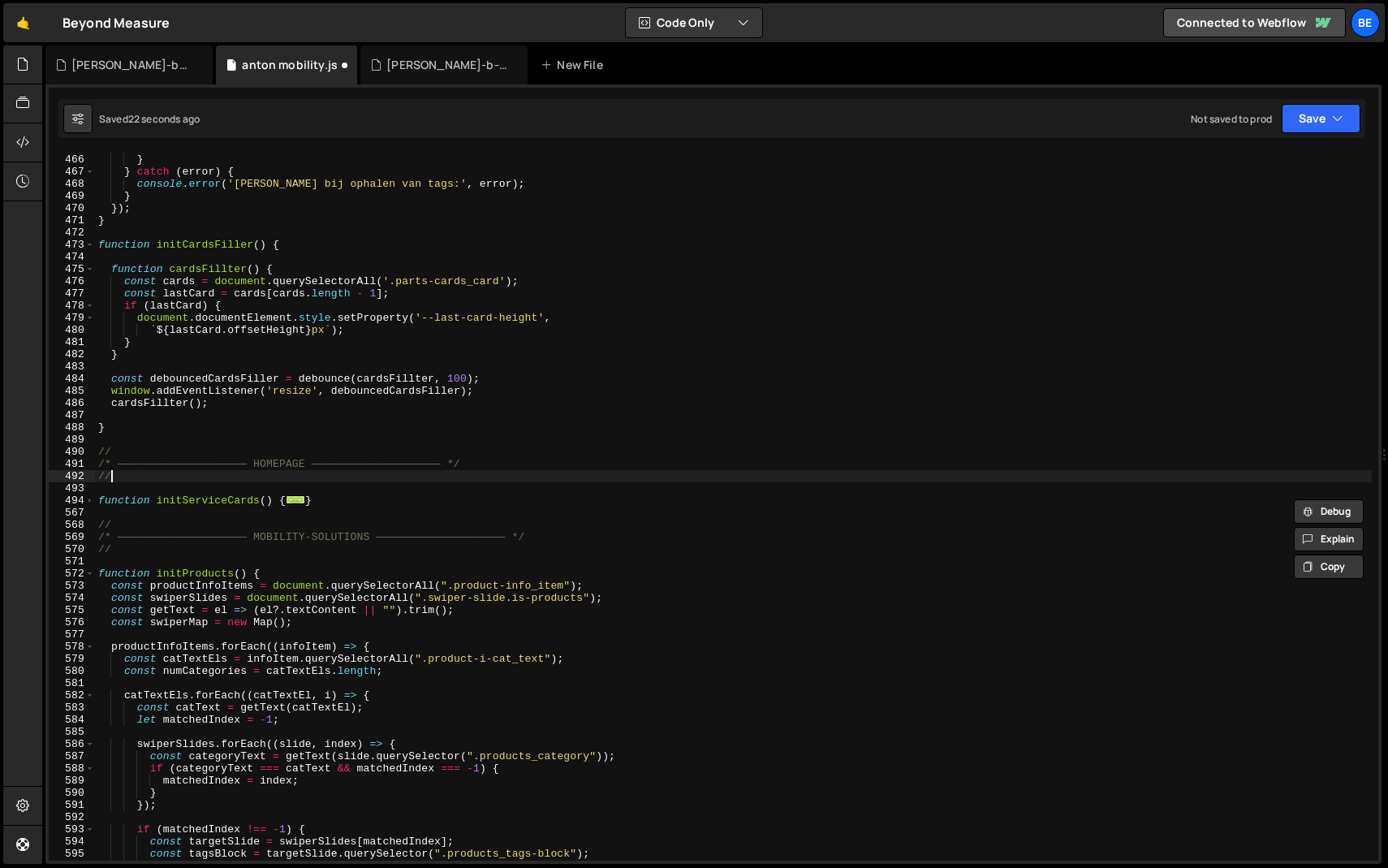
click at [429, 476] on div "}) ; } } catch ( error ) { console . error ( '[PERSON_NAME] bij ophalen van tag…" at bounding box center [733, 507] width 1277 height 732
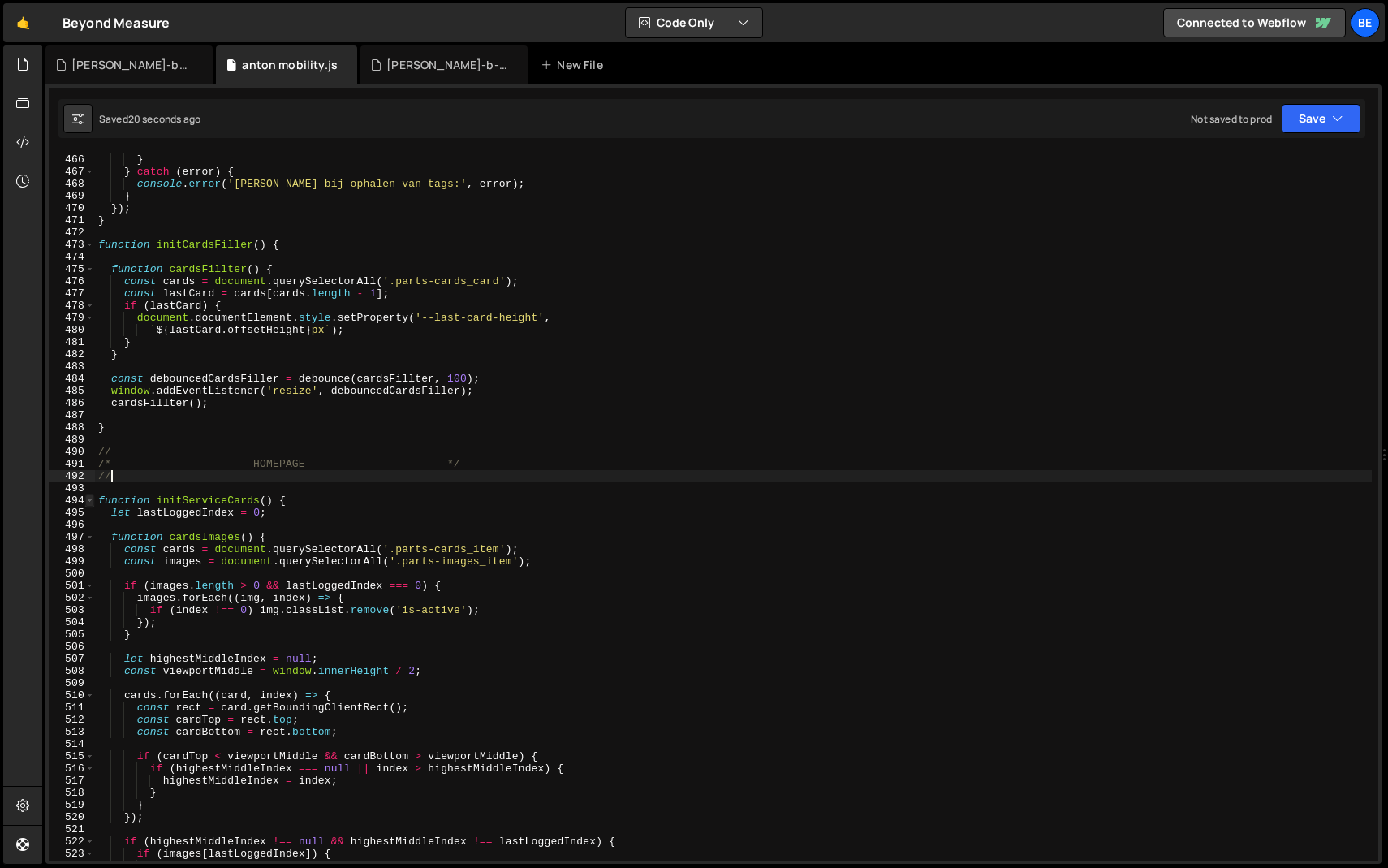
click at [86, 495] on span at bounding box center [89, 501] width 9 height 12
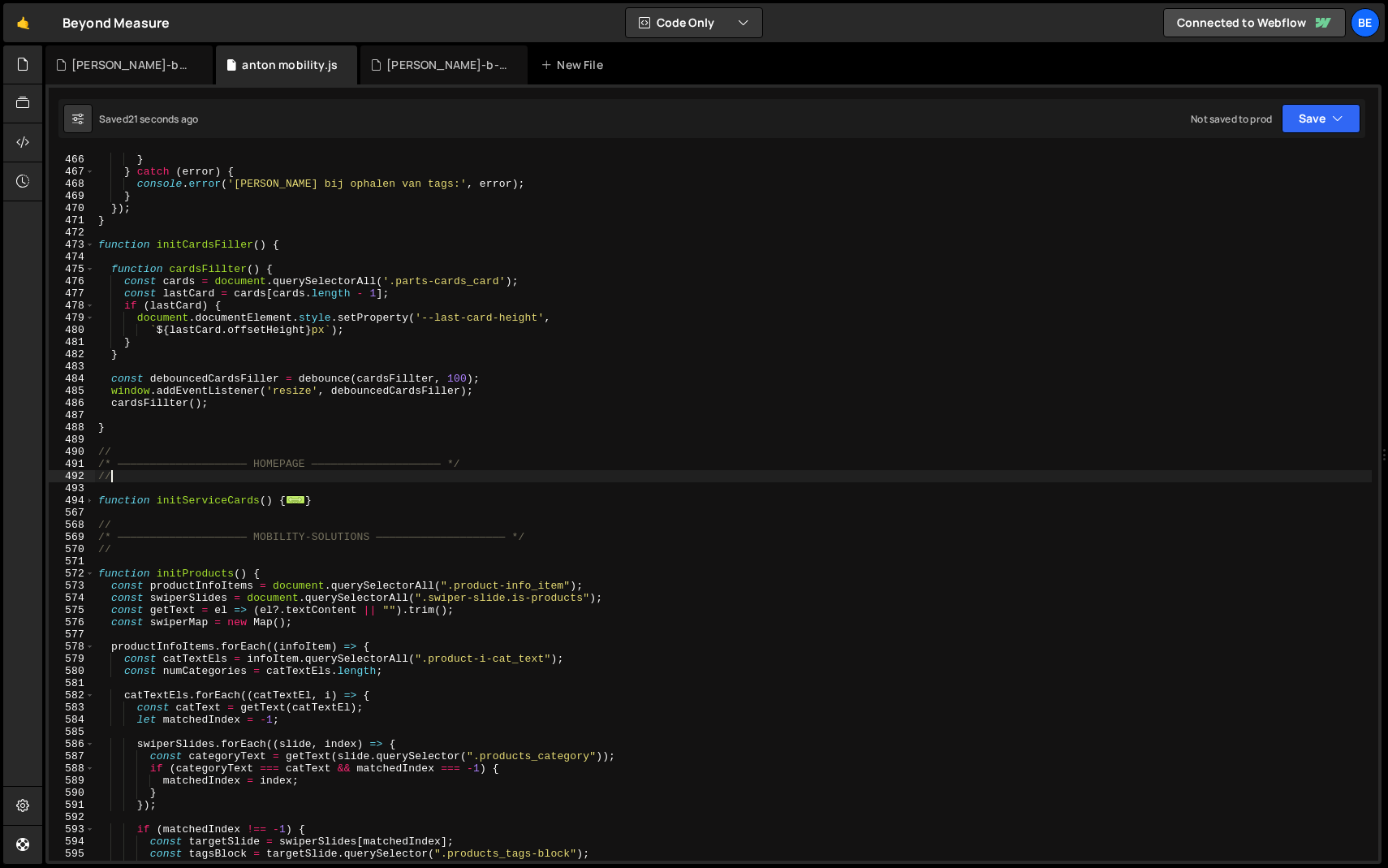
click at [151, 500] on div "}) ; } } catch ( error ) { console . error ( '[PERSON_NAME] bij ophalen van tag…" at bounding box center [733, 507] width 1277 height 732
type textarea "function initServiceCards() { let lastLoggedIndex = 0;"
click at [189, 487] on div "}) ; } } catch ( error ) { console . error ( '[PERSON_NAME] bij ophalen van tag…" at bounding box center [733, 507] width 1277 height 732
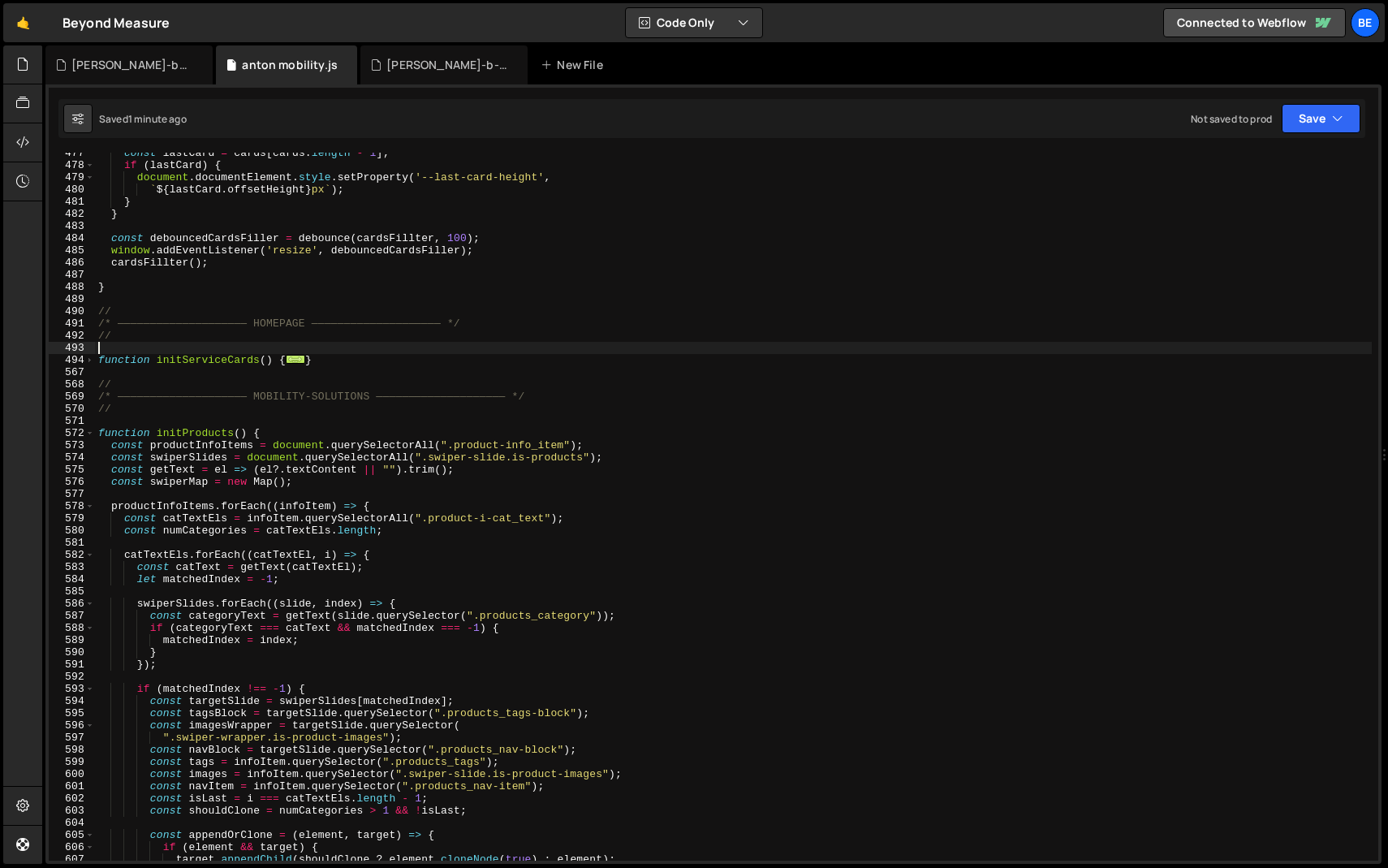
scroll to position [5802, 0]
click at [87, 430] on span at bounding box center [89, 432] width 9 height 12
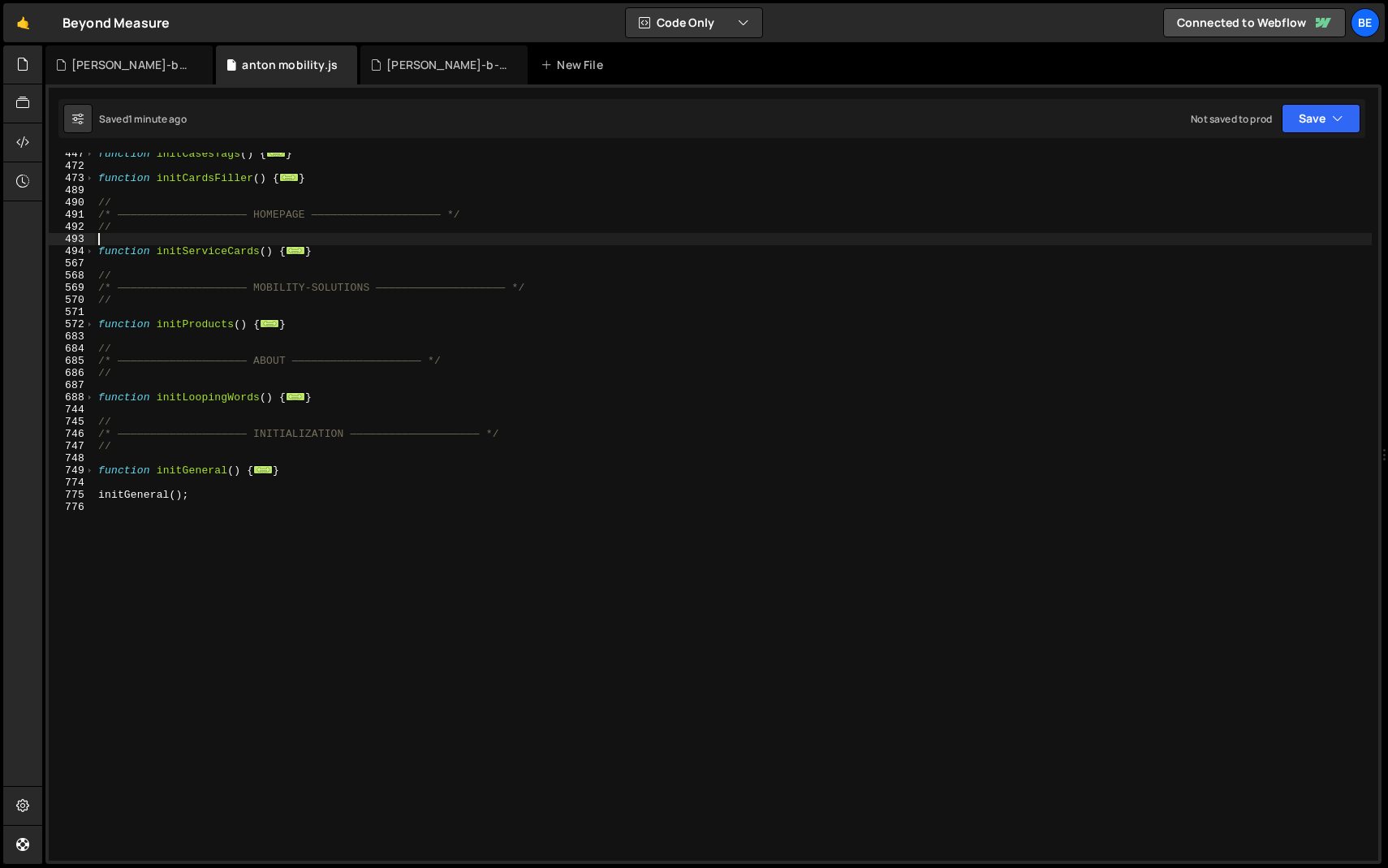
scroll to position [589, 0]
click at [88, 252] on span at bounding box center [89, 251] width 9 height 12
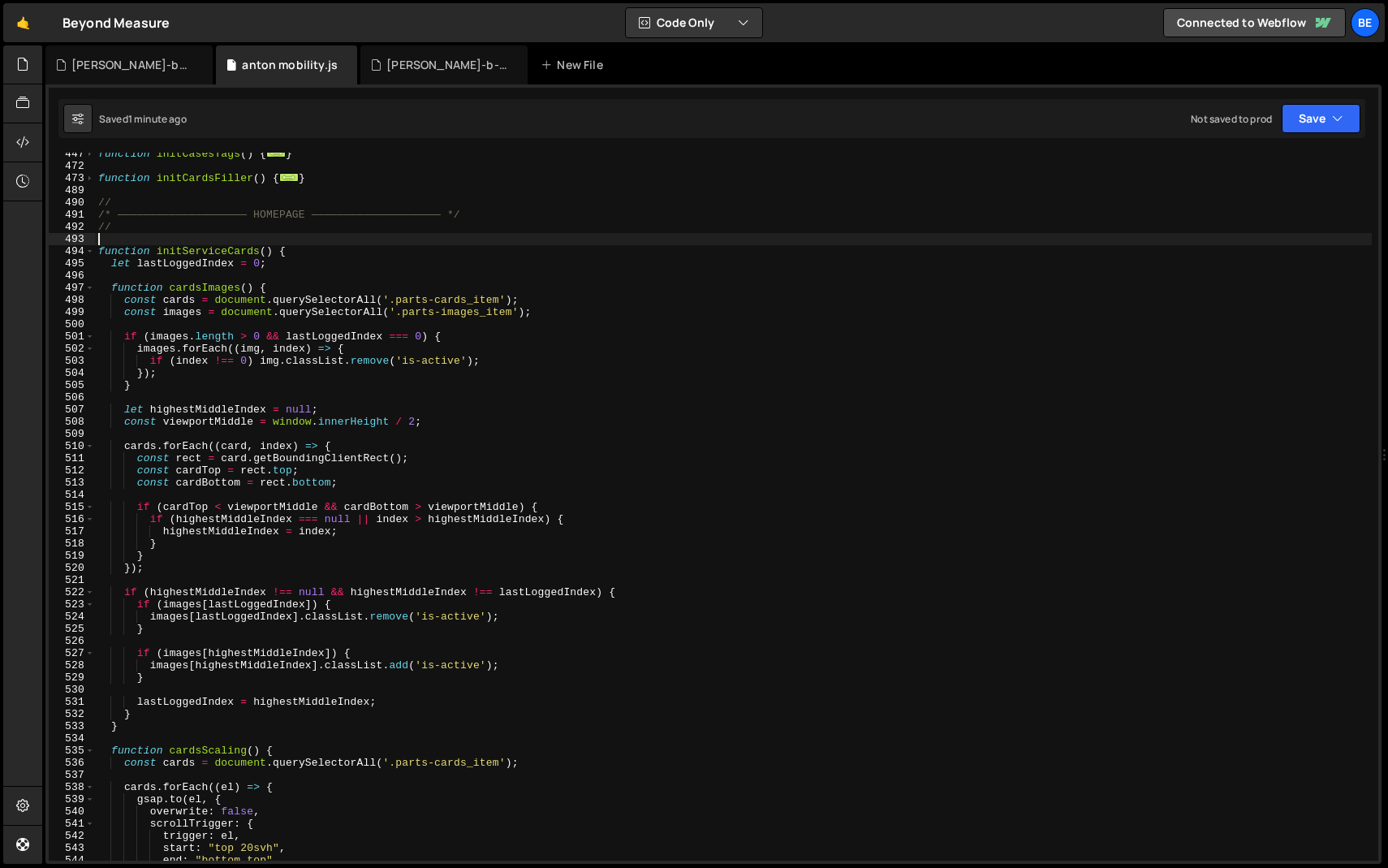
click at [227, 311] on div "function initCasesTags ( ) { ... } function initCardsFiller ( ) { ... } // /* —…" at bounding box center [733, 514] width 1277 height 732
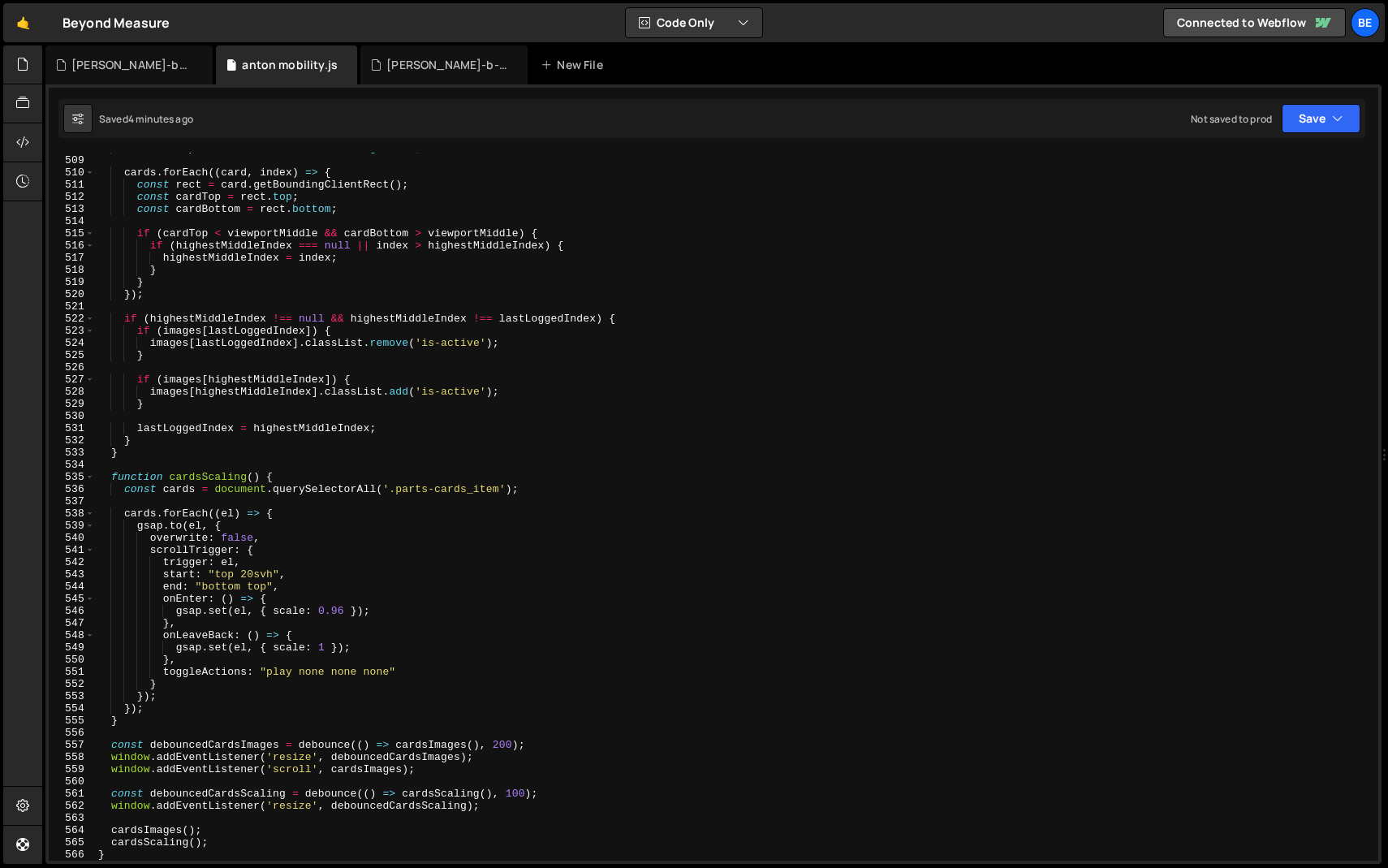
scroll to position [863, 0]
click at [89, 474] on span at bounding box center [89, 477] width 9 height 12
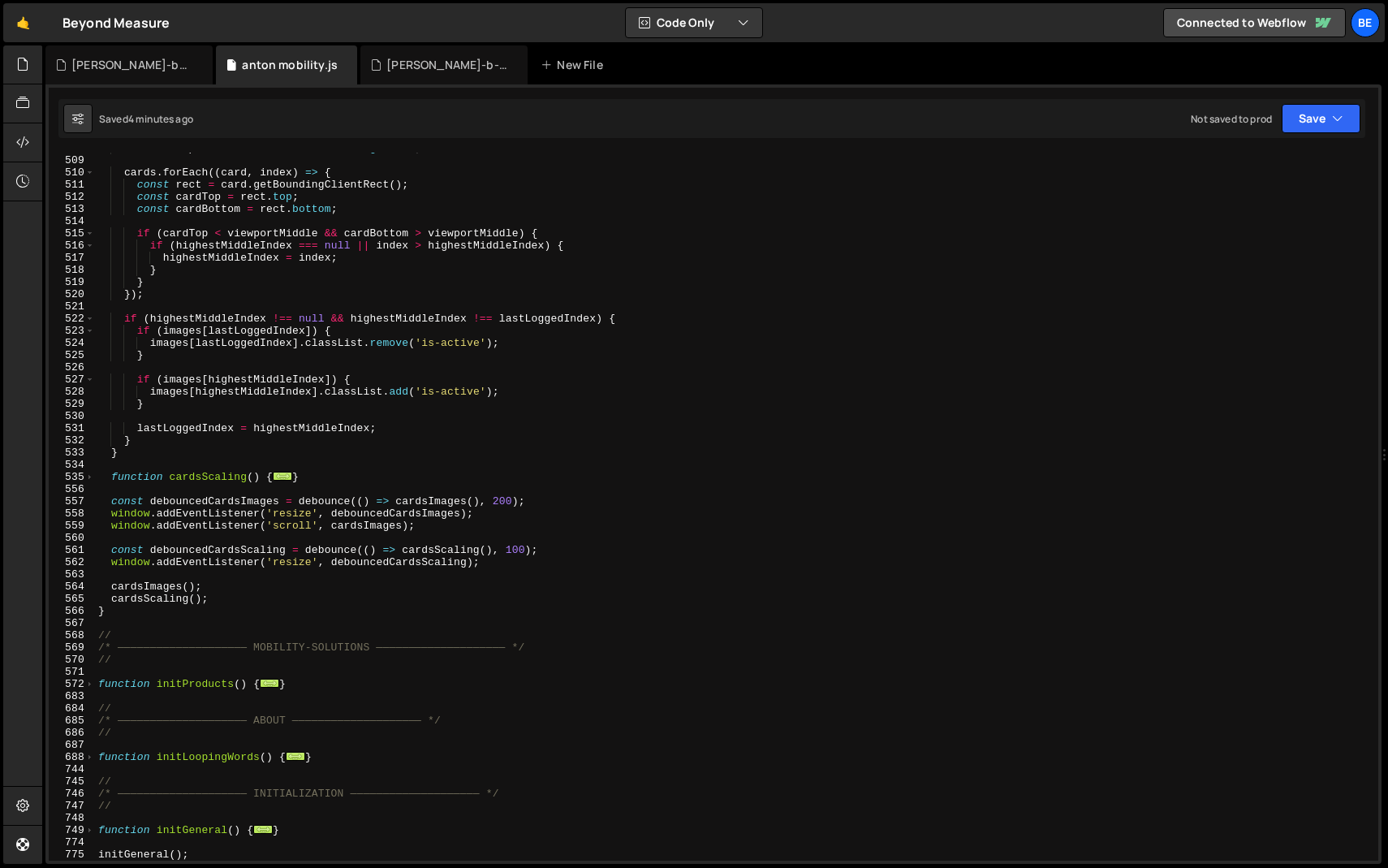
click at [144, 474] on div "const viewportMiddle = window . innerHeight / 2 ; cards . forEach (( card , ind…" at bounding box center [733, 508] width 1277 height 732
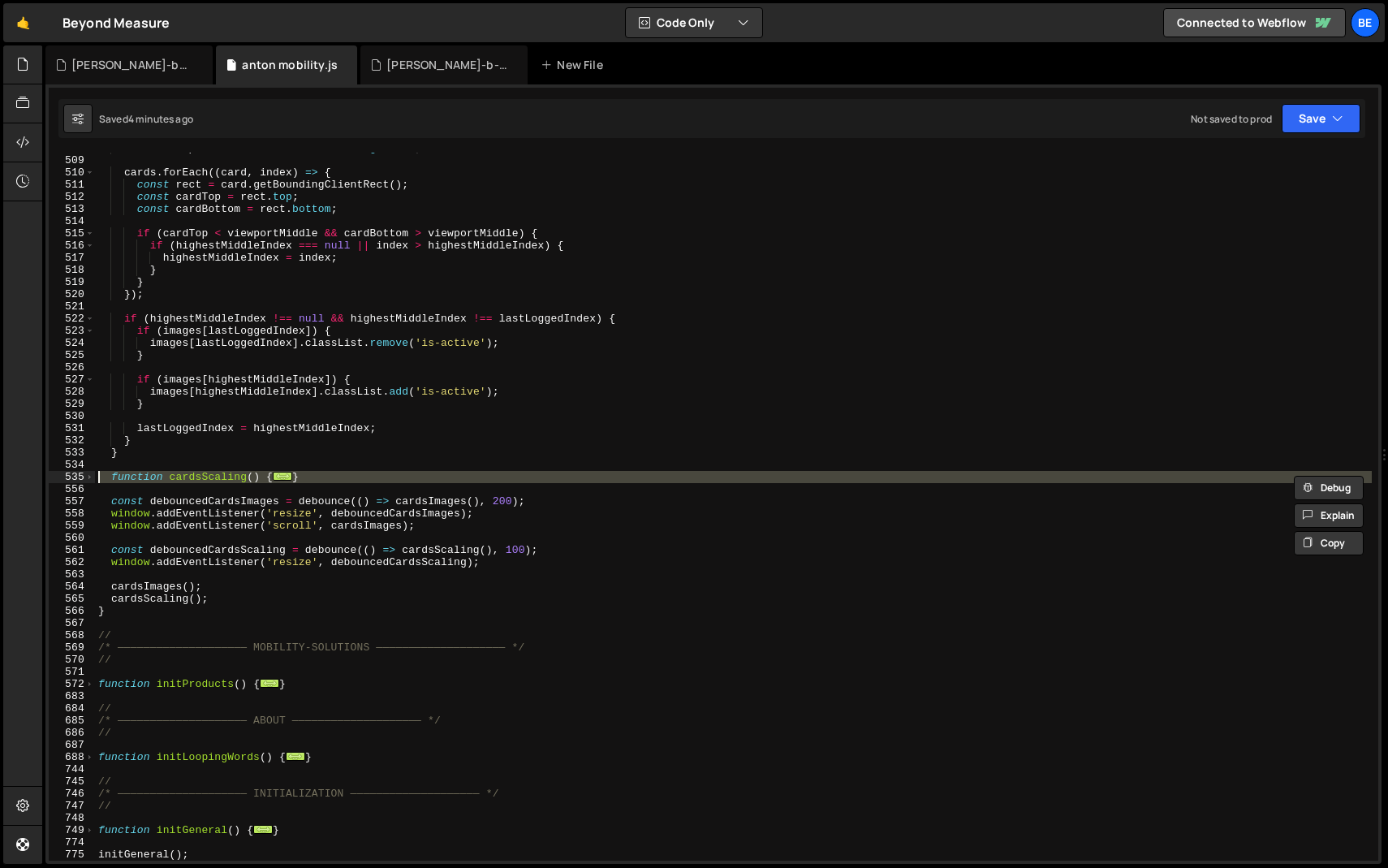
paste textarea "}"
type textarea "}"
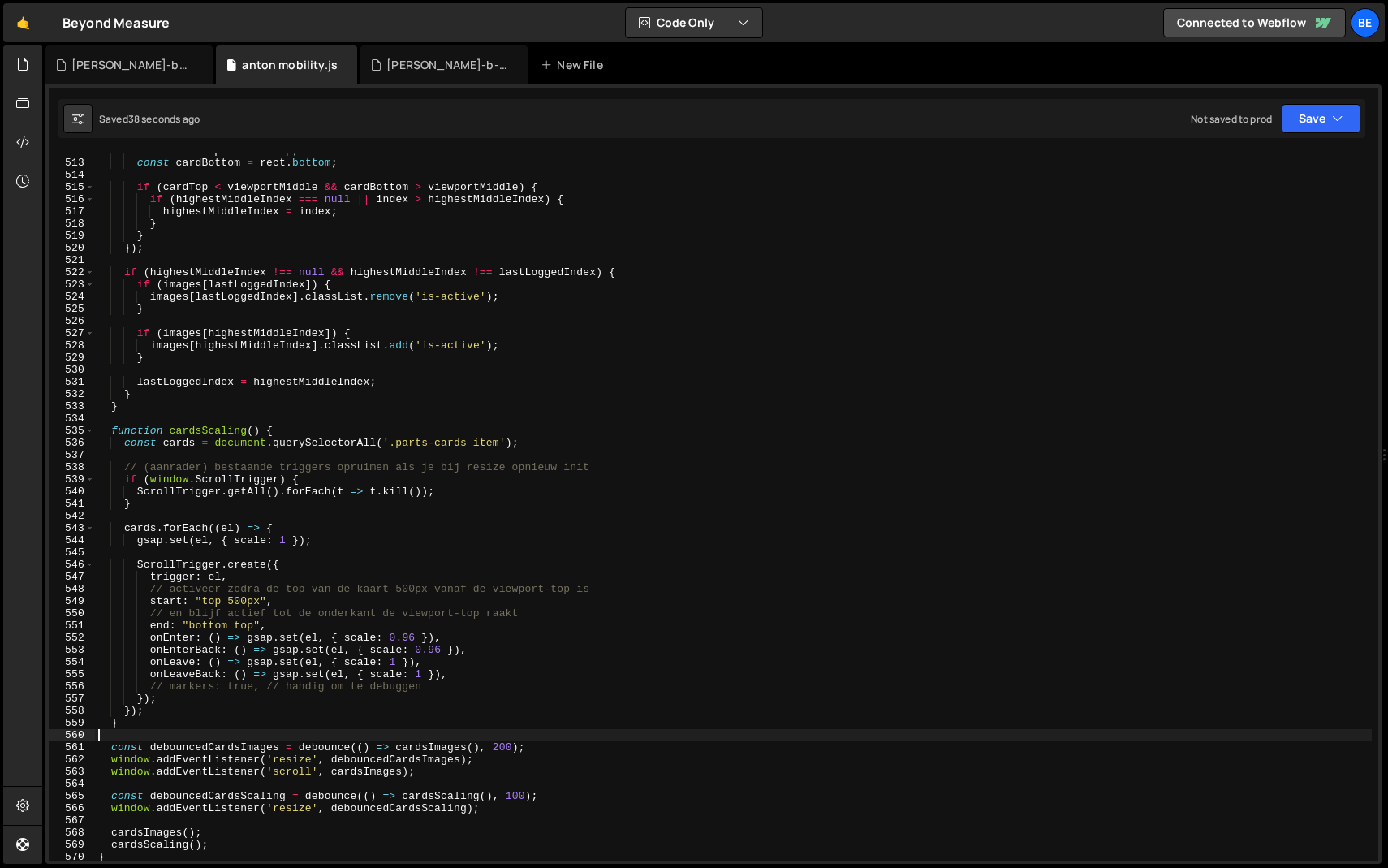
scroll to position [6292, 0]
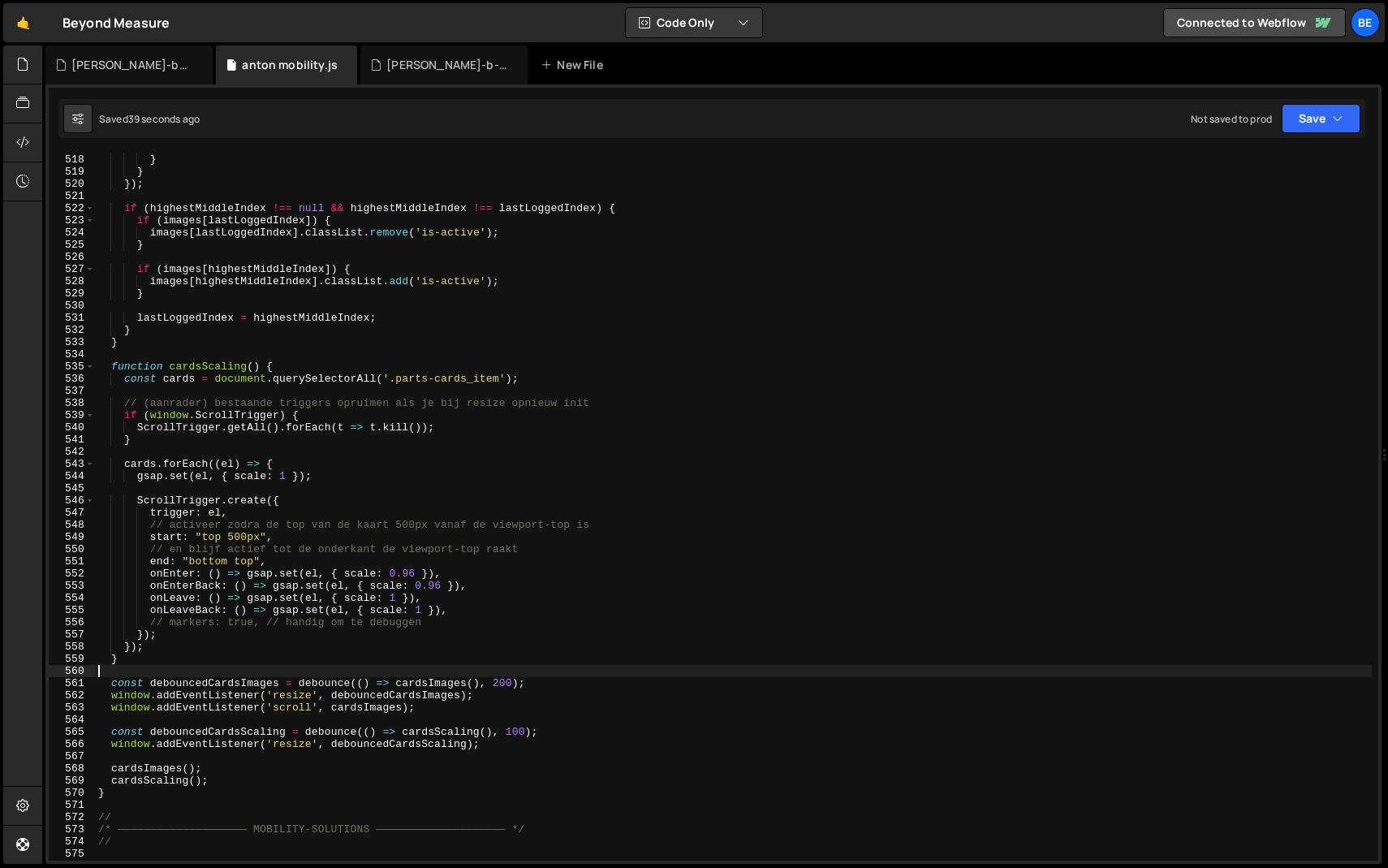
click at [244, 532] on div "highestMiddleIndex = index ; } } }) ; if ( highestMiddleIndex !== null && highe…" at bounding box center [733, 507] width 1277 height 732
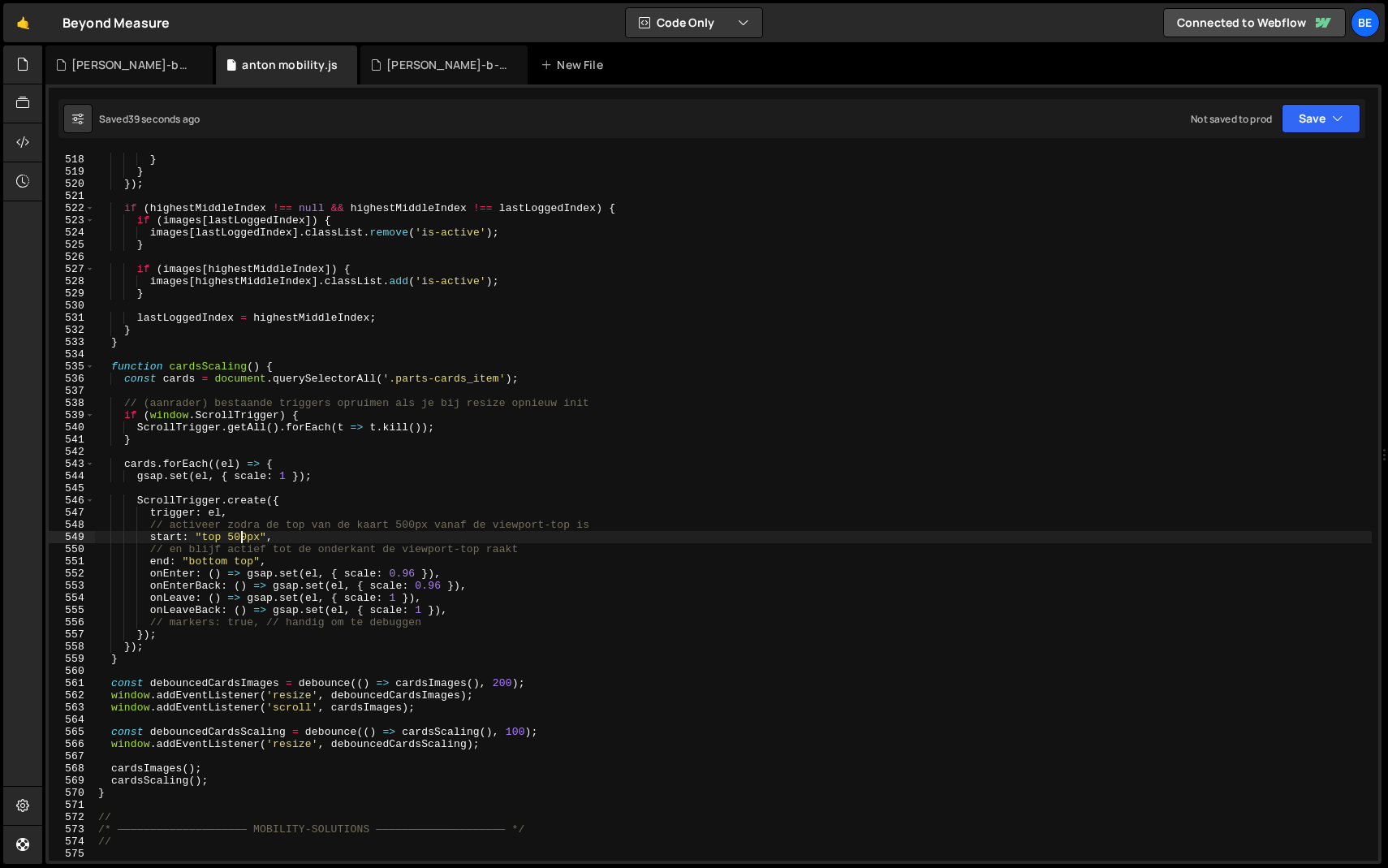
click at [244, 532] on div "highestMiddleIndex = index ; } } }) ; if ( highestMiddleIndex !== null && highe…" at bounding box center [733, 507] width 1277 height 732
click at [305, 523] on div "highestMiddleIndex = index ; } } }) ; if ( highestMiddleIndex !== null && highe…" at bounding box center [733, 507] width 1277 height 732
click at [241, 539] on div "highestMiddleIndex = index ; } } }) ; if ( highestMiddleIndex !== null && highe…" at bounding box center [733, 507] width 1277 height 732
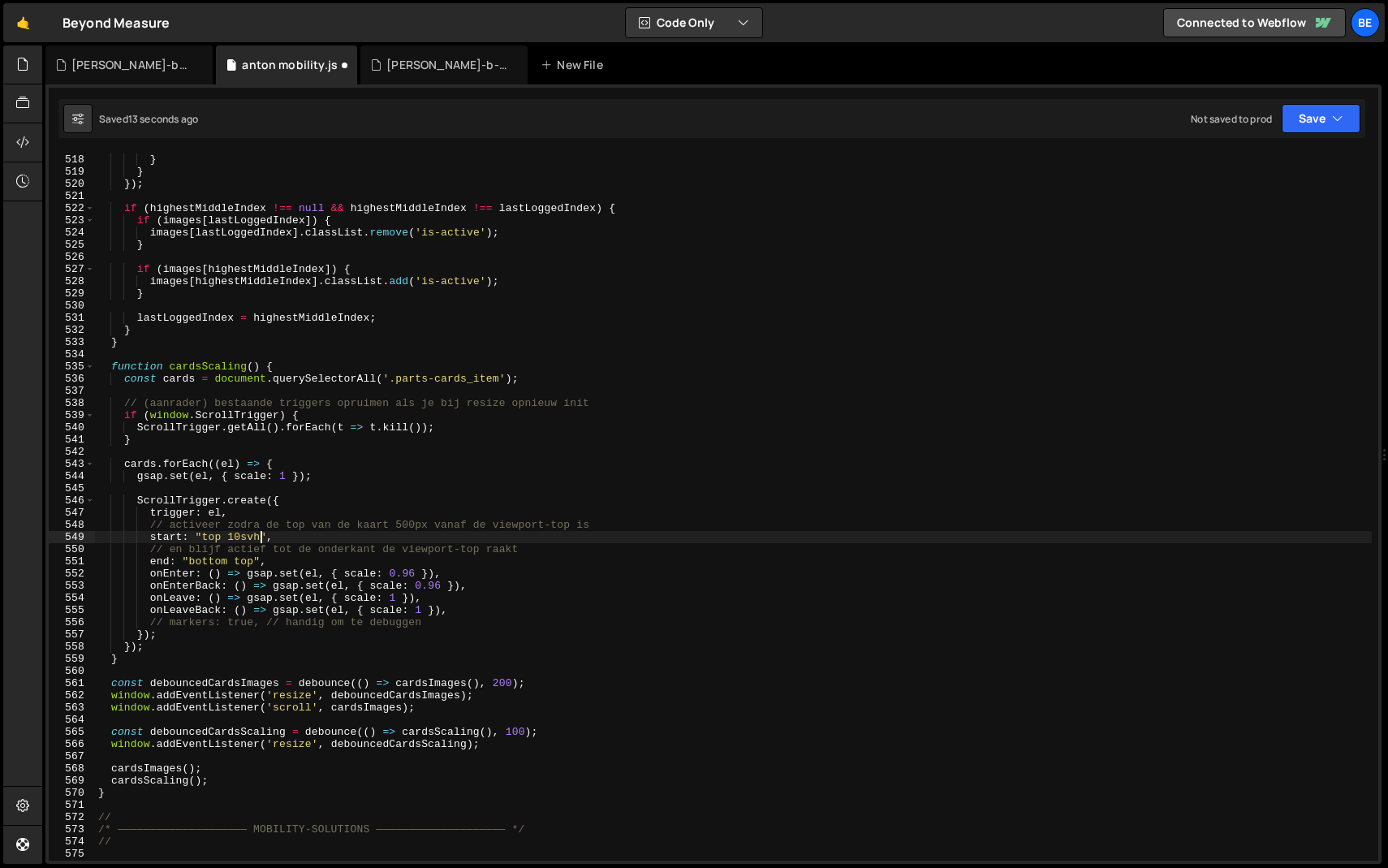
click at [263, 527] on div "highestMiddleIndex = index ; } } }) ; if ( highestMiddleIndex !== null && highe…" at bounding box center [733, 507] width 1277 height 732
click at [237, 536] on div "highestMiddleIndex = index ; } } }) ; if ( highestMiddleIndex !== null && highe…" at bounding box center [733, 507] width 1277 height 732
click at [231, 537] on div "highestMiddleIndex = index ; } } }) ; if ( highestMiddleIndex !== null && highe…" at bounding box center [733, 507] width 1277 height 732
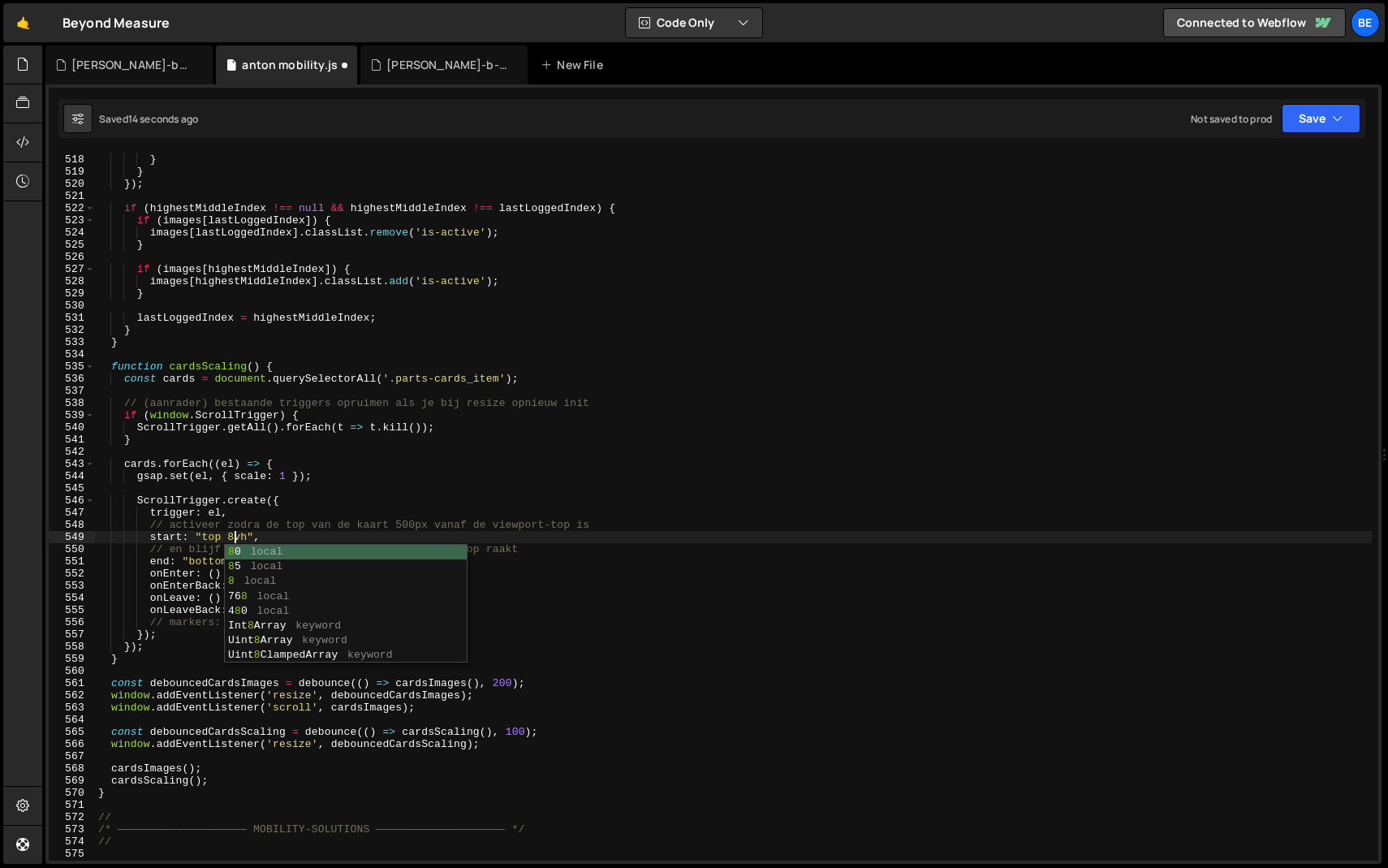
click at [275, 525] on div "highestMiddleIndex = index ; } } }) ; if ( highestMiddleIndex !== null && highe…" at bounding box center [733, 507] width 1277 height 732
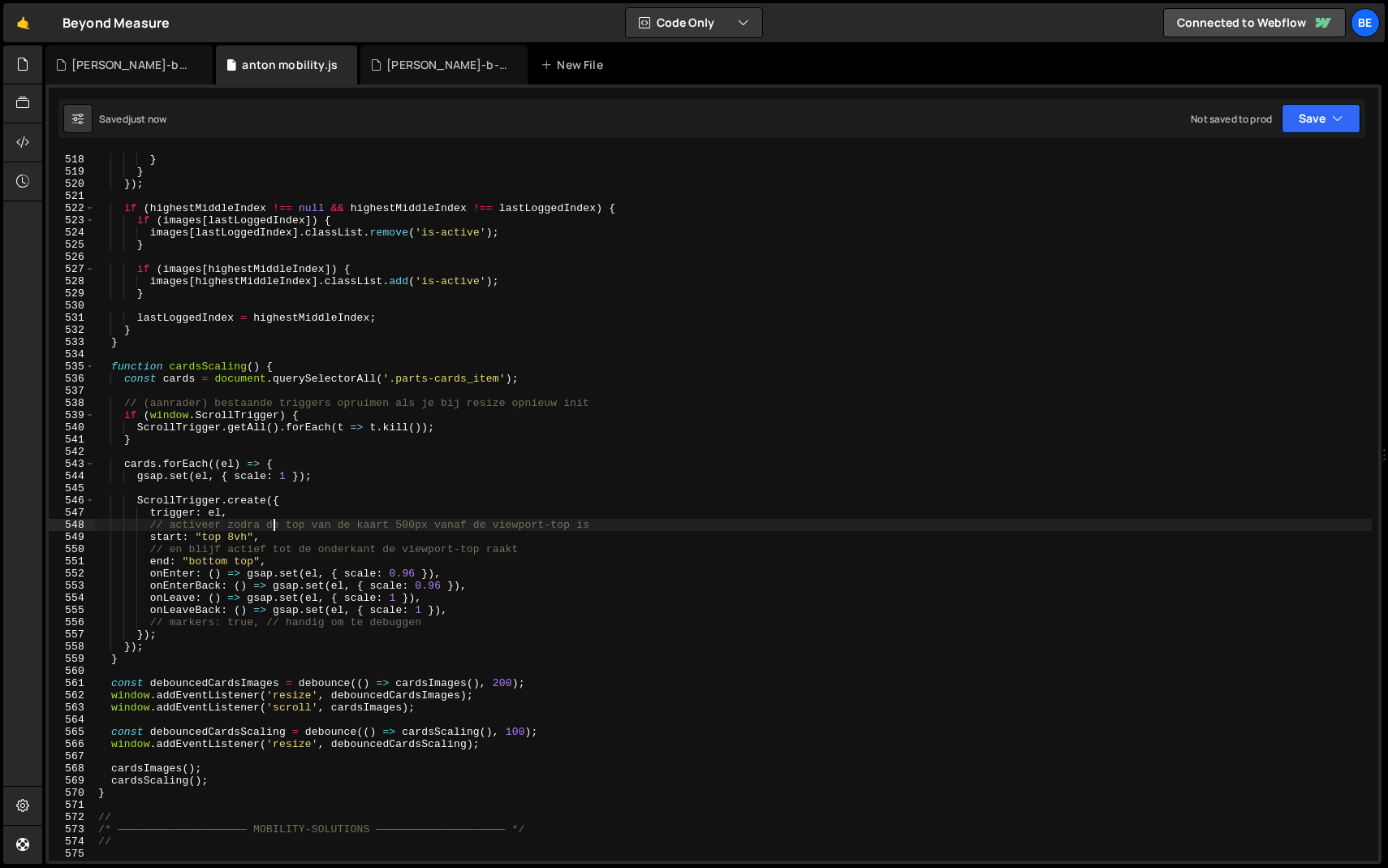
click at [235, 537] on div "highestMiddleIndex = index ; } } }) ; if ( highestMiddleIndex !== null && highe…" at bounding box center [733, 507] width 1277 height 732
click at [286, 522] on div "highestMiddleIndex = index ; } } }) ; if ( highestMiddleIndex !== null && highe…" at bounding box center [733, 507] width 1277 height 732
click at [233, 532] on div "highestMiddleIndex = index ; } } }) ; if ( highestMiddleIndex !== null && highe…" at bounding box center [733, 507] width 1277 height 732
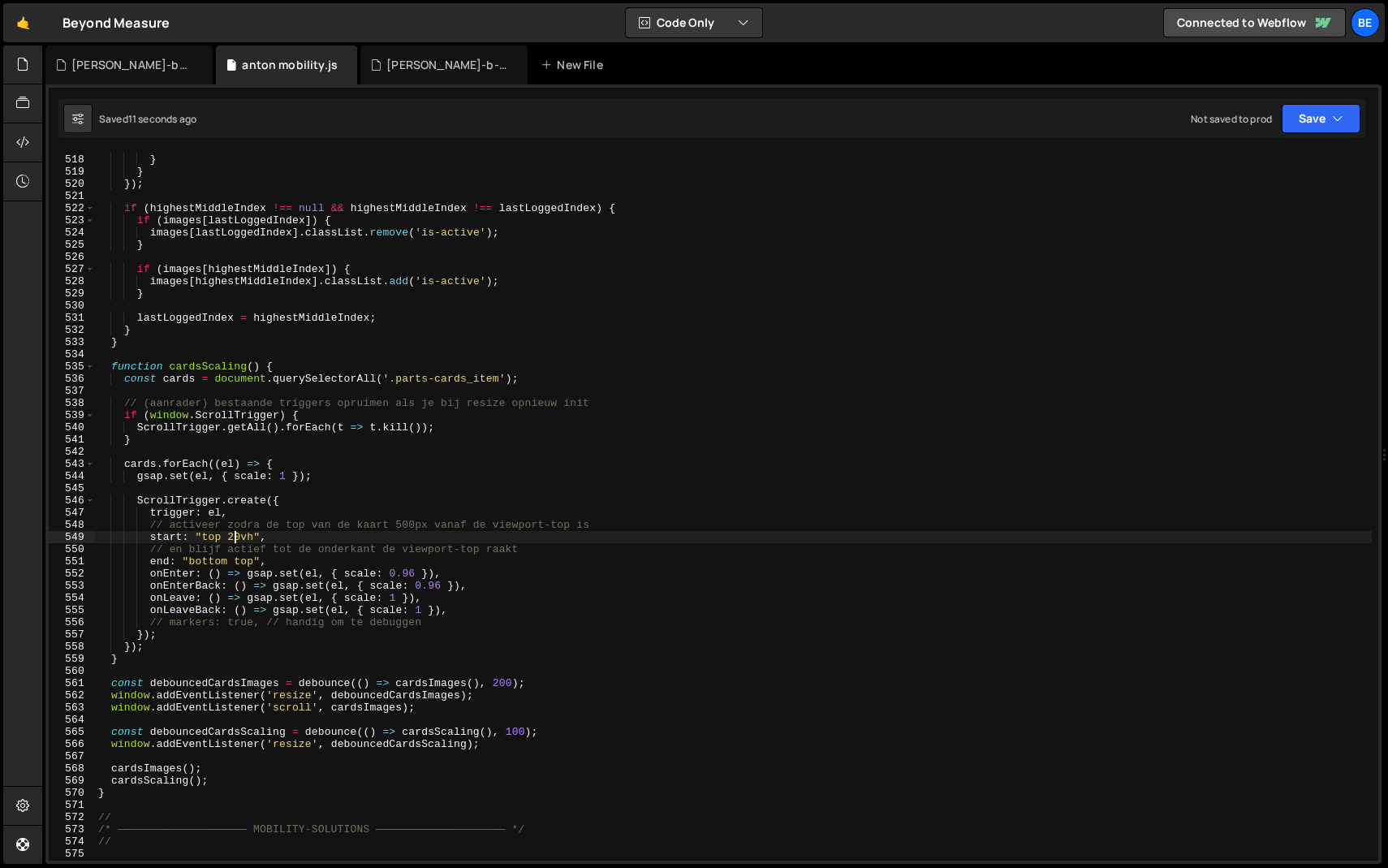
click at [233, 532] on div "highestMiddleIndex = index ; } } }) ; if ( highestMiddleIndex !== null && highe…" at bounding box center [733, 507] width 1277 height 732
click at [273, 519] on div "highestMiddleIndex = index ; } } }) ; if ( highestMiddleIndex !== null && highe…" at bounding box center [733, 507] width 1277 height 732
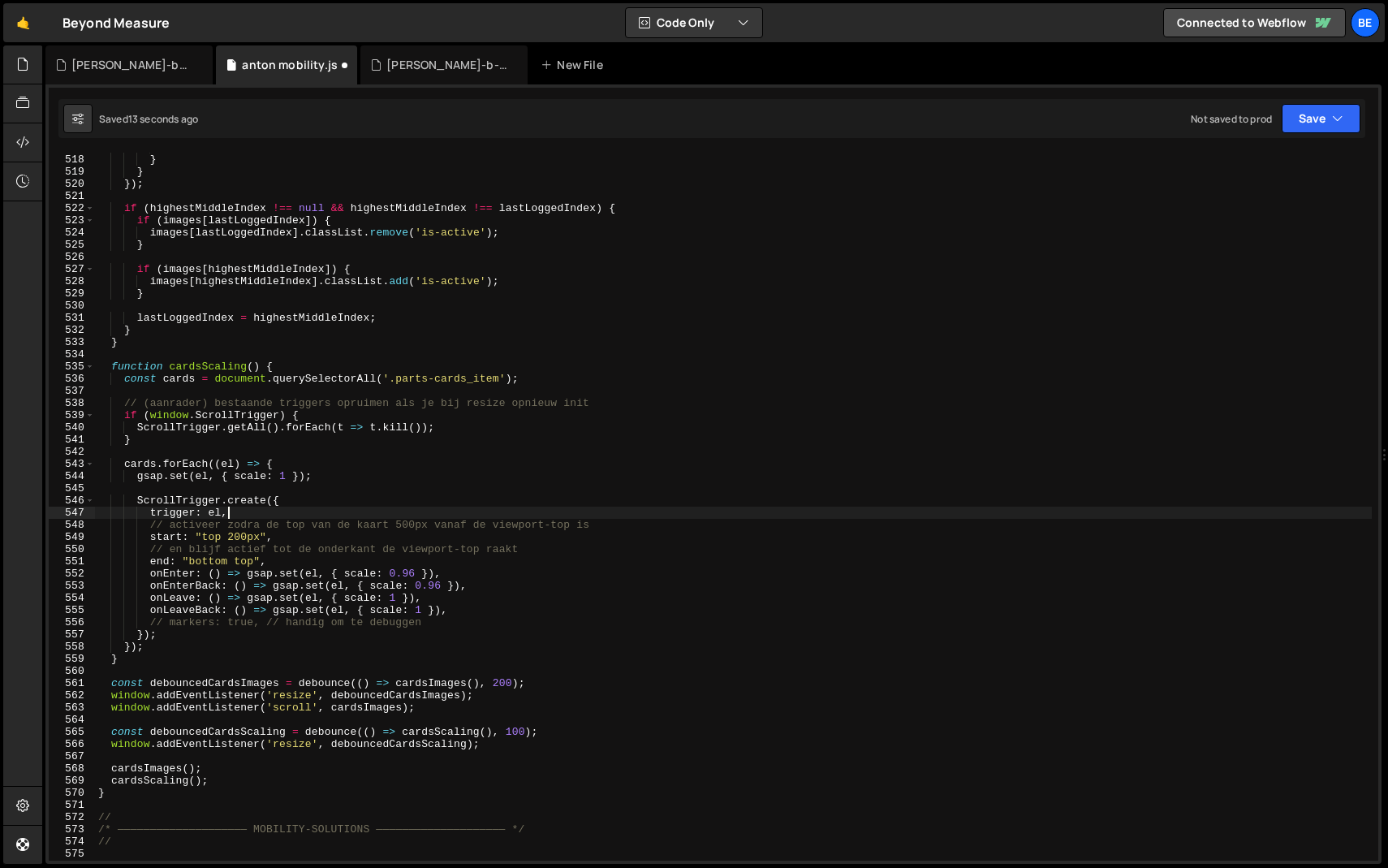
scroll to position [0, 9]
click at [393, 379] on div "highestMiddleIndex = index ; } } }) ; if ( highestMiddleIndex !== null && highe…" at bounding box center [733, 507] width 1277 height 732
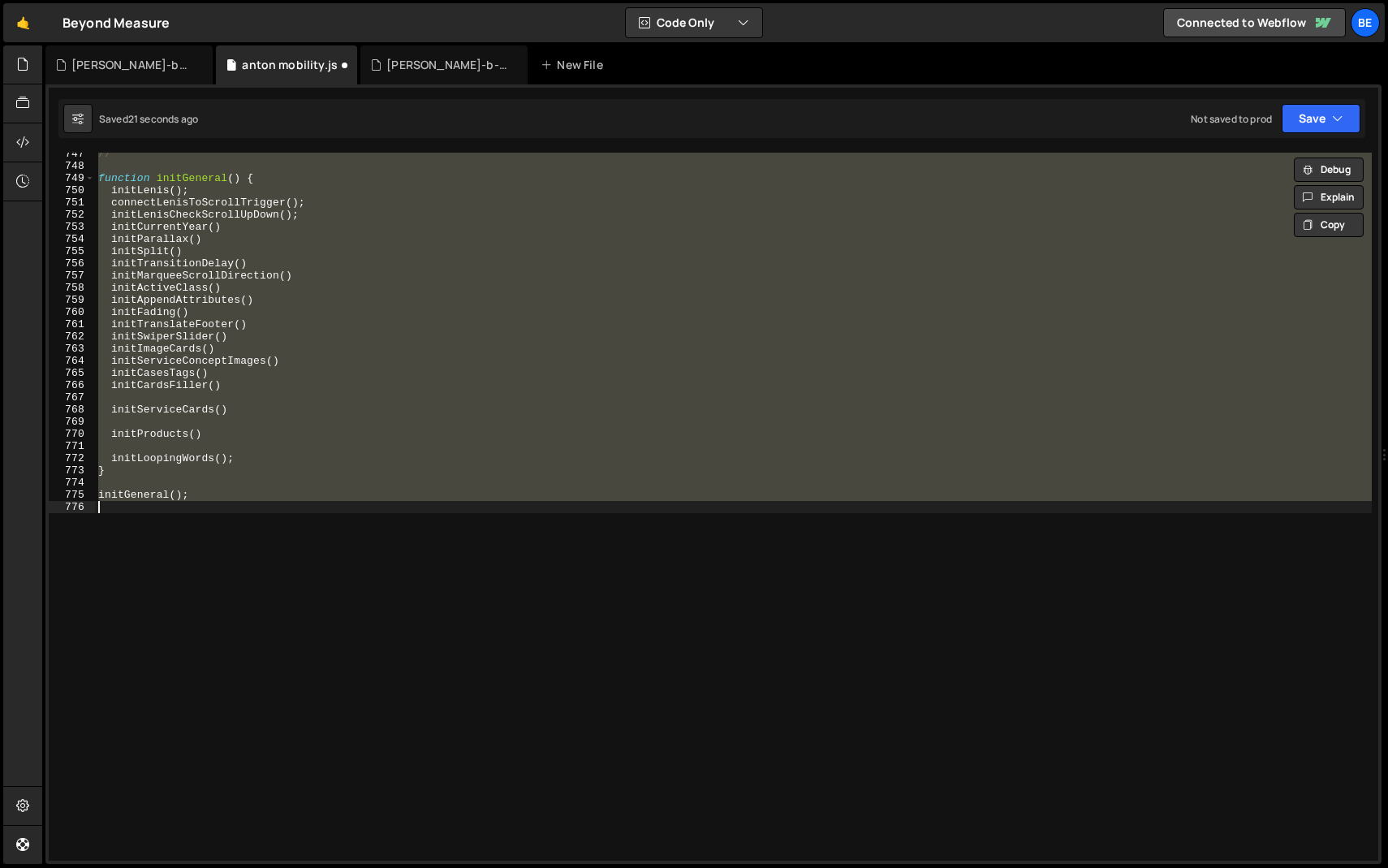
scroll to position [9087, 0]
click at [393, 379] on div "// function initGeneral ( ) { initLenis ( ) ; connectLenisToScrollTrigger ( ) ;…" at bounding box center [733, 506] width 1277 height 708
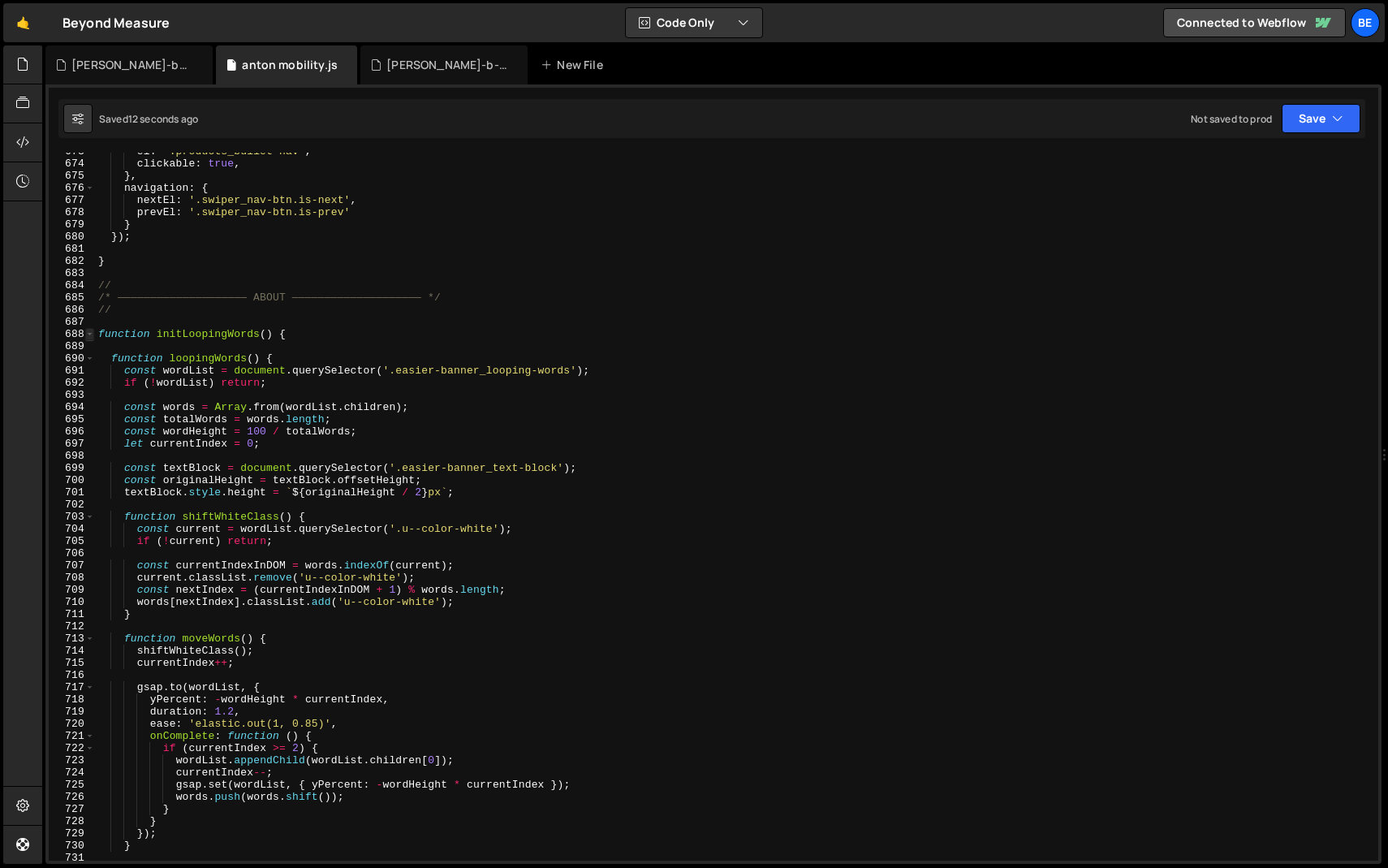
click at [91, 329] on span at bounding box center [89, 334] width 9 height 12
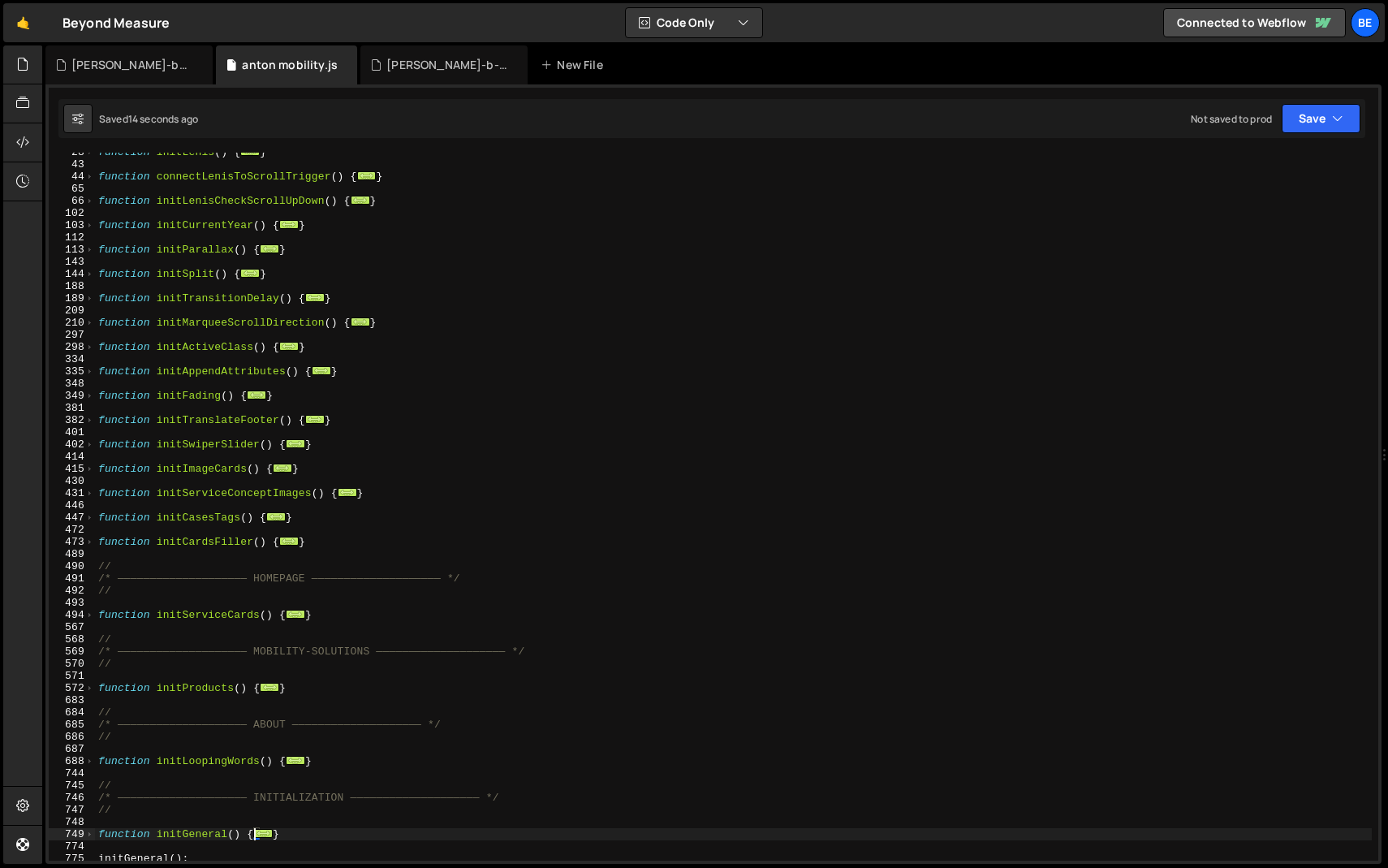
scroll to position [250, 0]
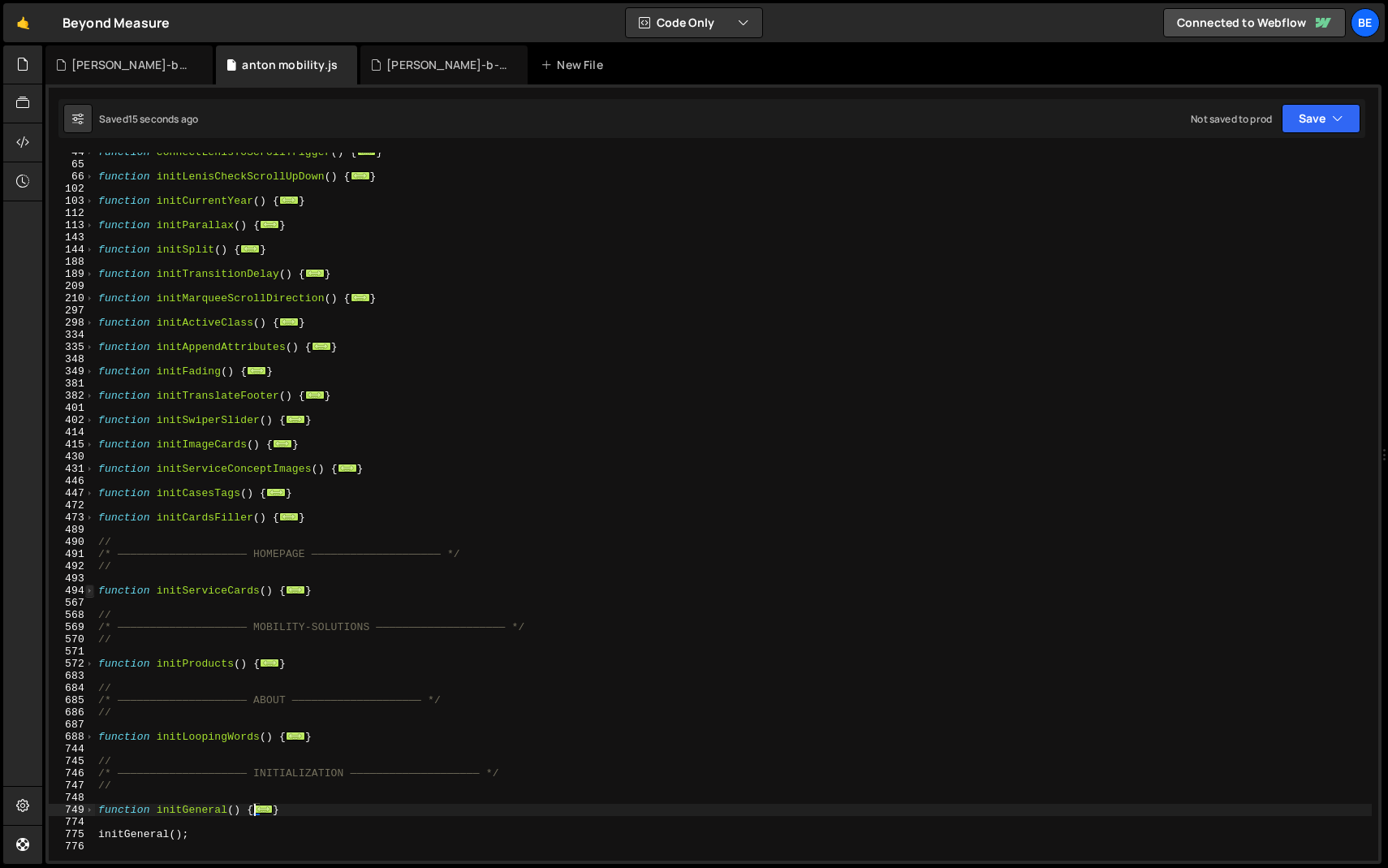
click at [91, 595] on span at bounding box center [89, 590] width 9 height 12
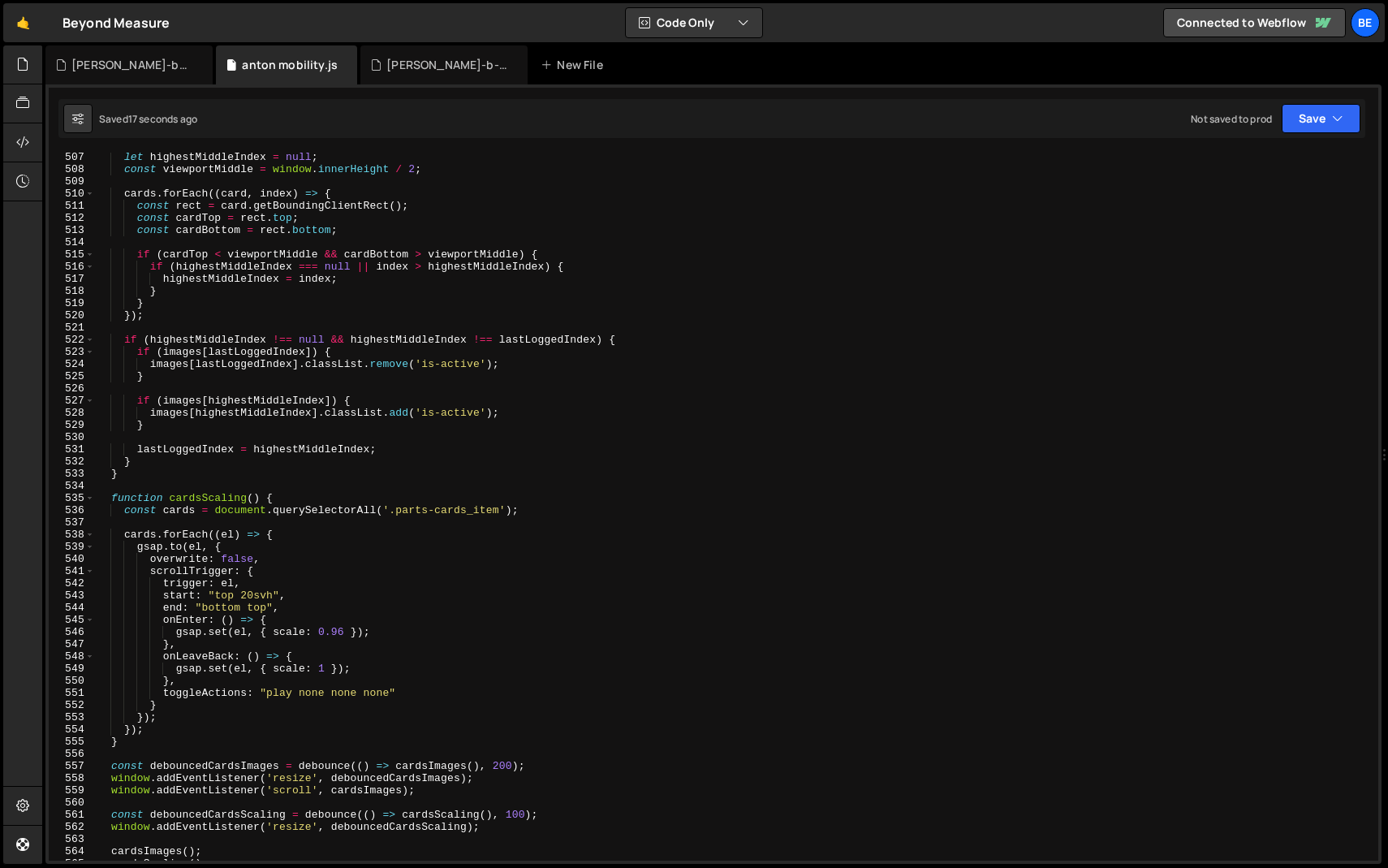
scroll to position [845, 0]
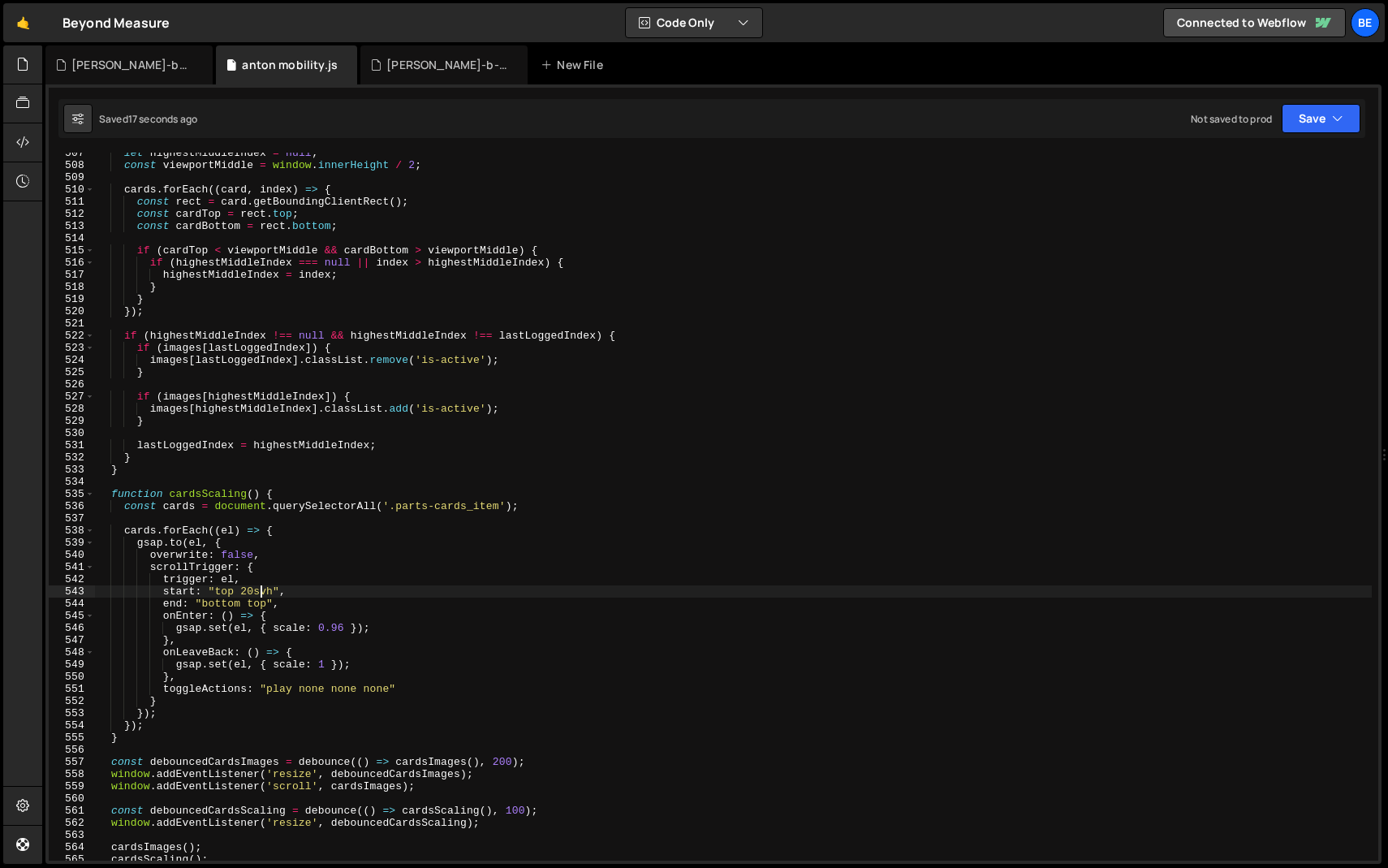
click at [259, 594] on div "let highestMiddleIndex = null ; const viewportMiddle = window . innerHeight / 2…" at bounding box center [733, 513] width 1277 height 732
click at [310, 562] on div "let highestMiddleIndex = null ; const viewportMiddle = window . innerHeight / 2…" at bounding box center [733, 513] width 1277 height 732
click at [152, 726] on div "let highestMiddleIndex = null ; const viewportMiddle = window . innerHeight / 2…" at bounding box center [733, 514] width 1277 height 732
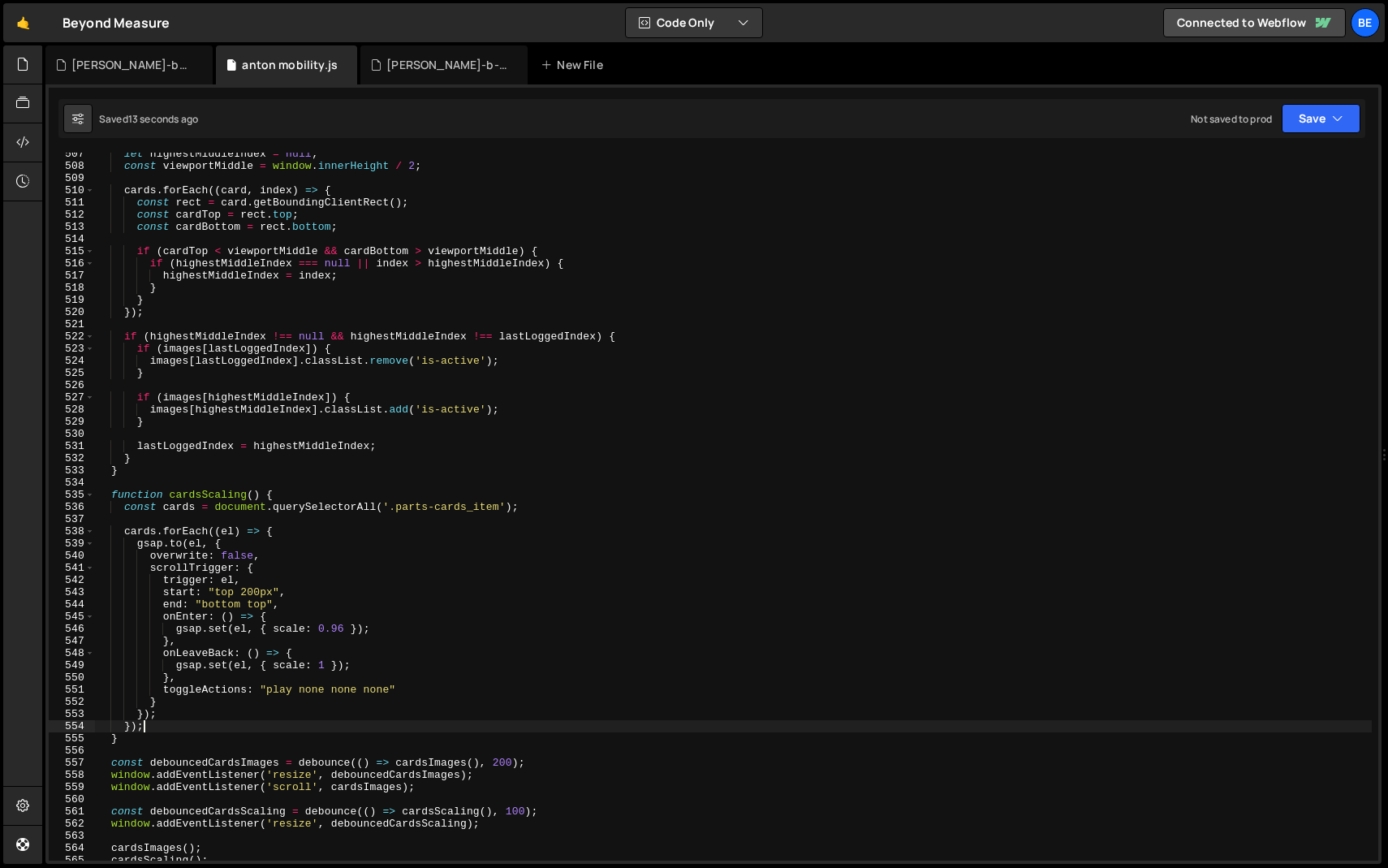
scroll to position [0, 3]
click at [89, 493] on span at bounding box center [89, 495] width 9 height 12
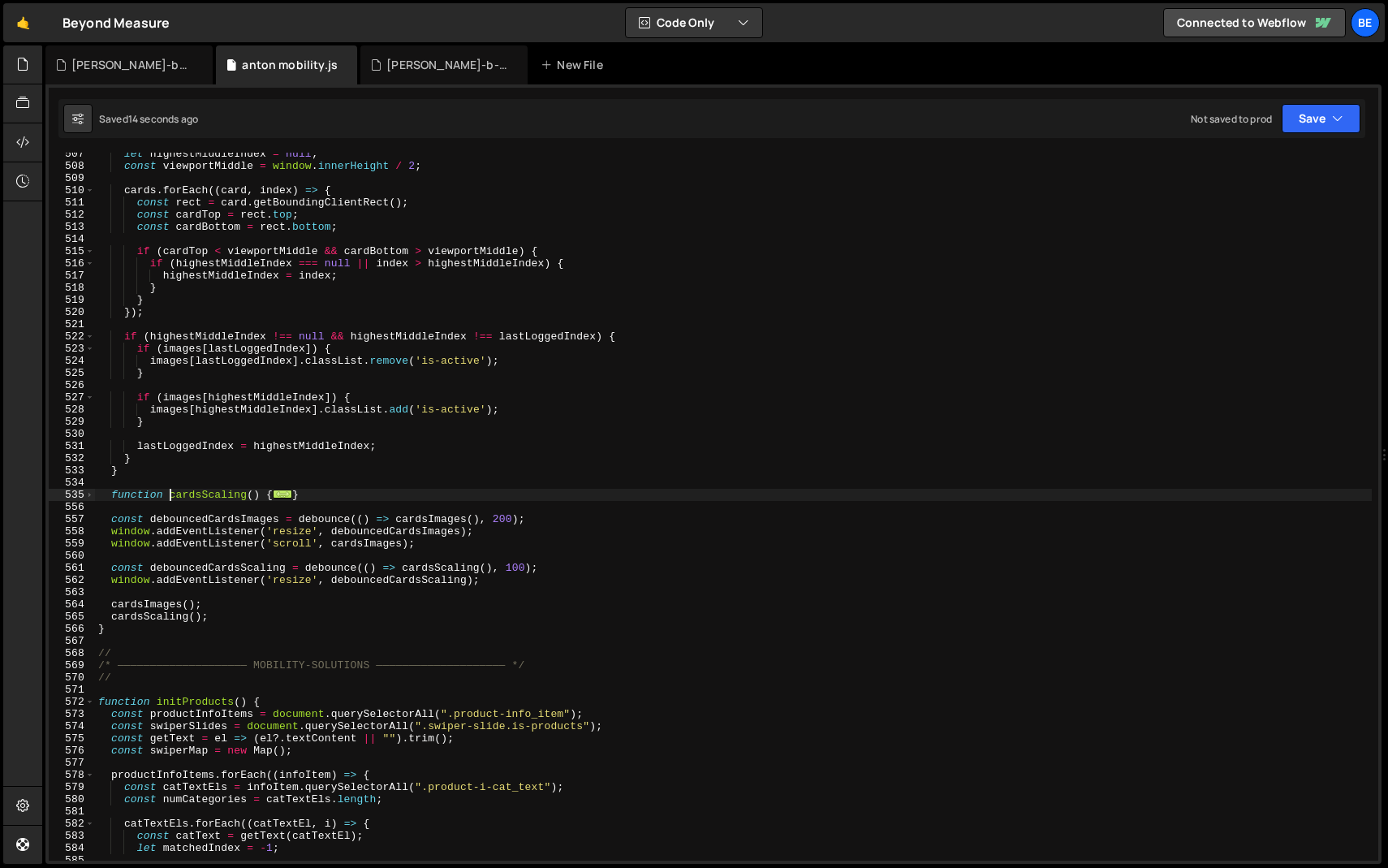
click at [171, 493] on div "let highestMiddleIndex = null ; const viewportMiddle = window . innerHeight / 2…" at bounding box center [733, 514] width 1277 height 732
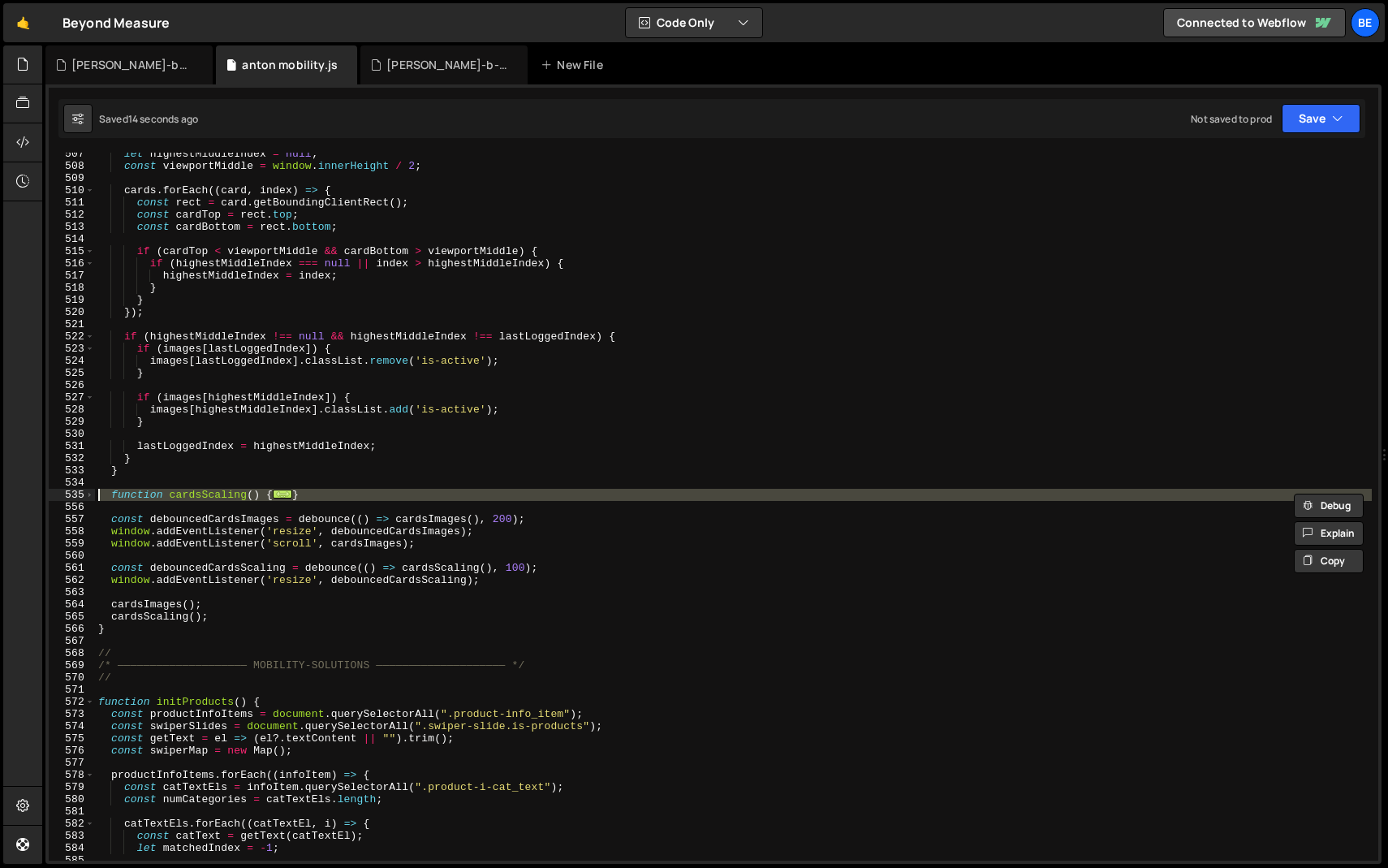
click at [171, 493] on div "let highestMiddleIndex = null ; const viewportMiddle = window . innerHeight / 2…" at bounding box center [733, 514] width 1277 height 732
type textarea "function cardsScaling() { const cards = document.querySelectorAll('.parts-cards…"
click at [203, 486] on div "let highestMiddleIndex = null ; const viewportMiddle = window . innerHeight / 2…" at bounding box center [733, 514] width 1277 height 732
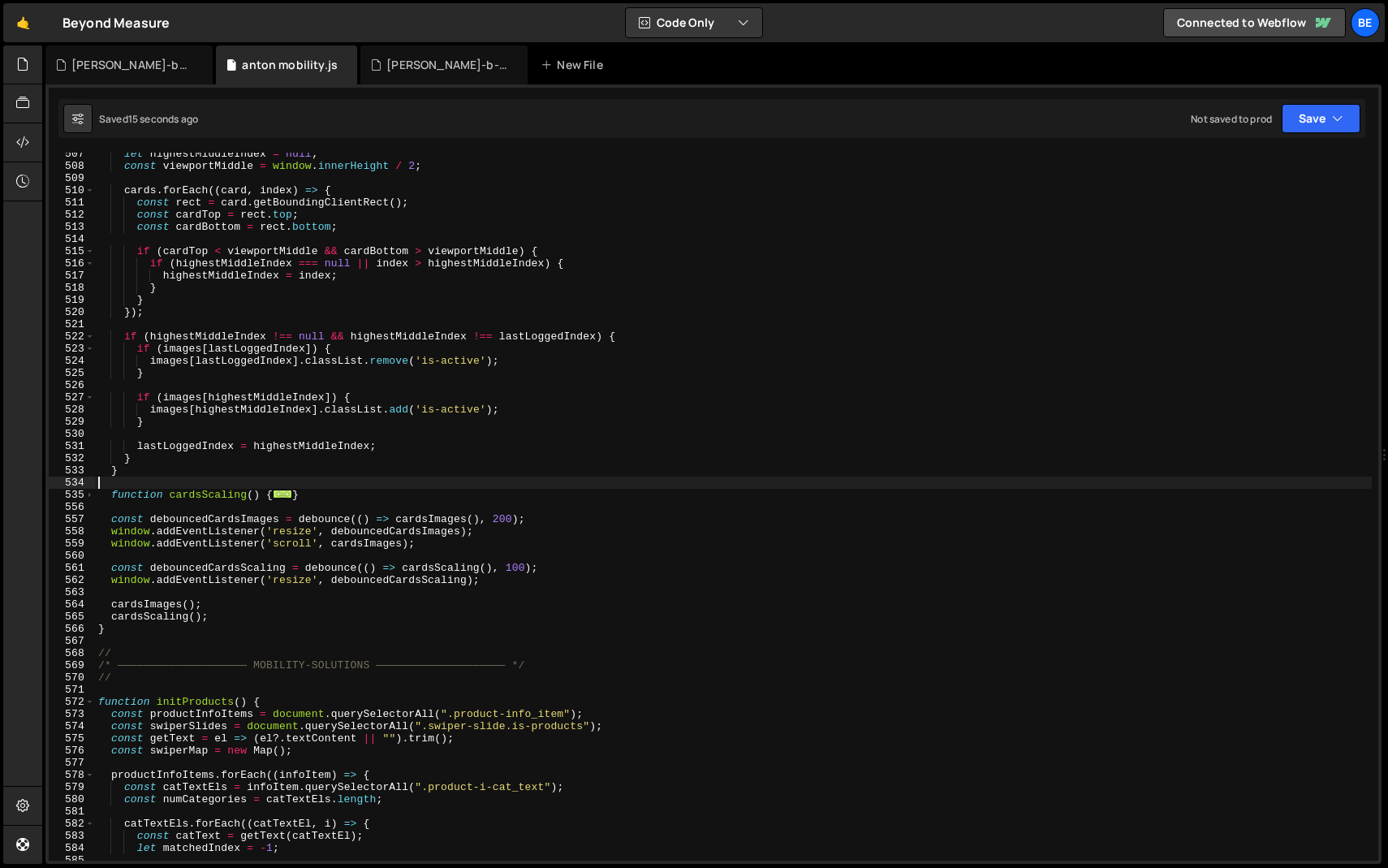
scroll to position [0, 0]
click at [89, 496] on span at bounding box center [89, 495] width 9 height 12
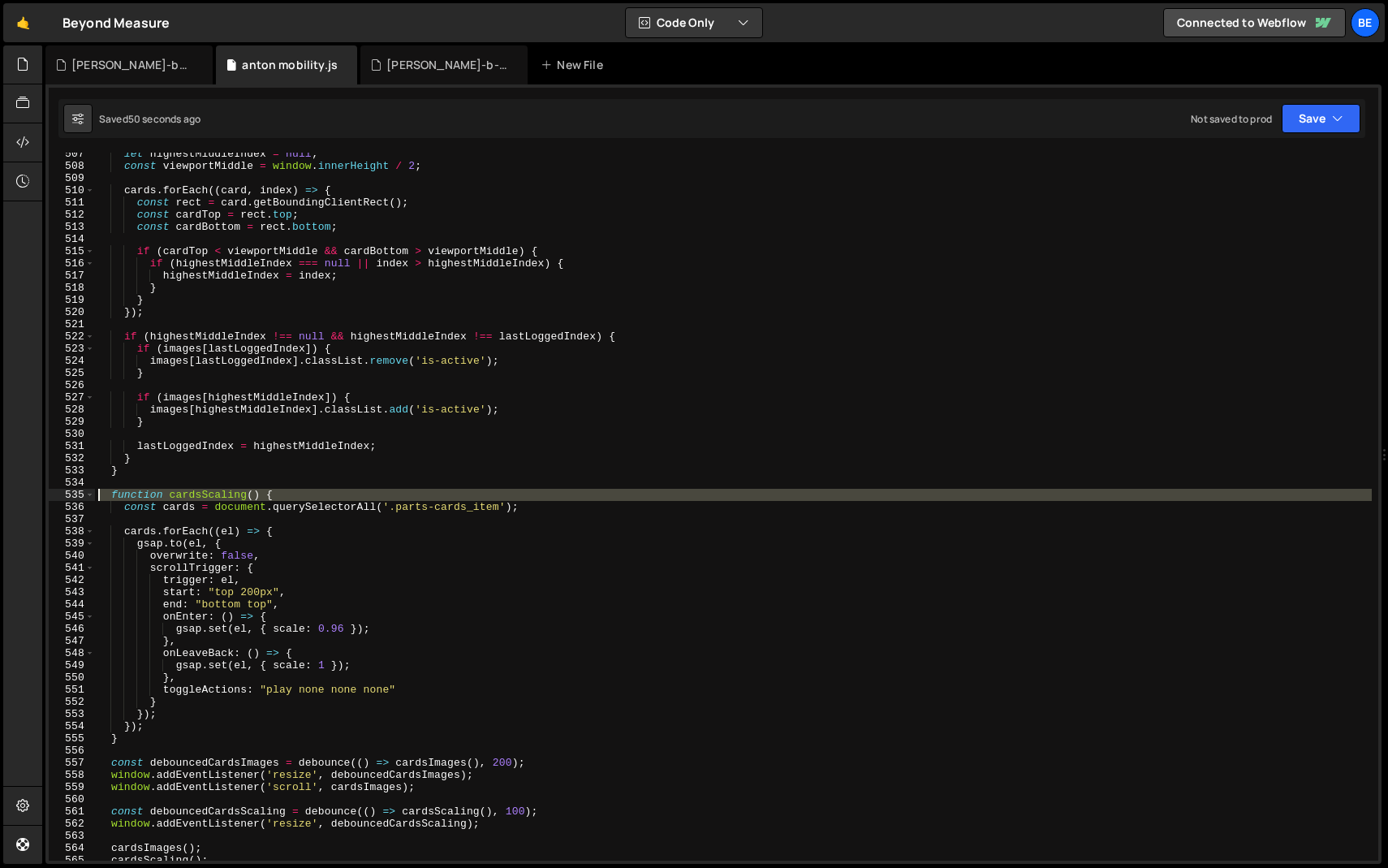
click at [80, 496] on div "535" at bounding box center [72, 495] width 46 height 12
click at [87, 496] on span at bounding box center [89, 495] width 9 height 12
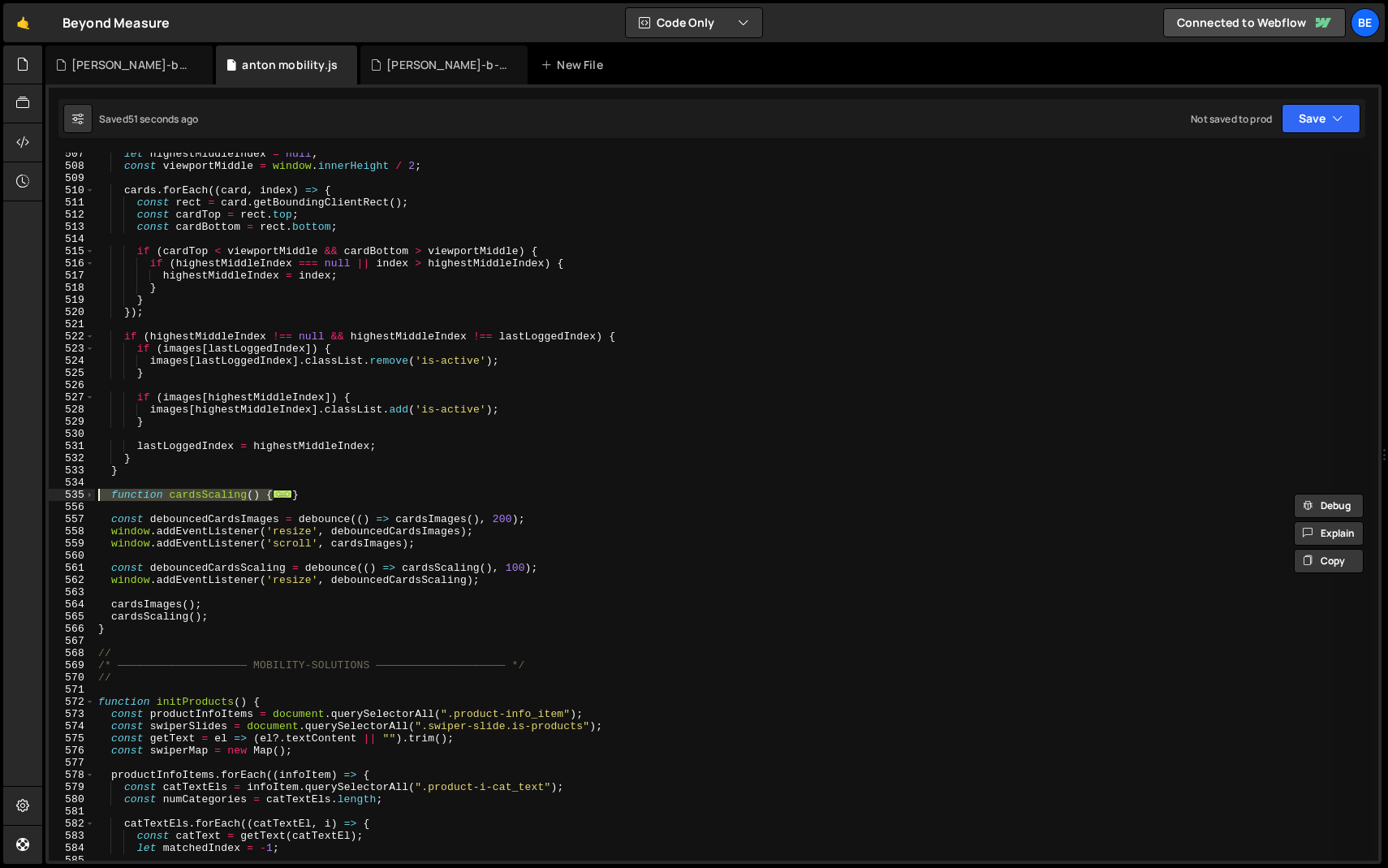
click at [154, 491] on div "let highestMiddleIndex = null ; const viewportMiddle = window . innerHeight / 2…" at bounding box center [733, 506] width 1277 height 708
click at [154, 491] on div "let highestMiddleIndex = null ; const viewportMiddle = window . innerHeight / 2…" at bounding box center [733, 514] width 1277 height 732
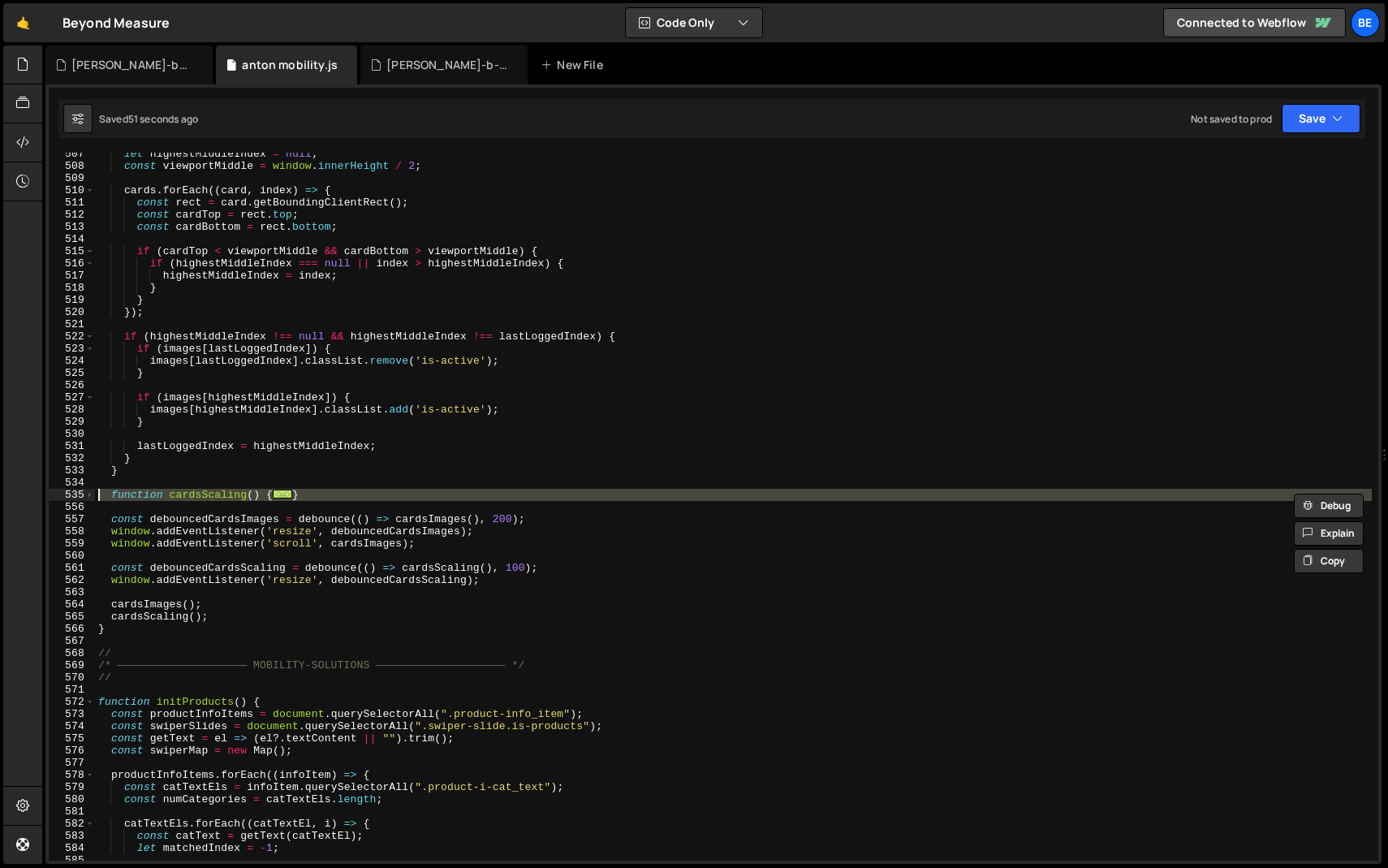
click at [154, 491] on div "let highestMiddleIndex = null ; const viewportMiddle = window . innerHeight / 2…" at bounding box center [733, 514] width 1277 height 732
paste textarea "}"
type textarea "}"
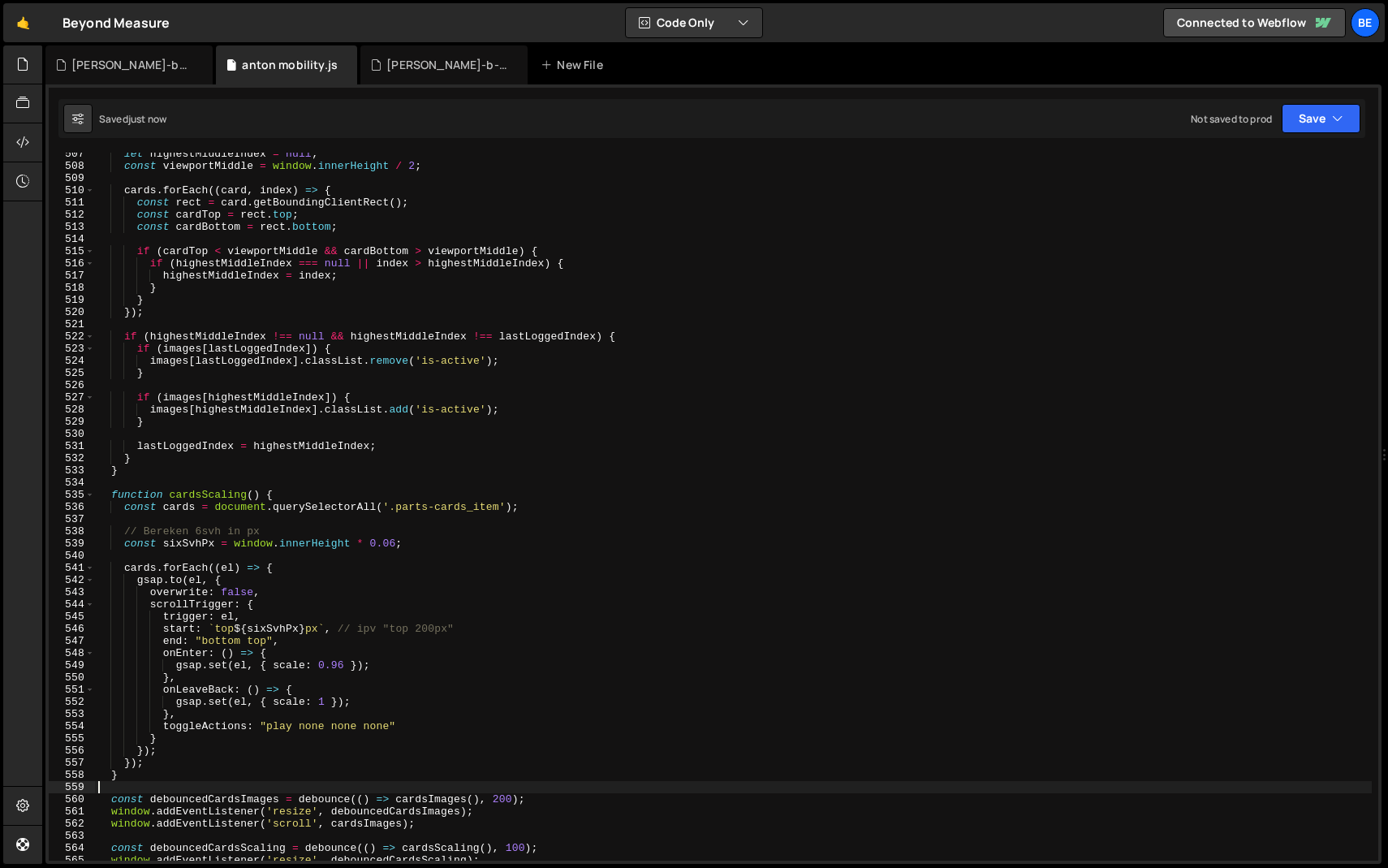
click at [332, 549] on div "let highestMiddleIndex = null ; const viewportMiddle = window . innerHeight / 2…" at bounding box center [733, 514] width 1277 height 732
type textarea "const sixSvhPx = window.innerHeight * 0.06;"
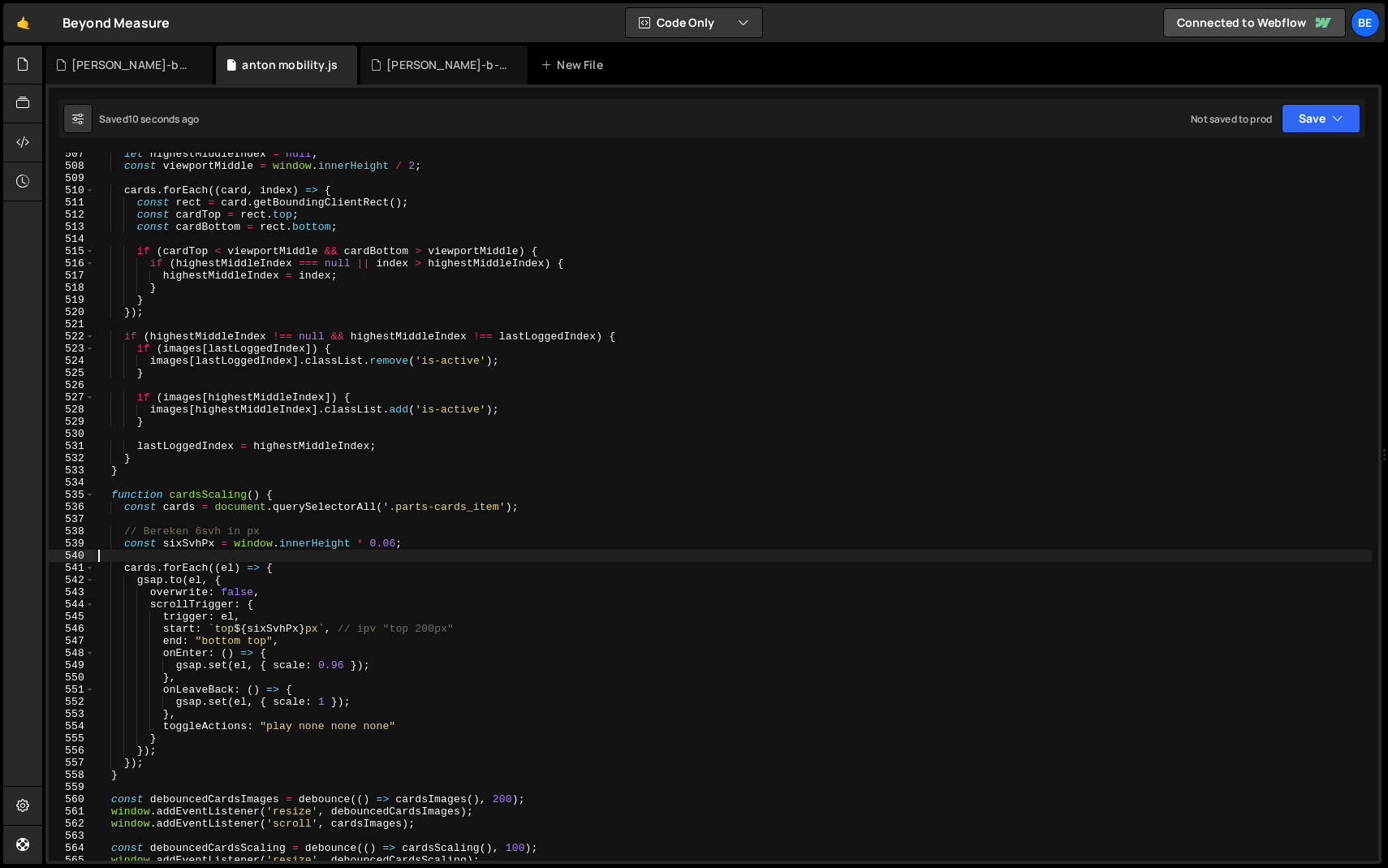
click at [314, 559] on div "let highestMiddleIndex = null ; const viewportMiddle = window . innerHeight / 2…" at bounding box center [733, 514] width 1277 height 732
click at [398, 541] on div "let highestMiddleIndex = null ; const viewportMiddle = window . innerHeight / 2…" at bounding box center [733, 514] width 1277 height 732
click at [370, 532] on div "let highestMiddleIndex = null ; const viewportMiddle = window . innerHeight / 2…" at bounding box center [733, 514] width 1277 height 732
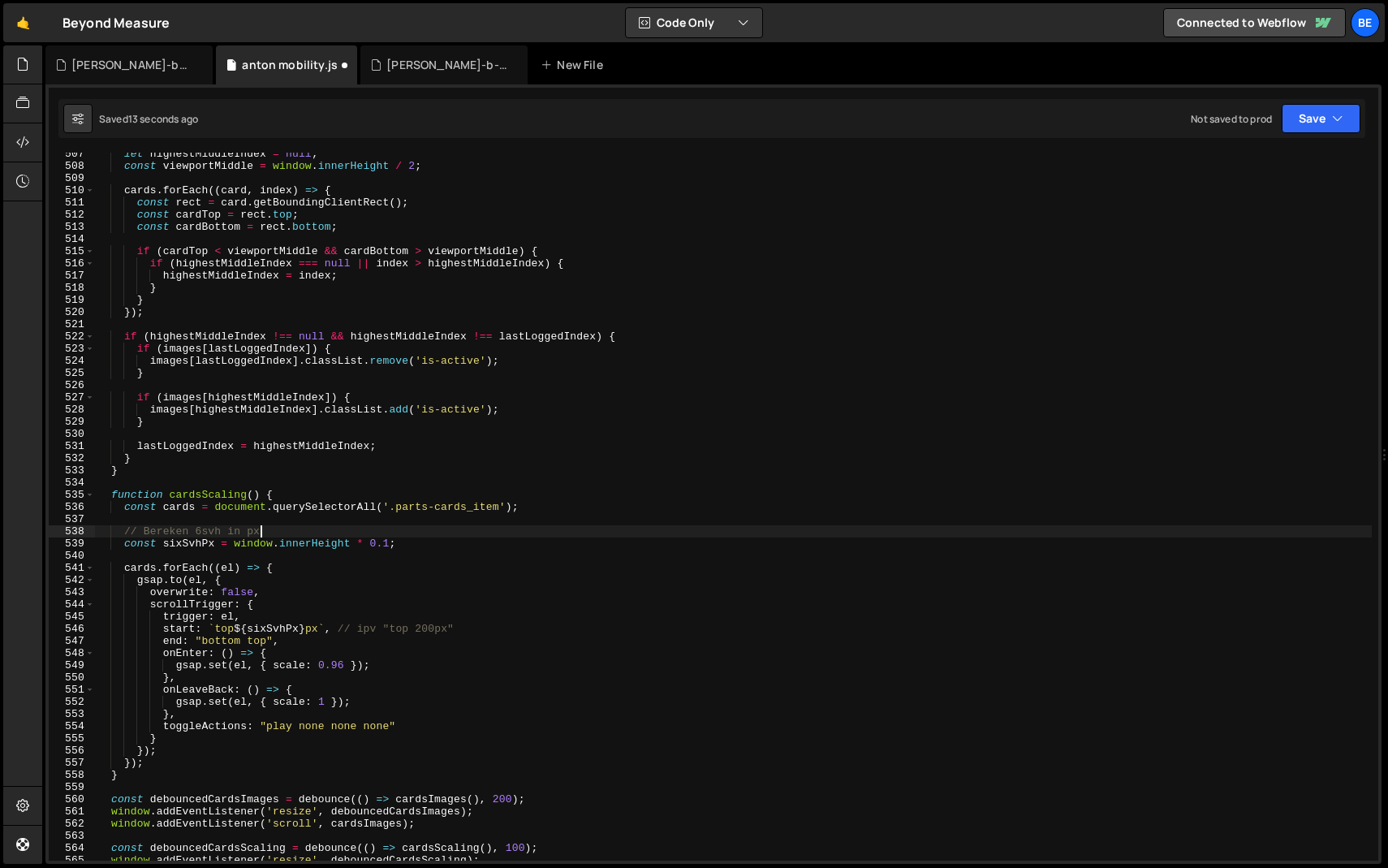
scroll to position [0, 11]
click at [388, 542] on div "let highestMiddleIndex = null ; const viewportMiddle = window . innerHeight / 2…" at bounding box center [733, 514] width 1277 height 732
click at [395, 541] on div "let highestMiddleIndex = null ; const viewportMiddle = window . innerHeight / 2…" at bounding box center [733, 514] width 1277 height 732
click at [399, 526] on div "let highestMiddleIndex = null ; const viewportMiddle = window . innerHeight / 2…" at bounding box center [733, 514] width 1277 height 732
type textarea "// Bereken 6svh in px"
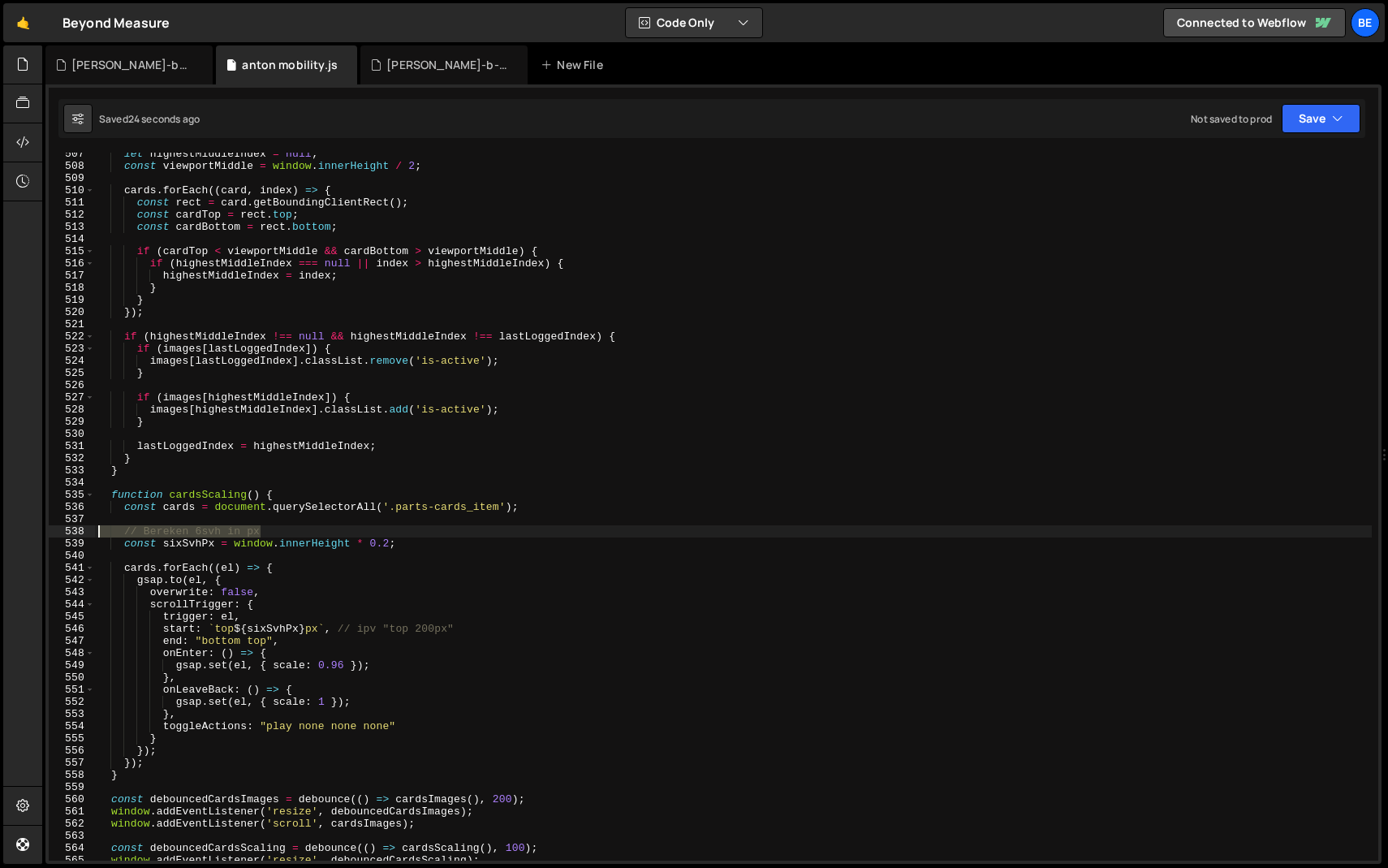
drag, startPoint x: 294, startPoint y: 532, endPoint x: 8, endPoint y: 532, distance: 286.0
click at [8, 532] on div "Hold on a sec... Are you certain you wish to leave this page? Any changes you'v…" at bounding box center [694, 434] width 1388 height 868
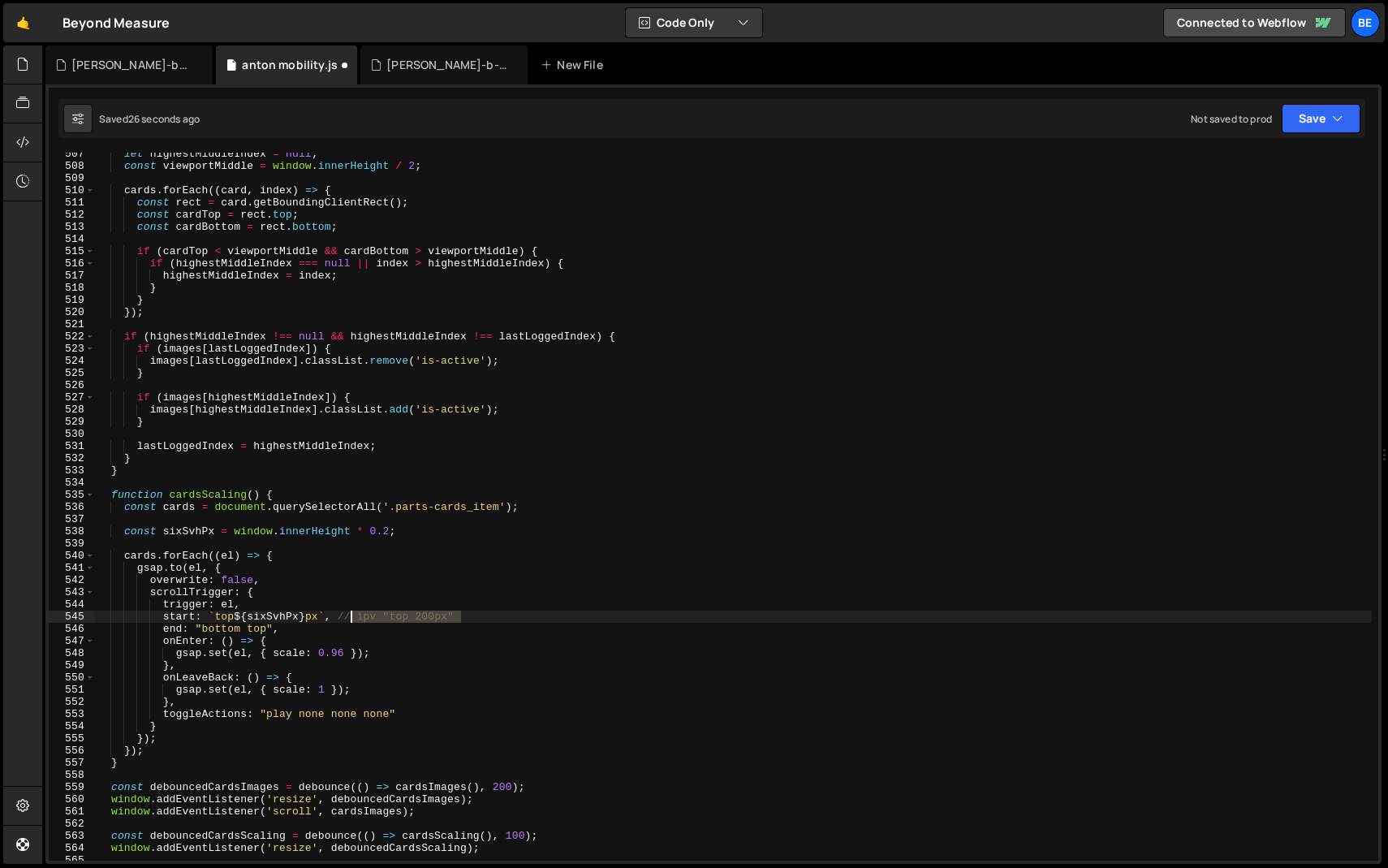
drag, startPoint x: 478, startPoint y: 622, endPoint x: 349, endPoint y: 620, distance: 129.0
click at [349, 620] on div "let highestMiddleIndex = null ; const viewportMiddle = window . innerHeight / 2…" at bounding box center [733, 514] width 1277 height 732
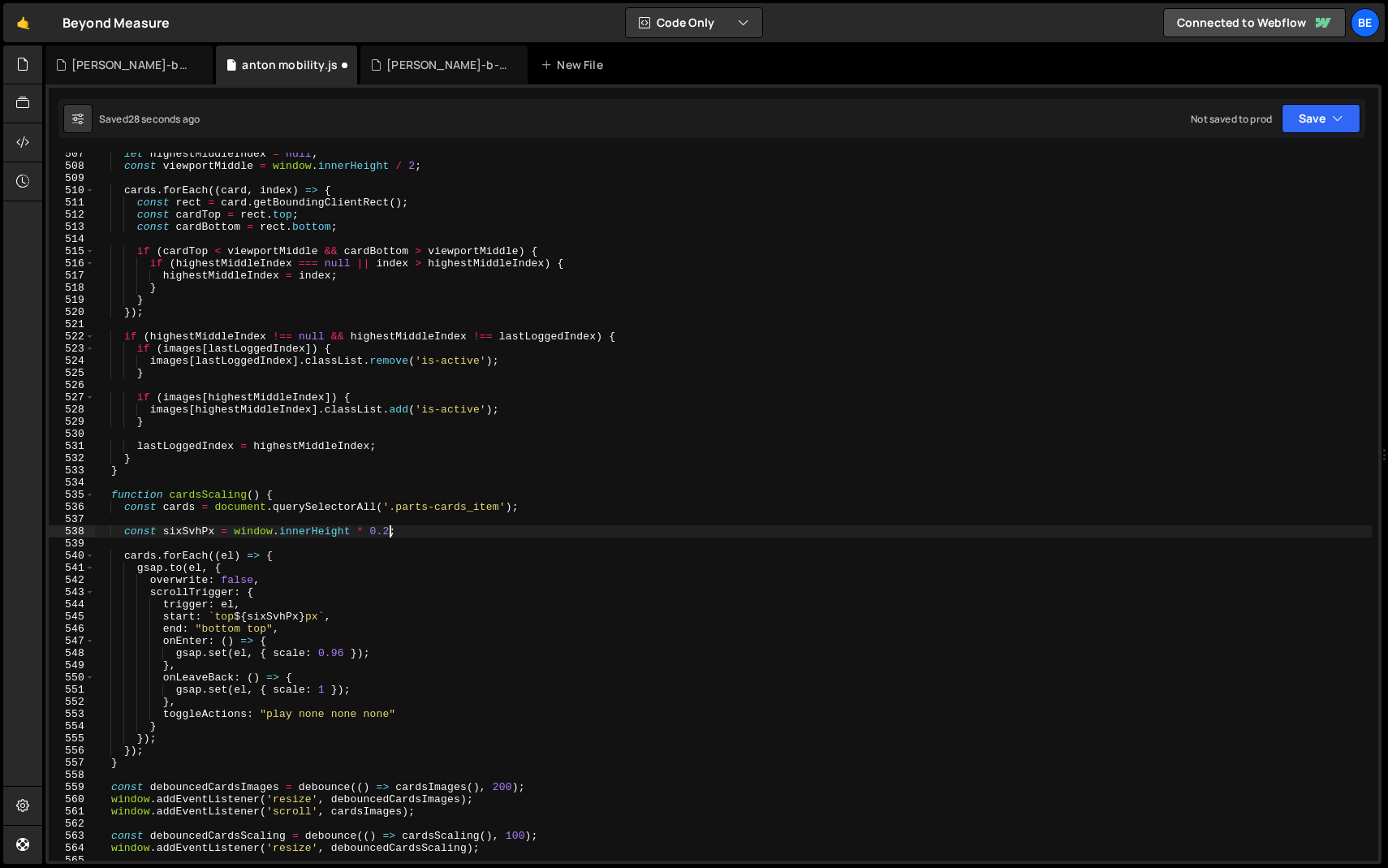
click at [388, 532] on div "let highestMiddleIndex = null ; const viewportMiddle = window . innerHeight / 2…" at bounding box center [733, 514] width 1277 height 732
type textarea "const sixSvhPx = window.innerHeight * 0.15;"
click at [384, 520] on div "let highestMiddleIndex = null ; const viewportMiddle = window . innerHeight / 2…" at bounding box center [733, 514] width 1277 height 732
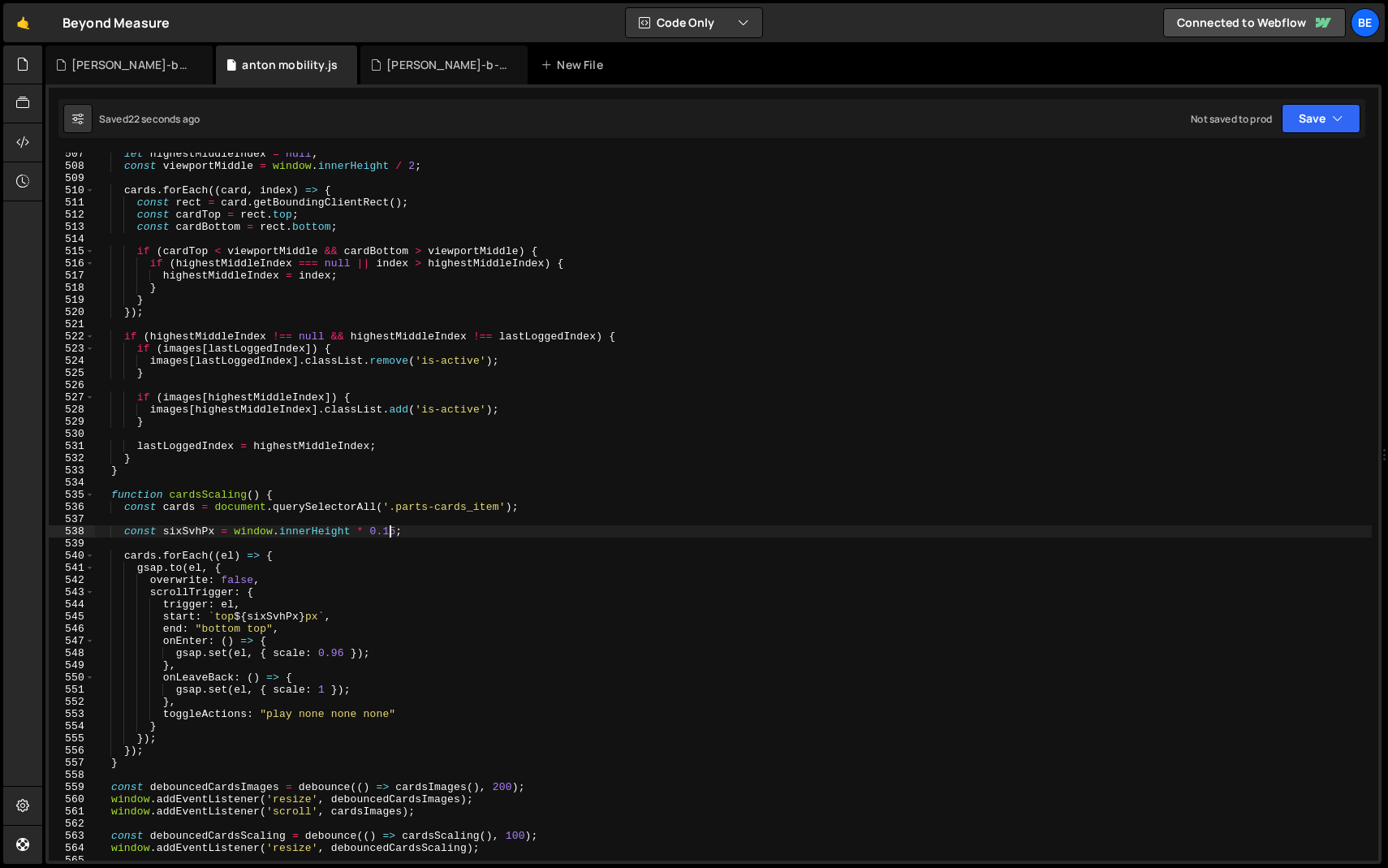
click at [393, 528] on div "let highestMiddleIndex = null ; const viewportMiddle = window . innerHeight / 2…" at bounding box center [733, 514] width 1277 height 732
type textarea "const sixSvhPx = window.innerHeight * 0.2;"
click at [322, 544] on div "let highestMiddleIndex = null ; const viewportMiddle = window . innerHeight / 2…" at bounding box center [733, 514] width 1277 height 732
